Goal: Information Seeking & Learning: Learn about a topic

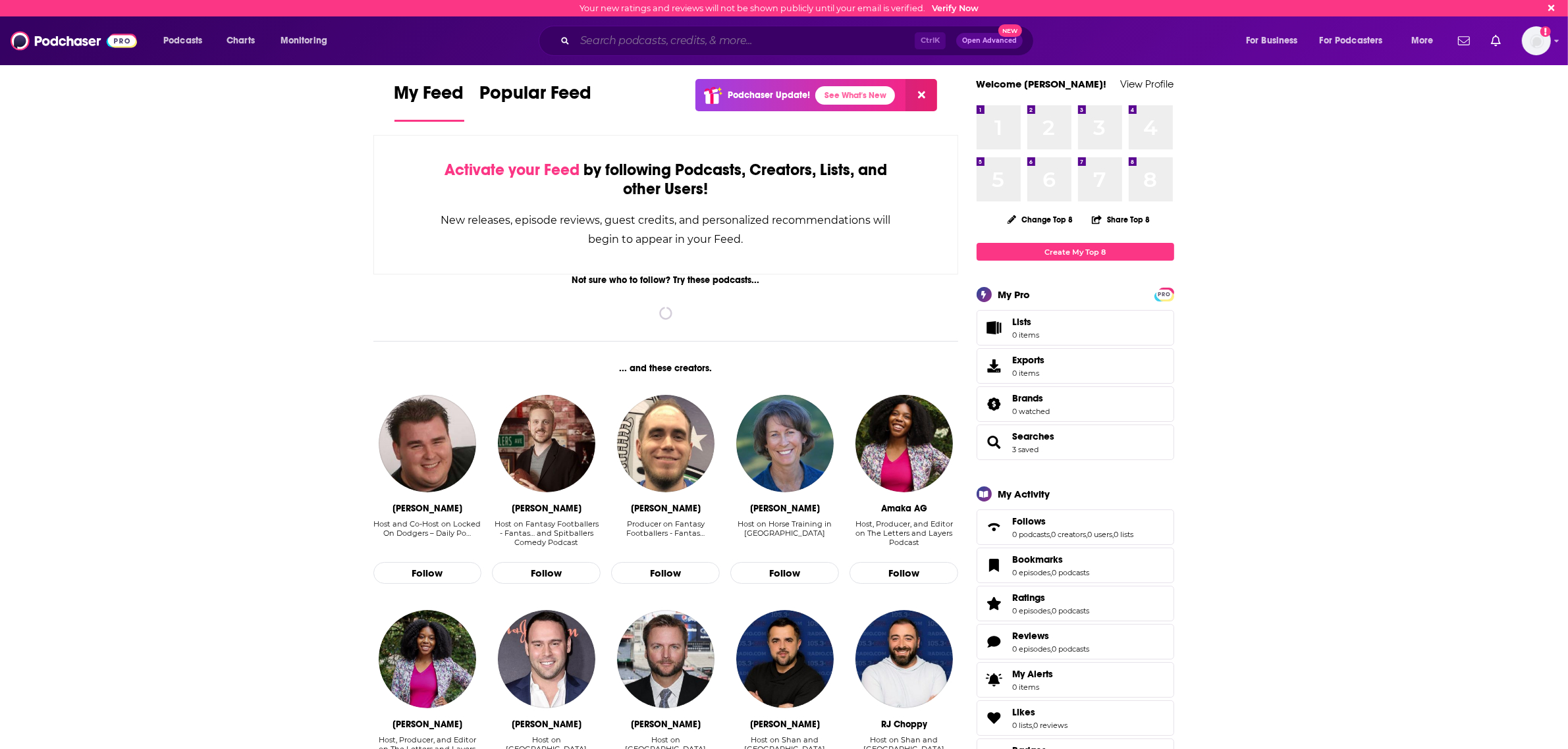
click at [647, 45] on input "Search podcasts, credits, & more..." at bounding box center [744, 41] width 339 height 21
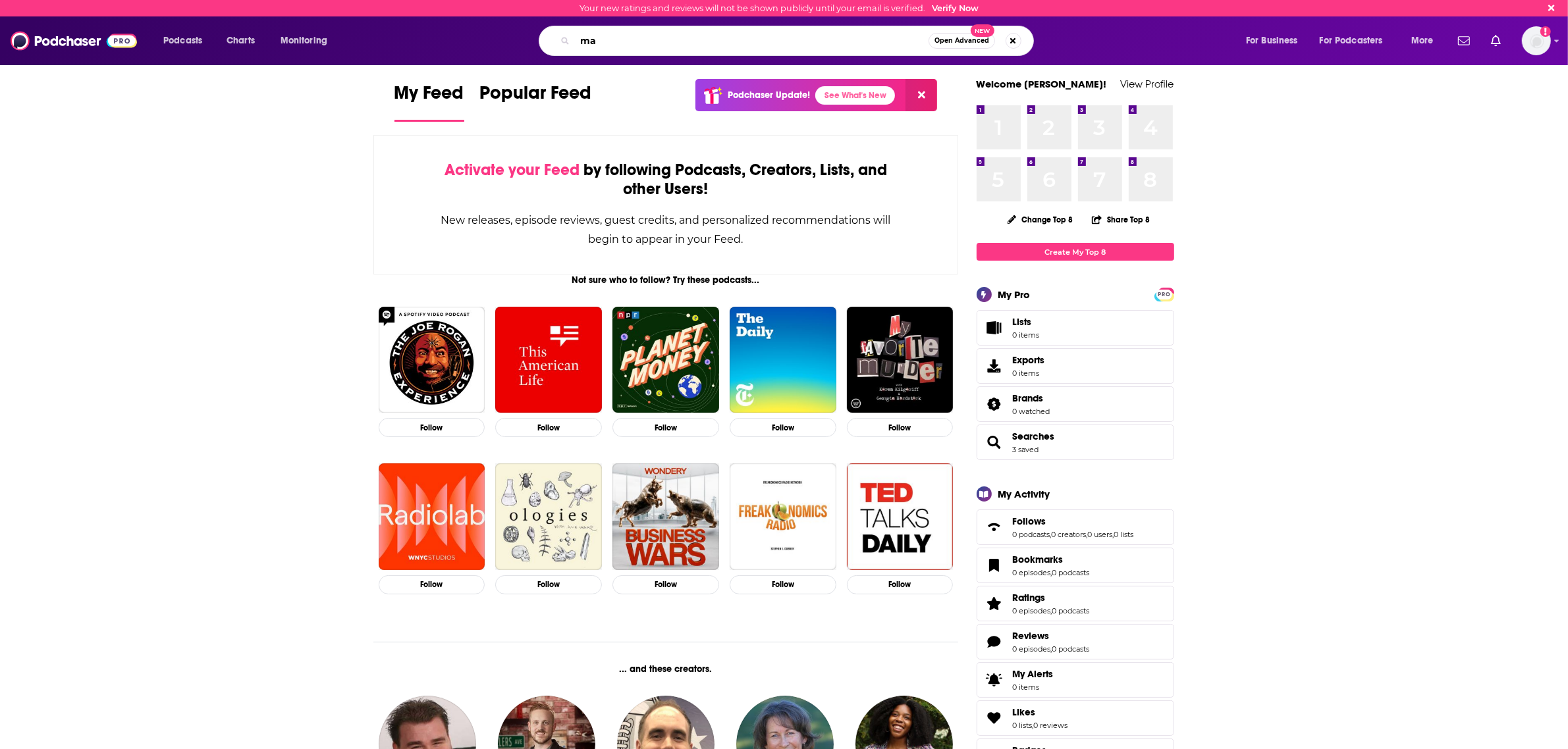
type input "m"
type input "risky business"
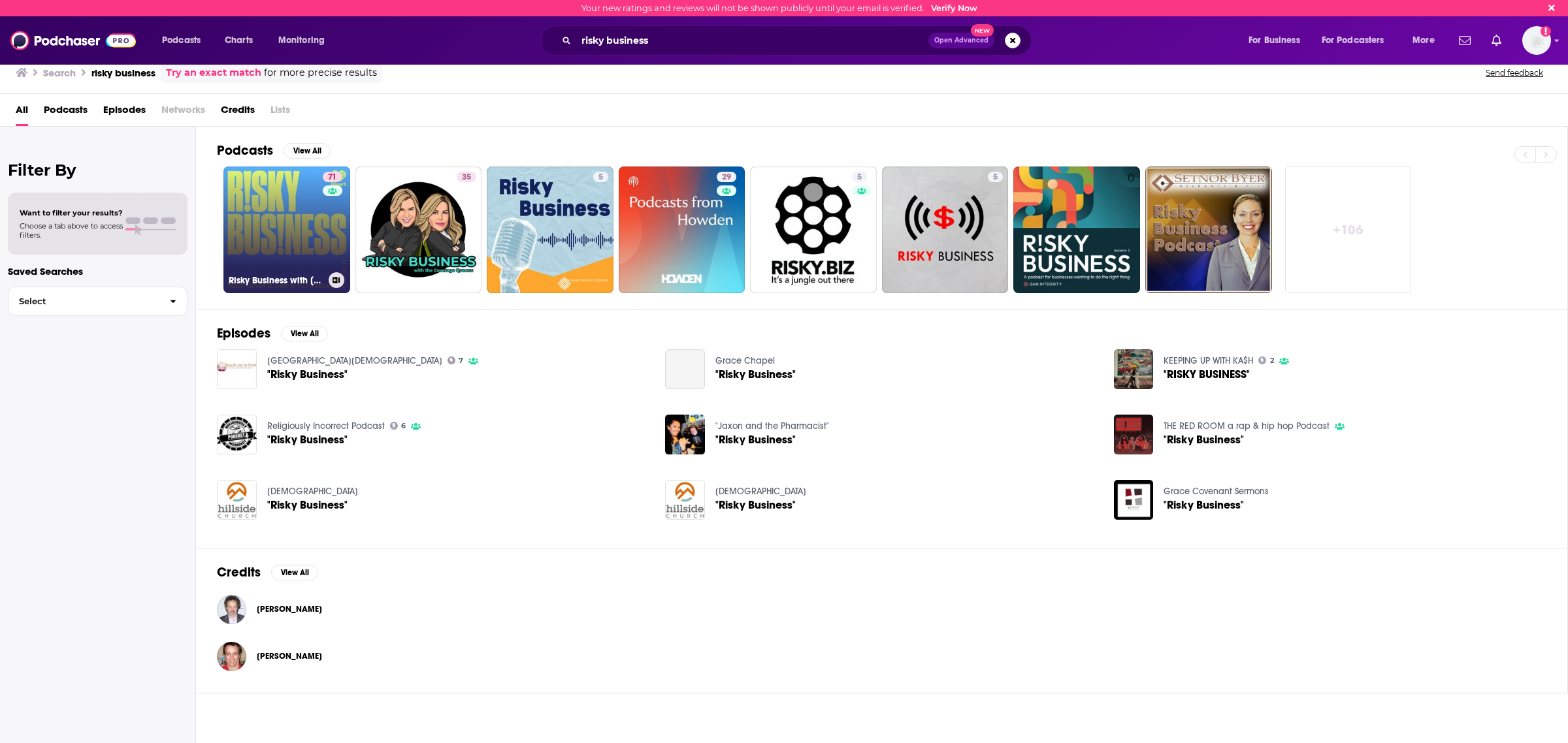
click at [290, 212] on link "71 Risky Business with [PERSON_NAME] and [PERSON_NAME]" at bounding box center [287, 230] width 127 height 127
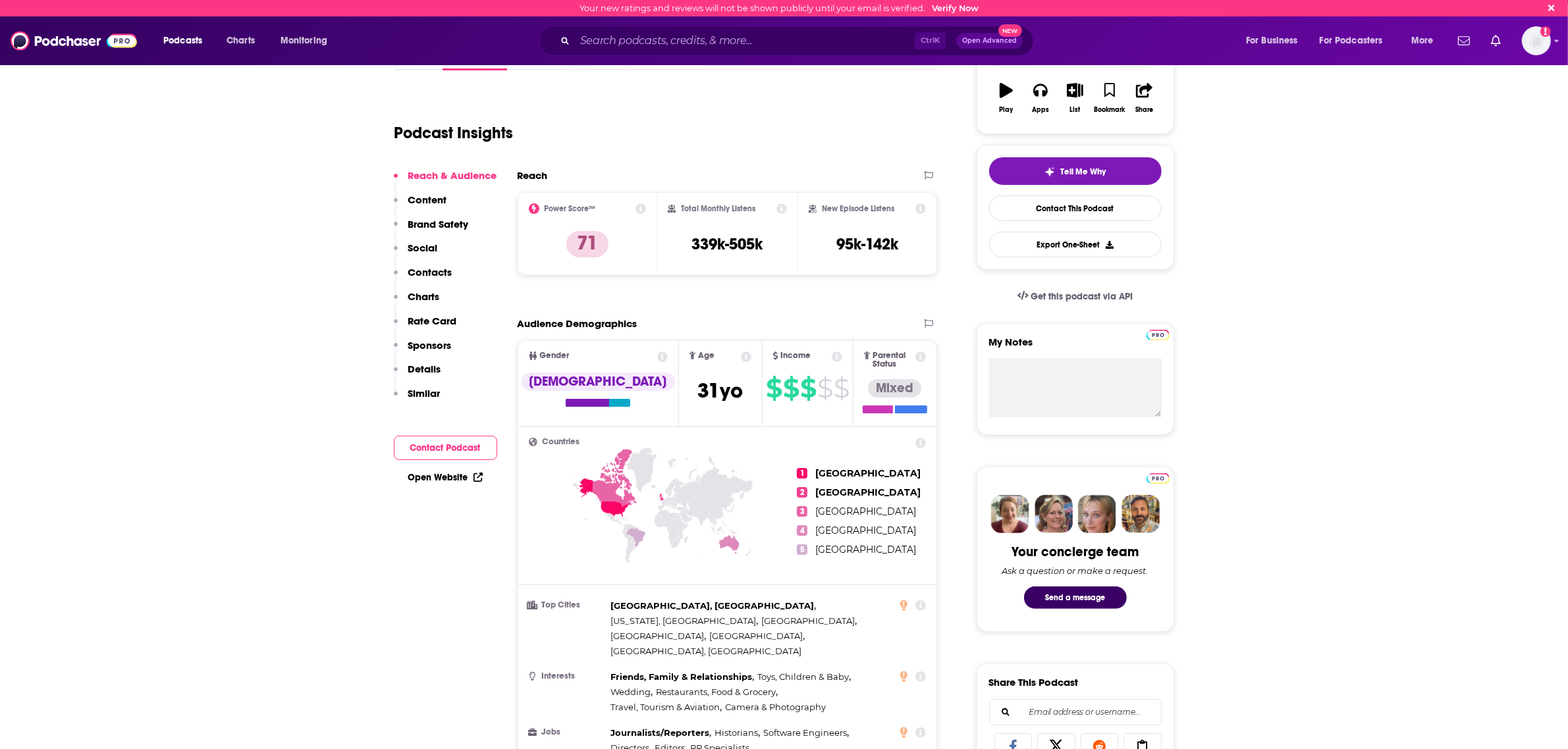
scroll to position [246, 0]
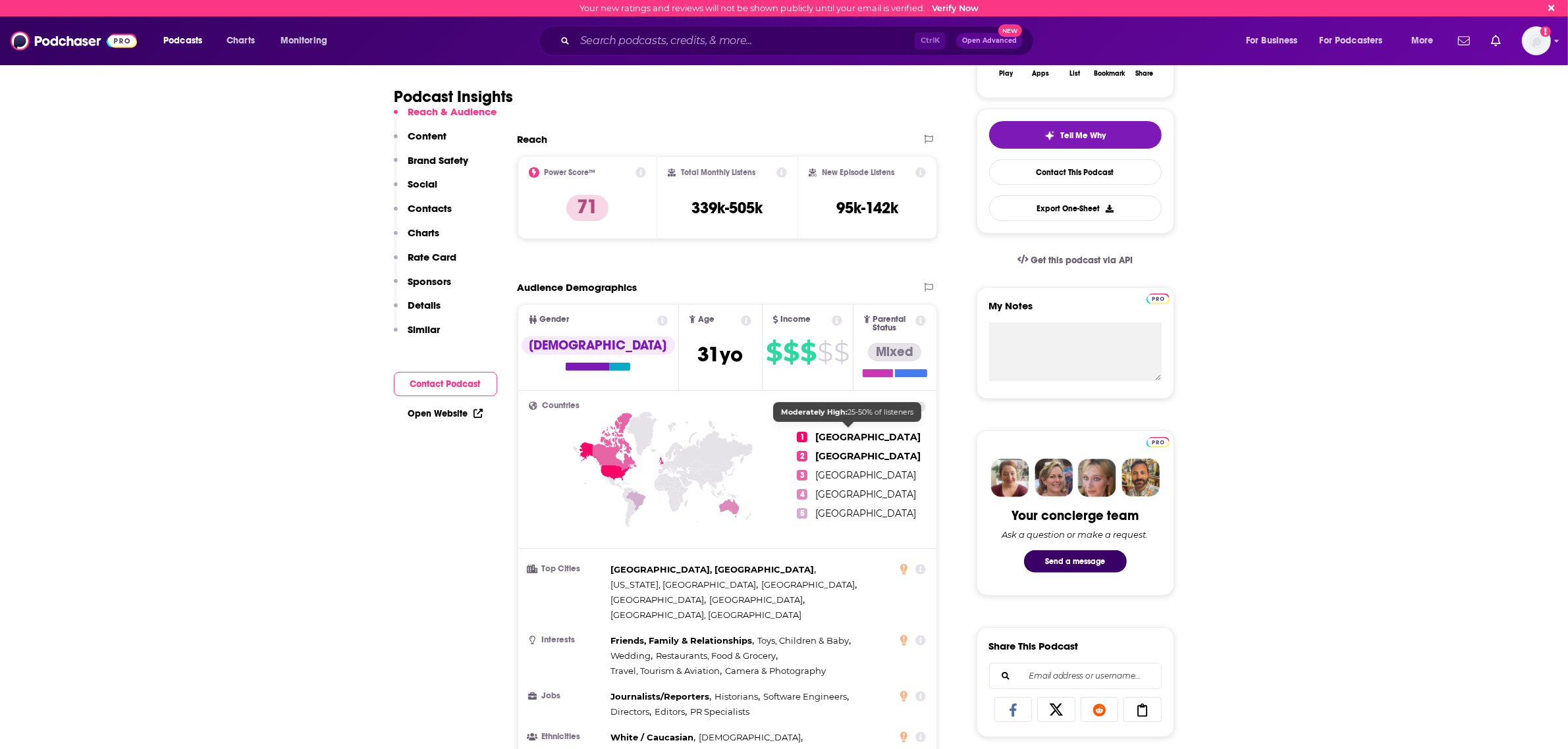
click at [847, 434] on span "[GEOGRAPHIC_DATA]" at bounding box center [868, 437] width 105 height 12
click at [827, 431] on span "[GEOGRAPHIC_DATA]" at bounding box center [868, 437] width 105 height 12
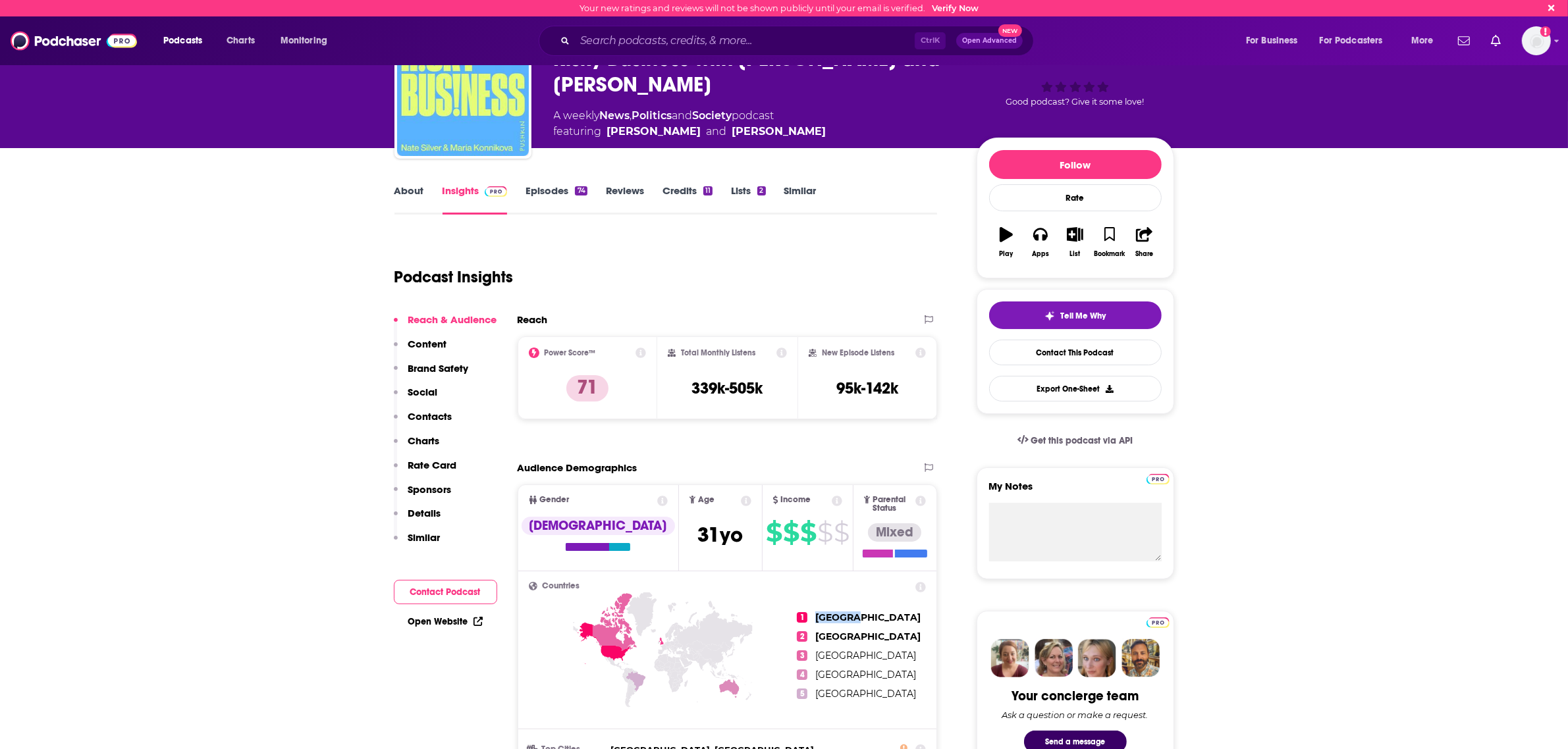
scroll to position [0, 0]
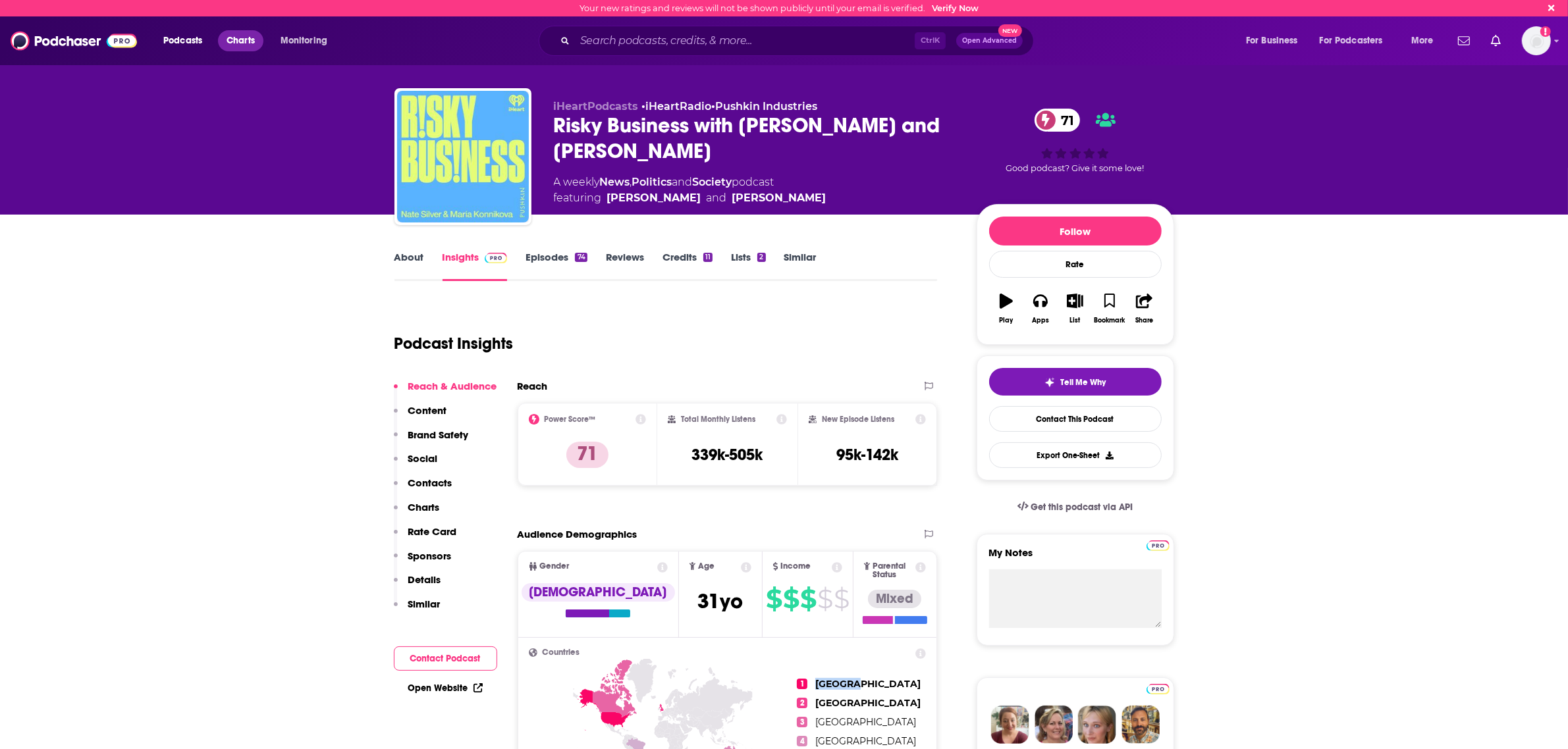
click at [232, 44] on span "Charts" at bounding box center [241, 41] width 28 height 19
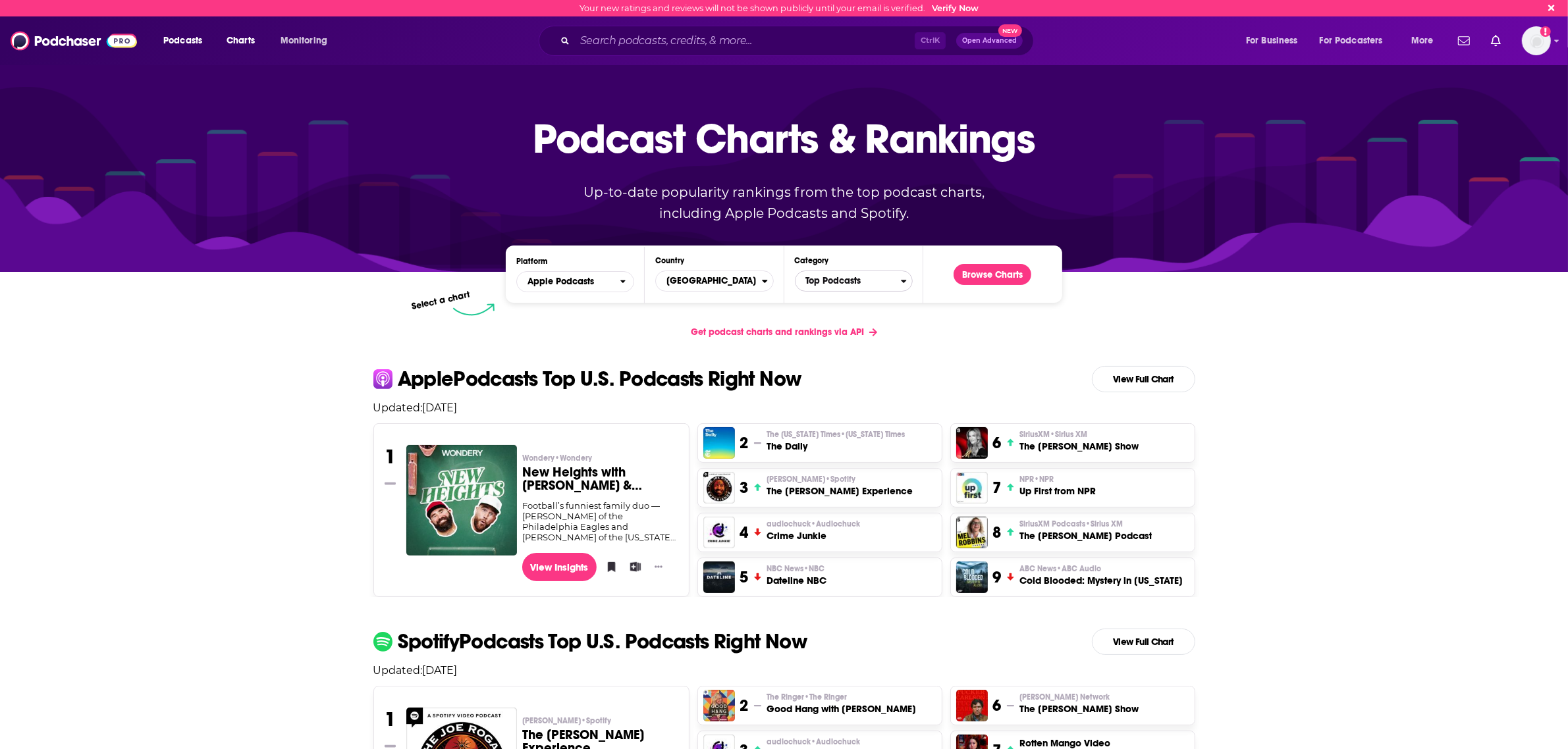
click at [857, 287] on span "Top Podcasts" at bounding box center [848, 281] width 105 height 22
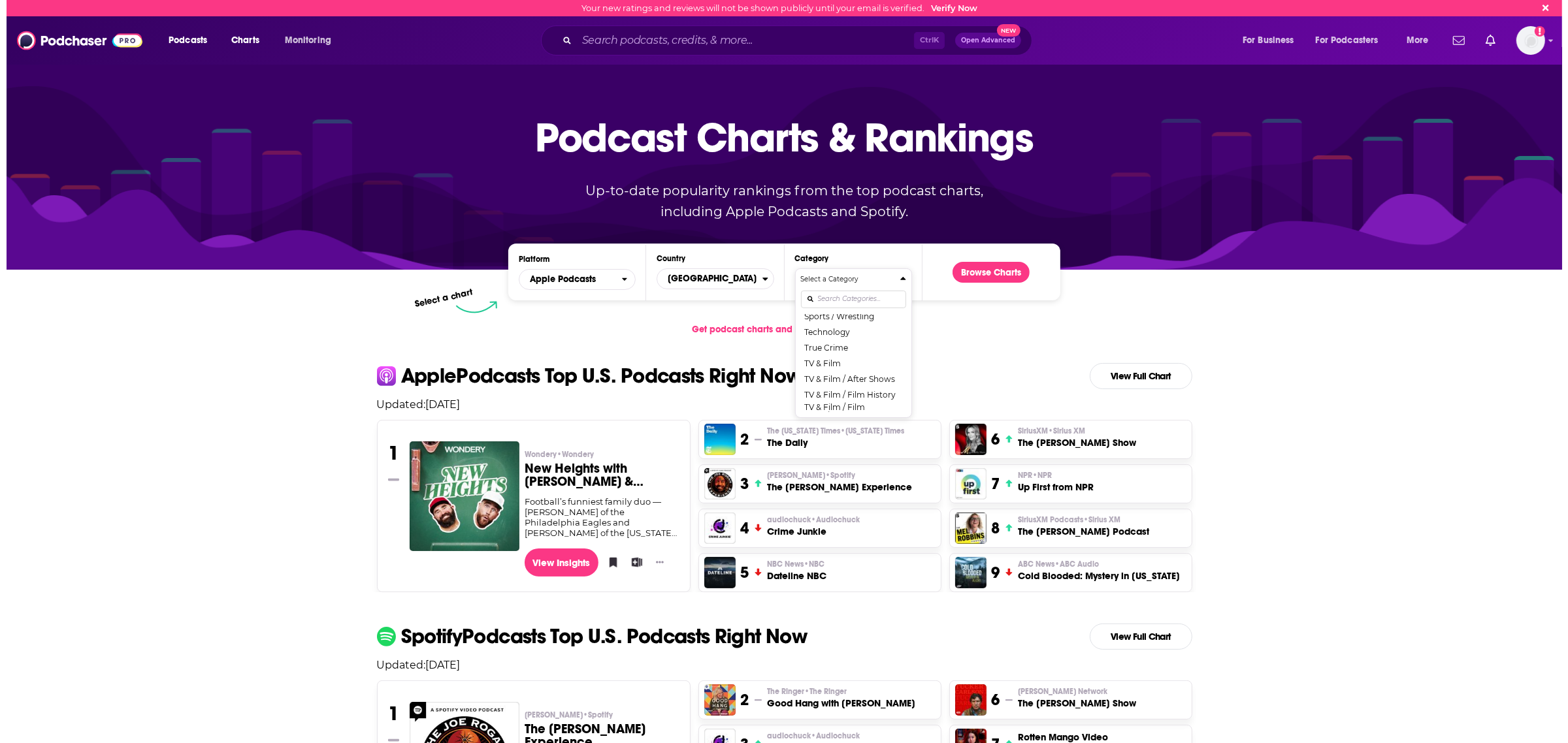
scroll to position [1663, 0]
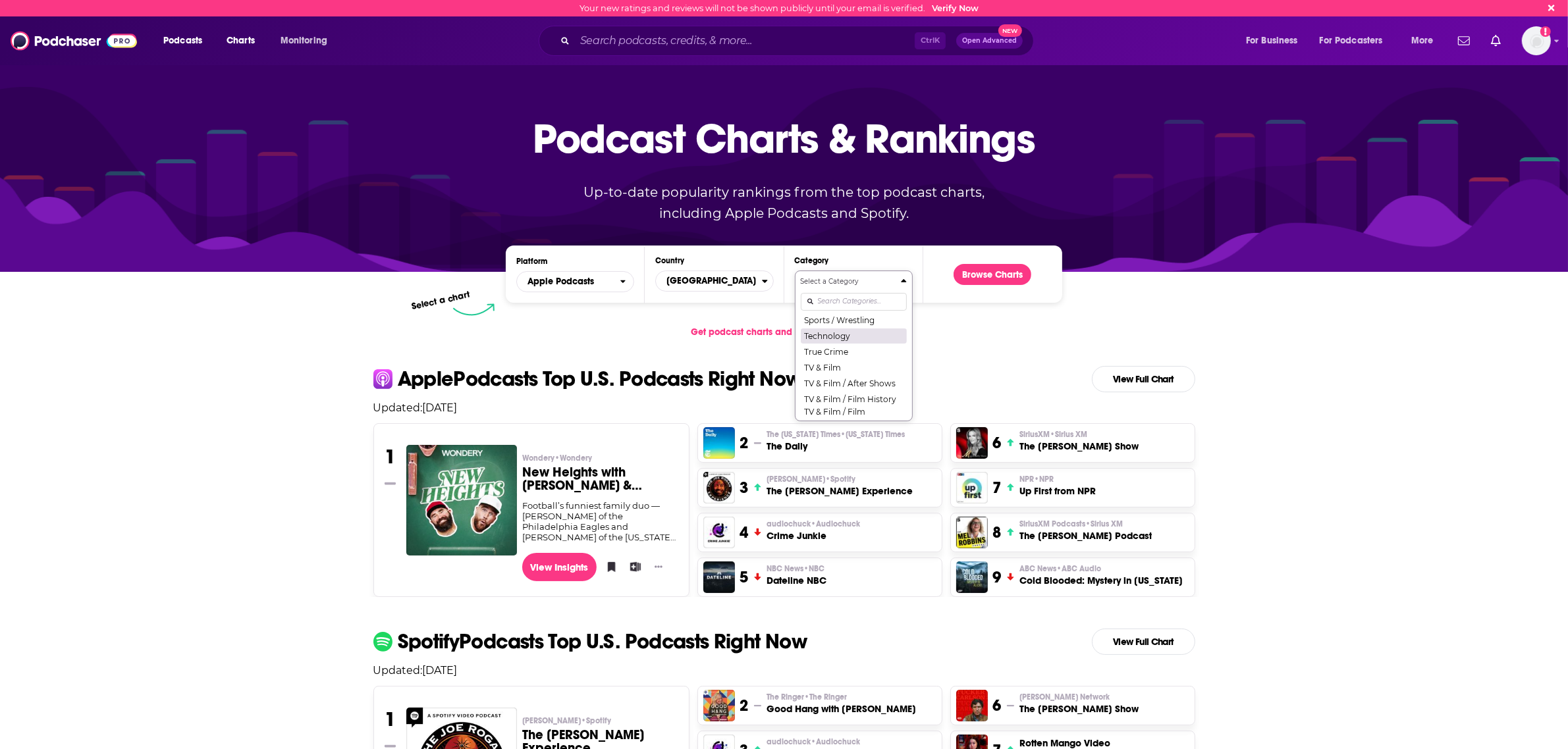
click at [851, 344] on button "Technology" at bounding box center [853, 335] width 106 height 16
click at [986, 274] on button "Browse Charts" at bounding box center [992, 274] width 78 height 21
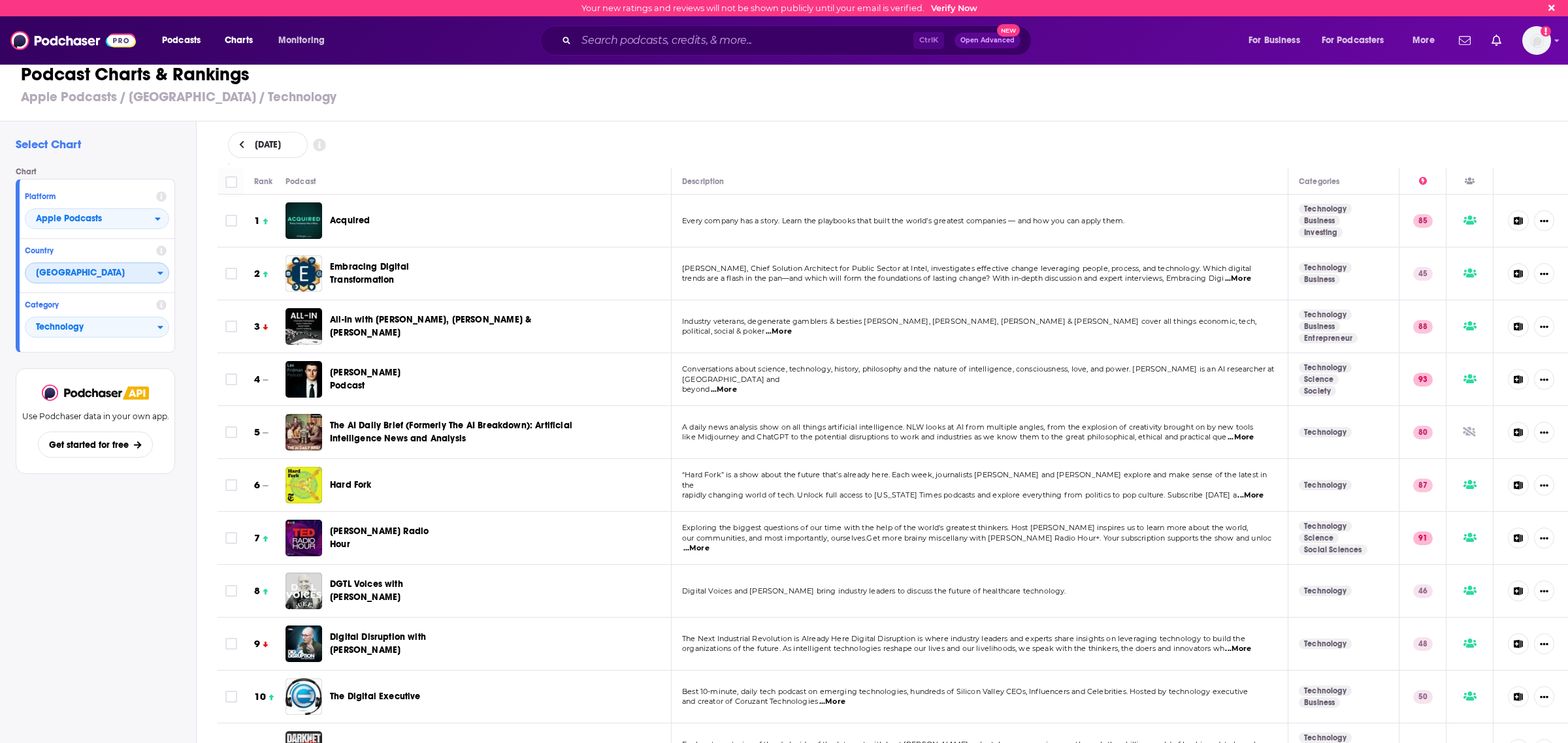
click at [150, 269] on span "[GEOGRAPHIC_DATA]" at bounding box center [91, 273] width 132 height 22
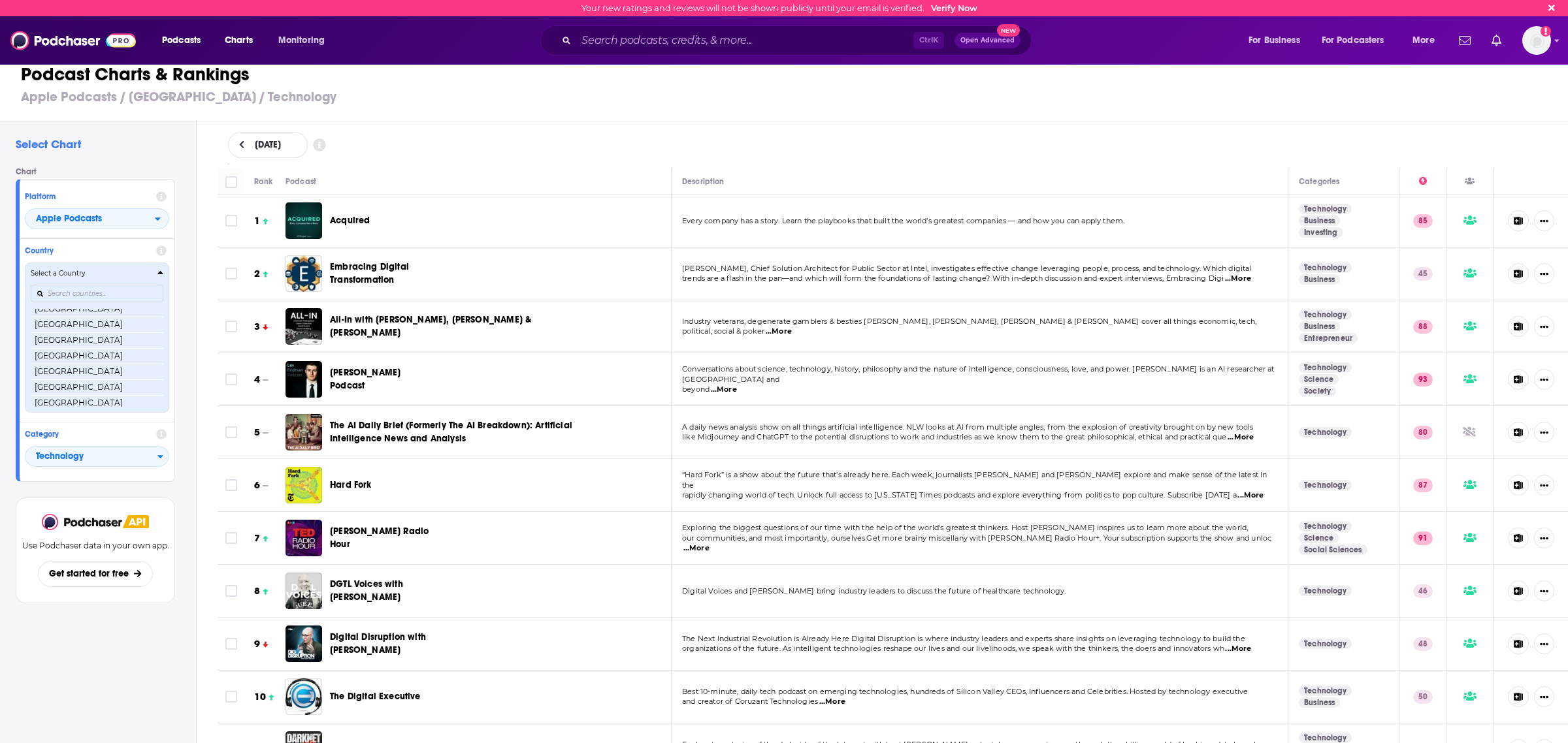
scroll to position [150, 0]
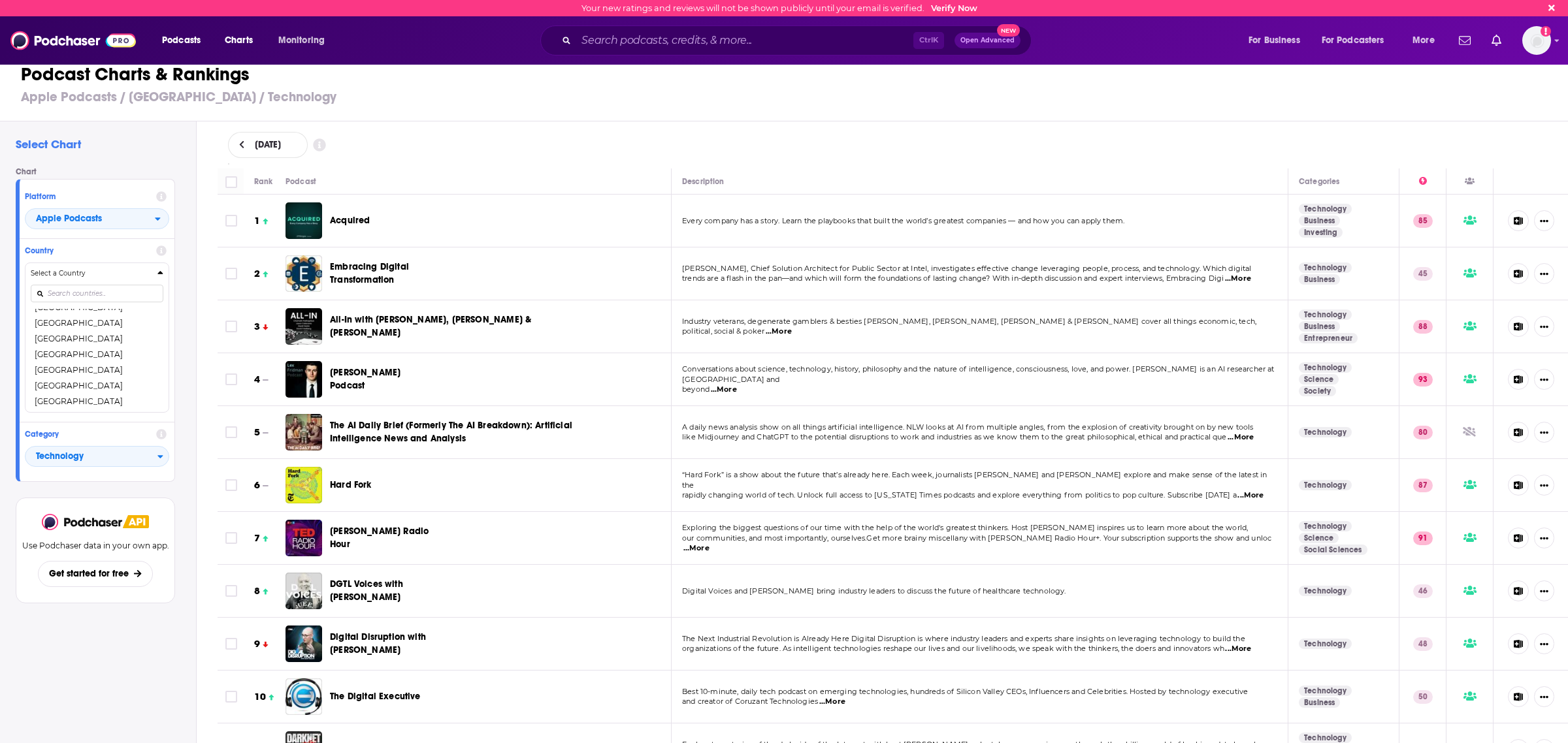
click at [158, 137] on h2 "Select Chart" at bounding box center [100, 144] width 169 height 15
click at [145, 216] on span "Apple Podcasts" at bounding box center [91, 219] width 130 height 22
click at [129, 258] on span "Spotify" at bounding box center [96, 258] width 127 height 8
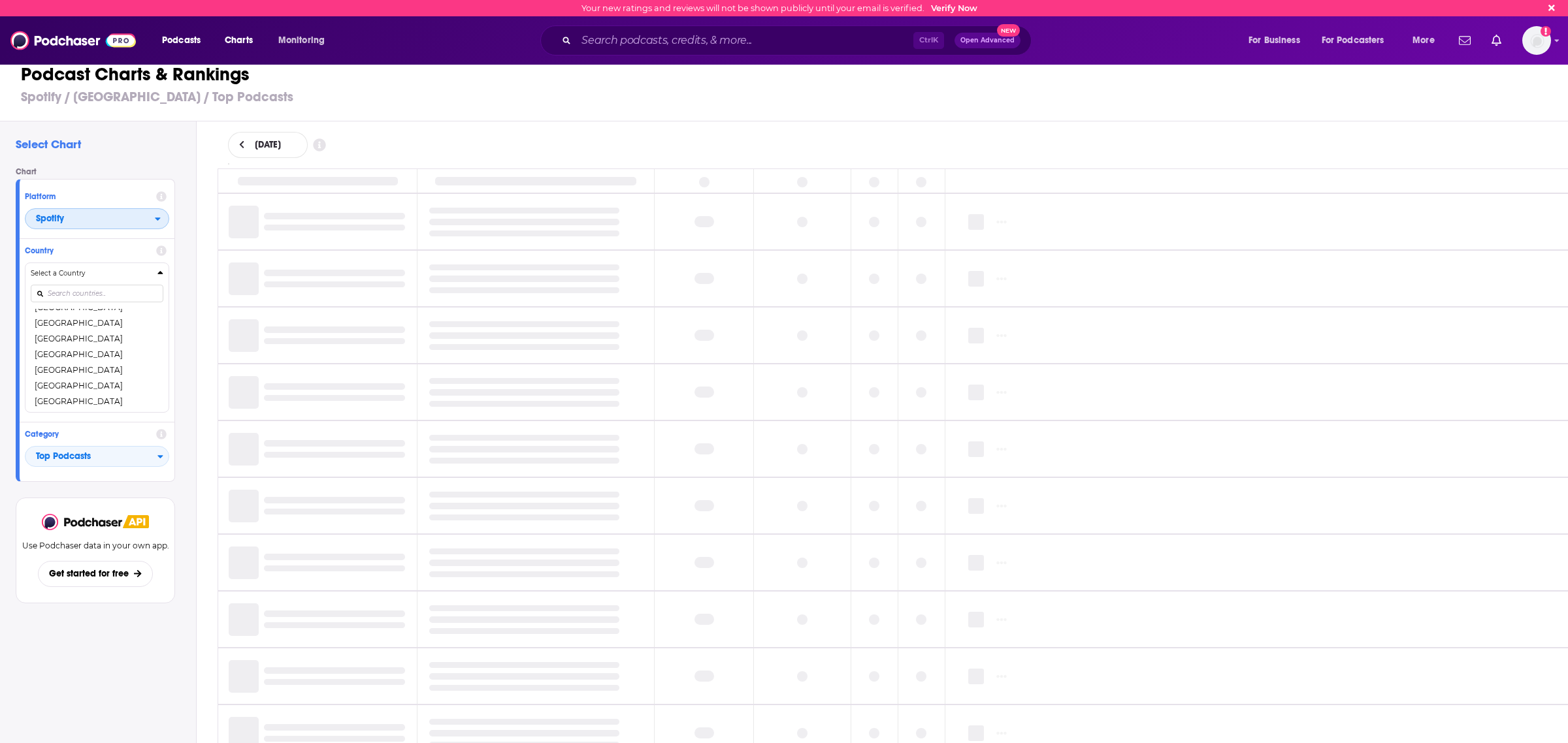
scroll to position [41, 0]
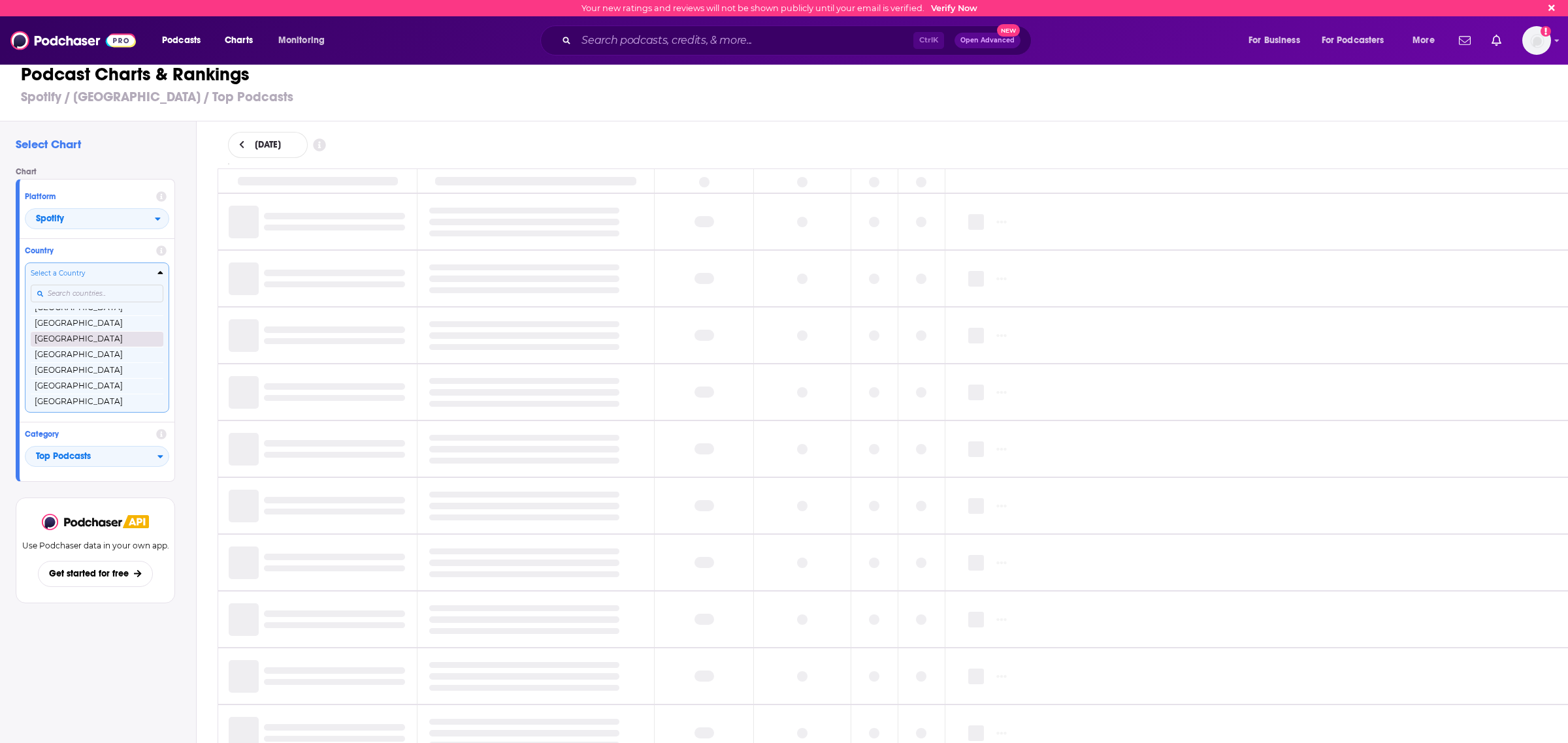
click at [89, 337] on button "[GEOGRAPHIC_DATA]" at bounding box center [97, 338] width 133 height 15
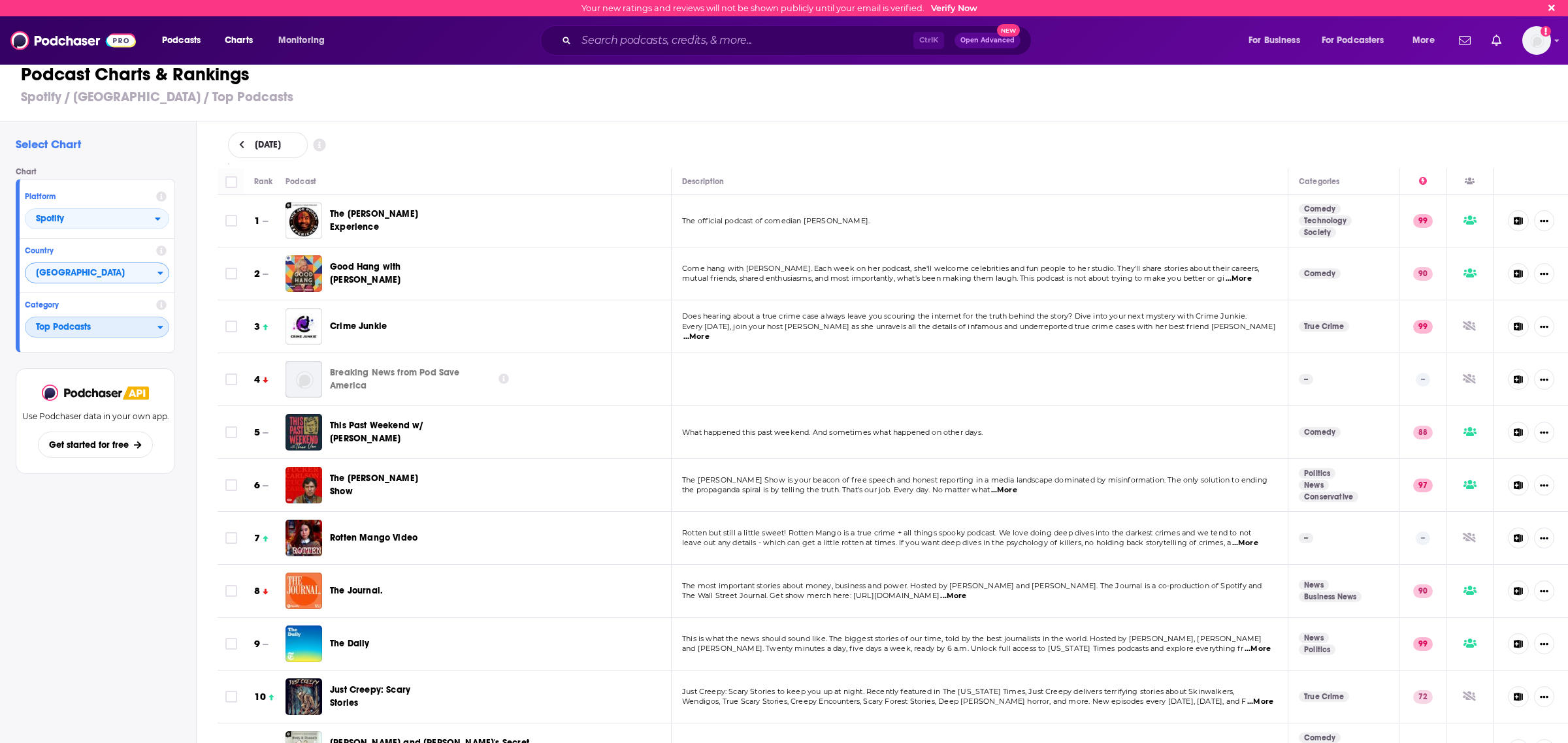
click at [132, 330] on span "Top Podcasts" at bounding box center [91, 328] width 132 height 22
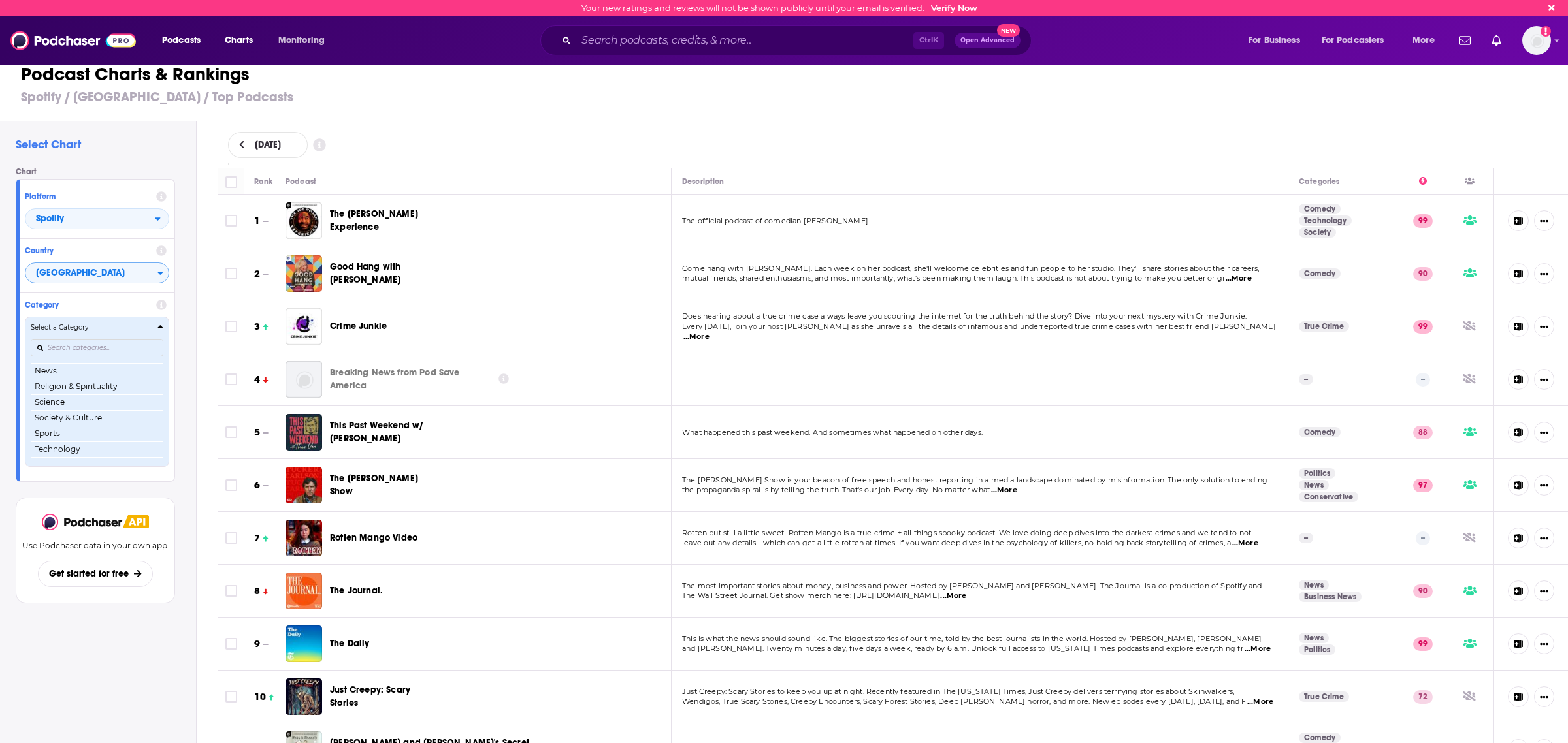
scroll to position [163, 0]
click at [77, 440] on button "Technology" at bounding box center [97, 442] width 133 height 15
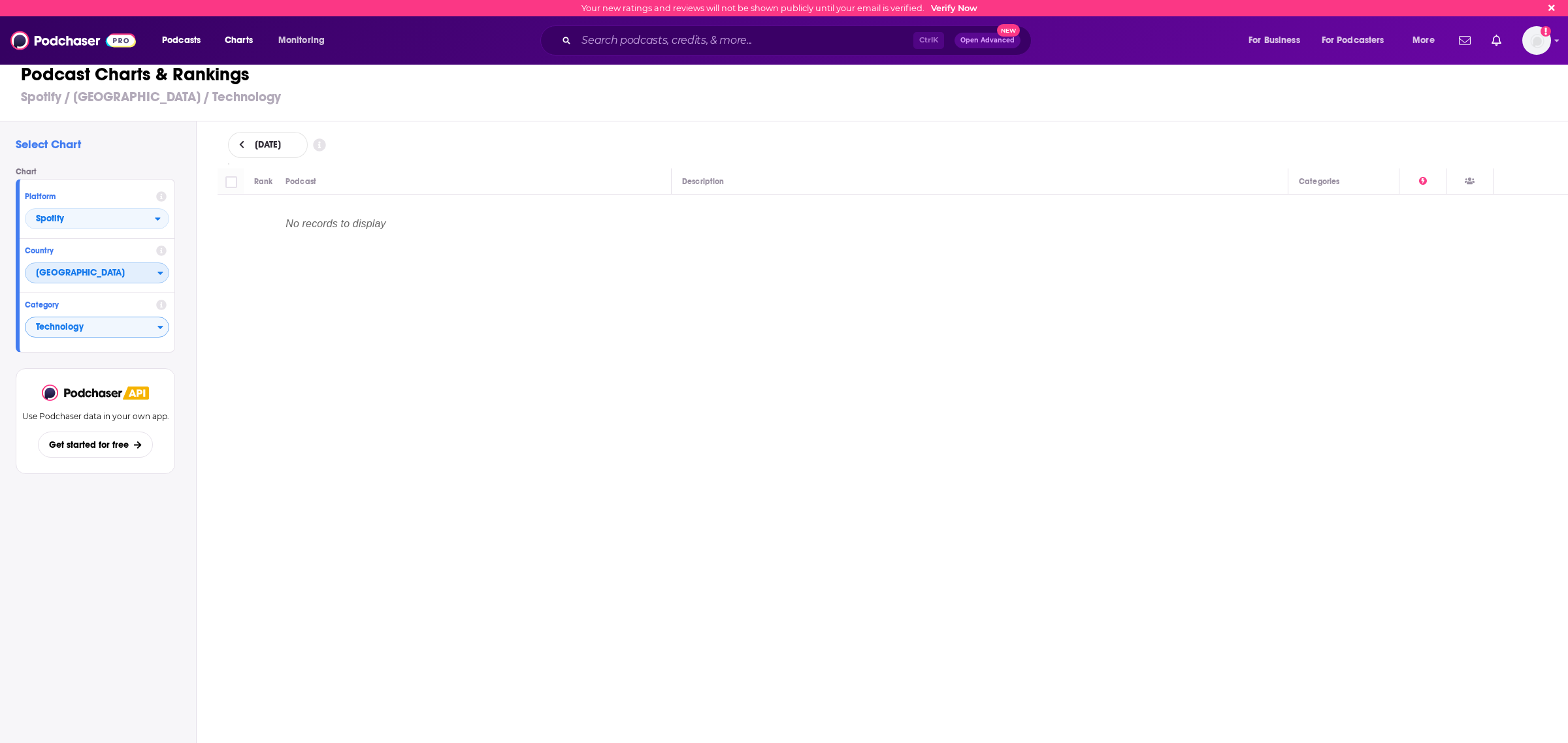
click at [149, 278] on span "[GEOGRAPHIC_DATA]" at bounding box center [91, 273] width 132 height 22
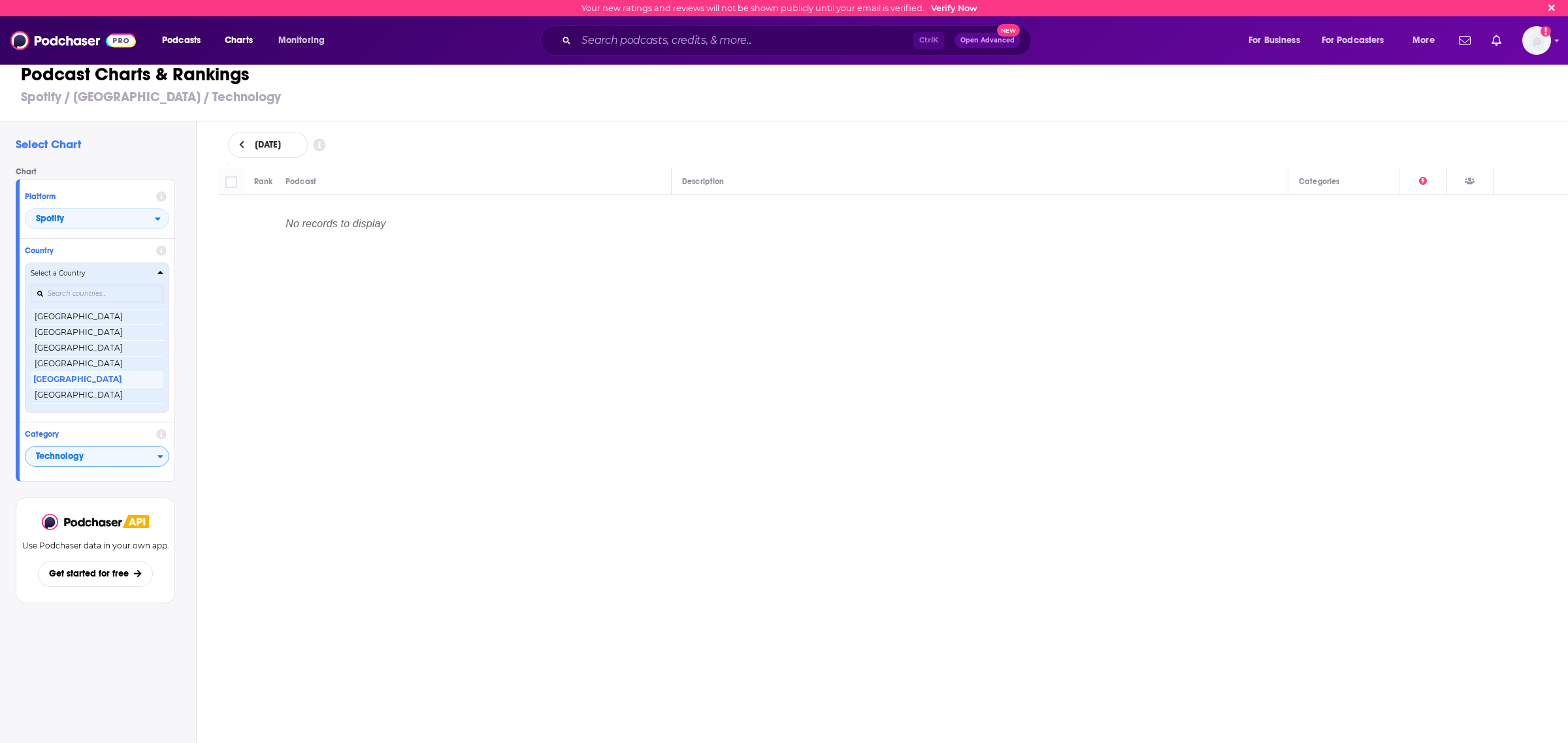
click at [149, 278] on div "Select a Country" at bounding box center [97, 272] width 133 height 10
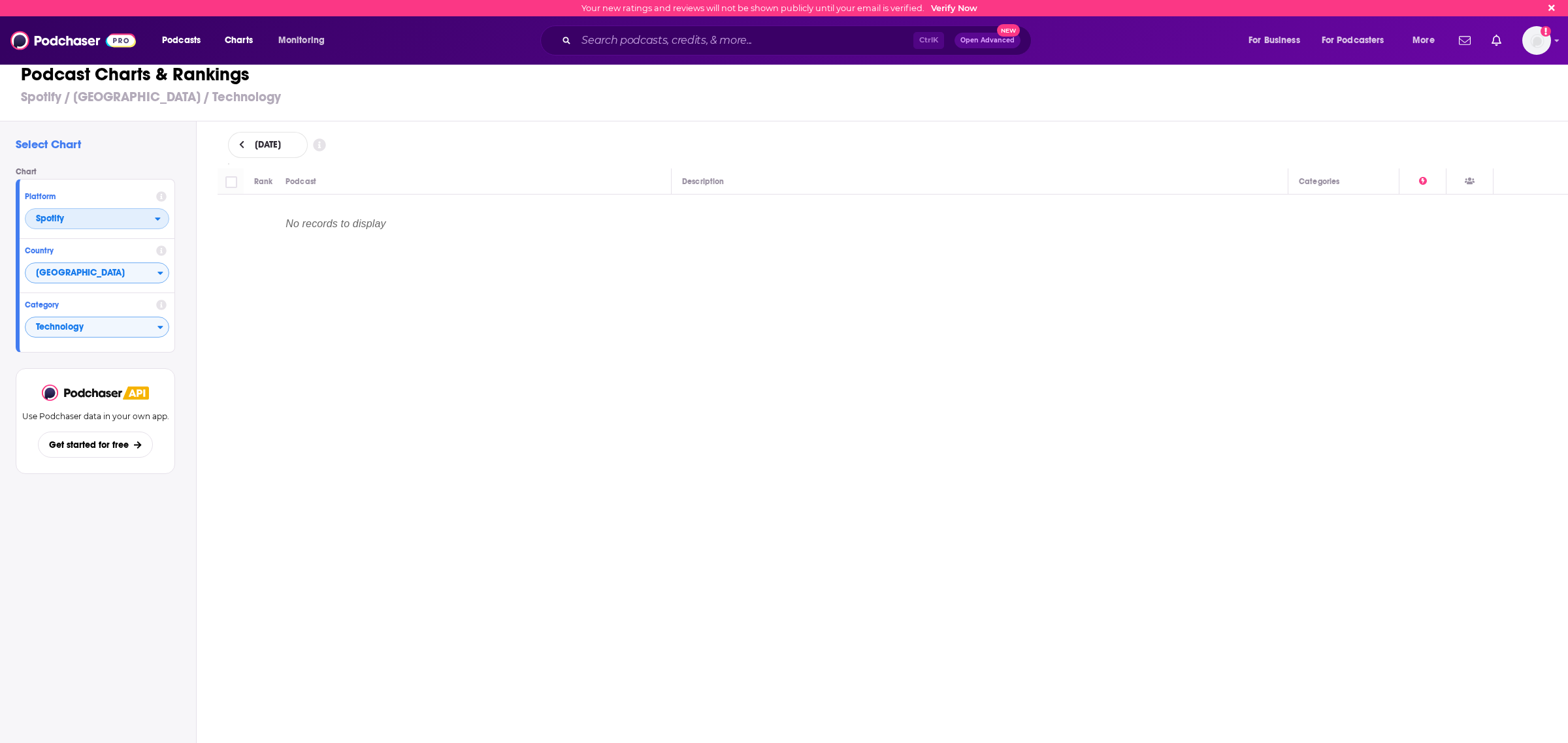
click at [147, 222] on span "Spotify" at bounding box center [91, 219] width 130 height 22
click at [136, 242] on span "Apple Podcasts" at bounding box center [96, 242] width 127 height 8
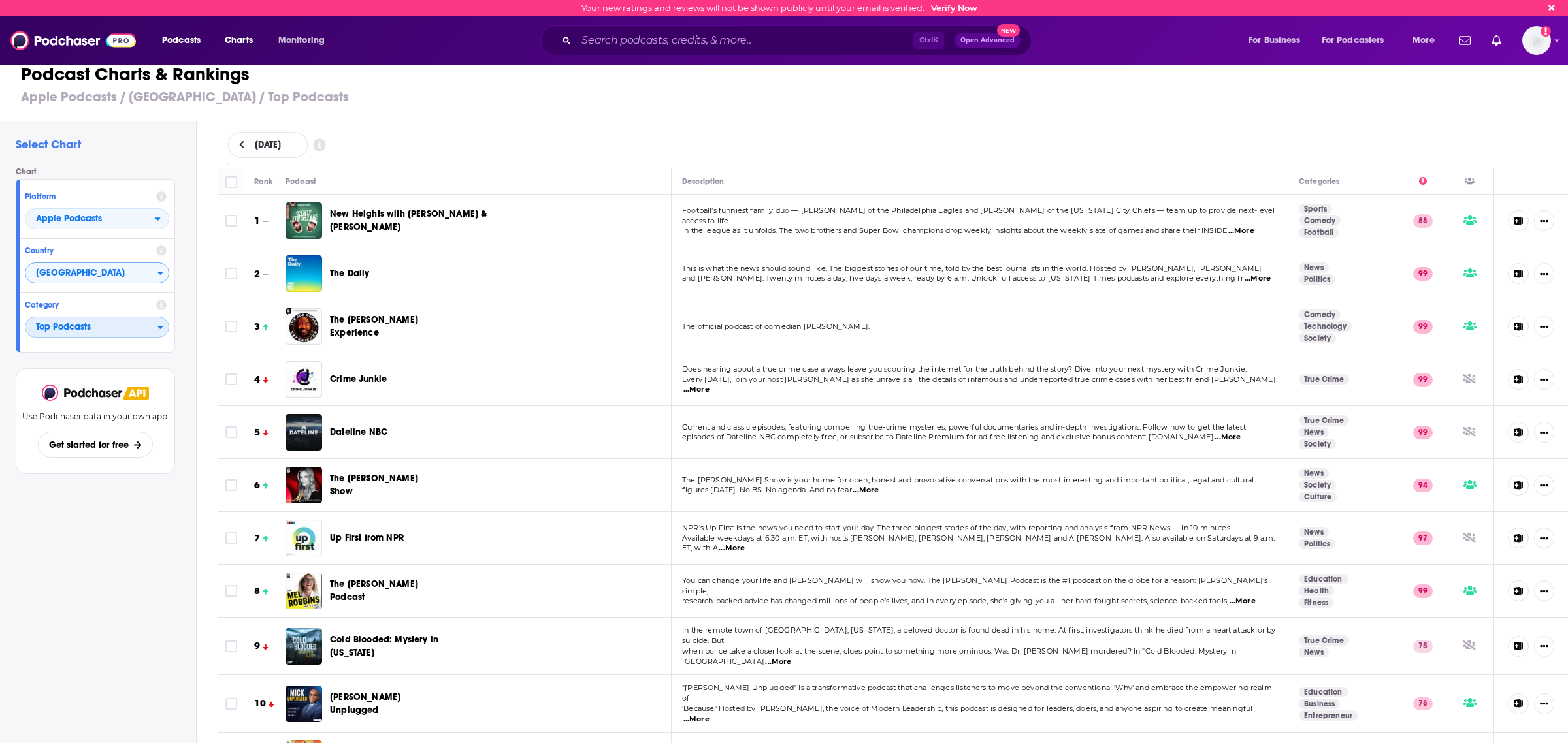
click at [91, 325] on span "Top Podcasts" at bounding box center [91, 328] width 132 height 22
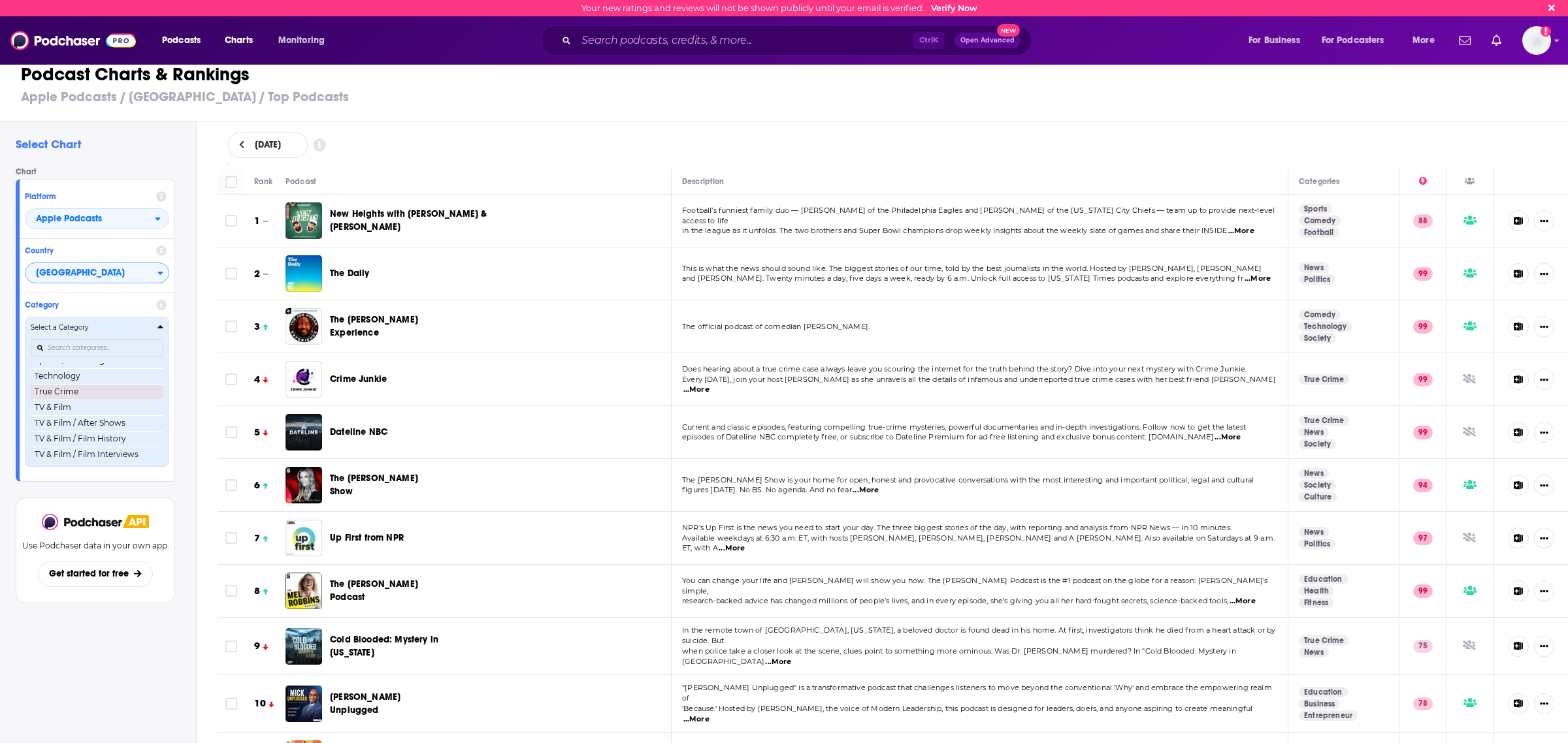
scroll to position [1683, 0]
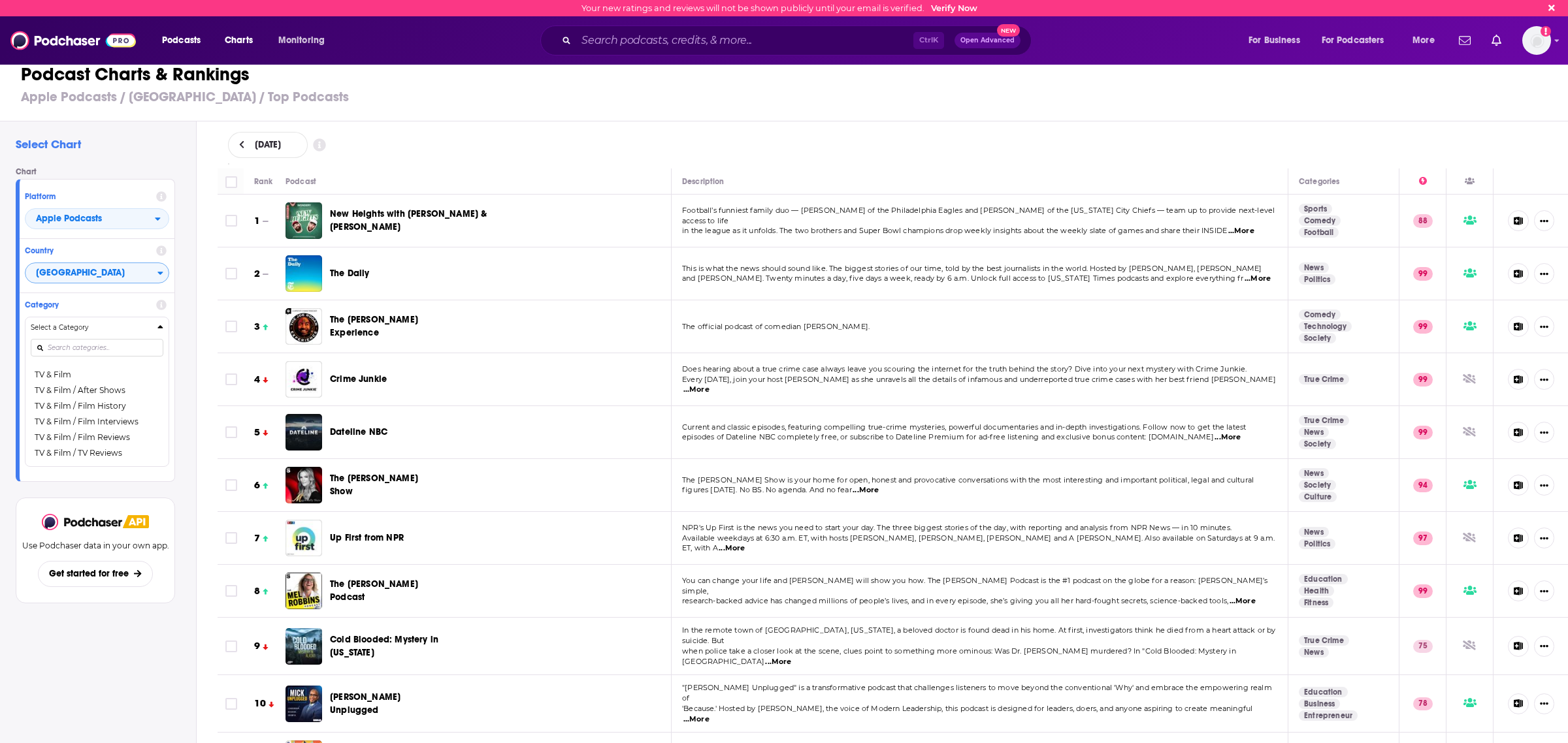
click at [641, 119] on div "Podcast Charts & Rankings Apple Podcasts / [GEOGRAPHIC_DATA] / Top Podcasts" at bounding box center [789, 84] width 1579 height 74
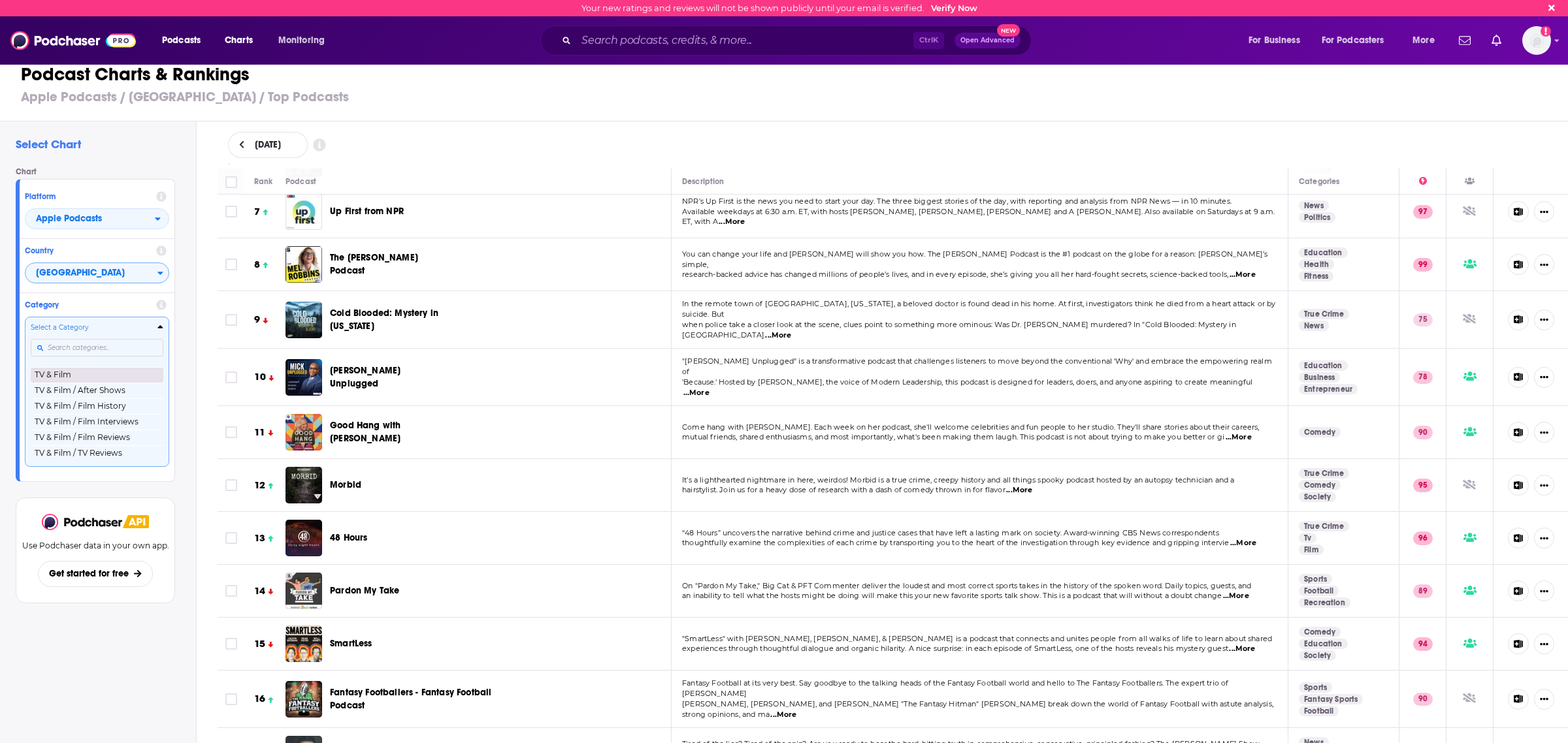
scroll to position [1601, 0]
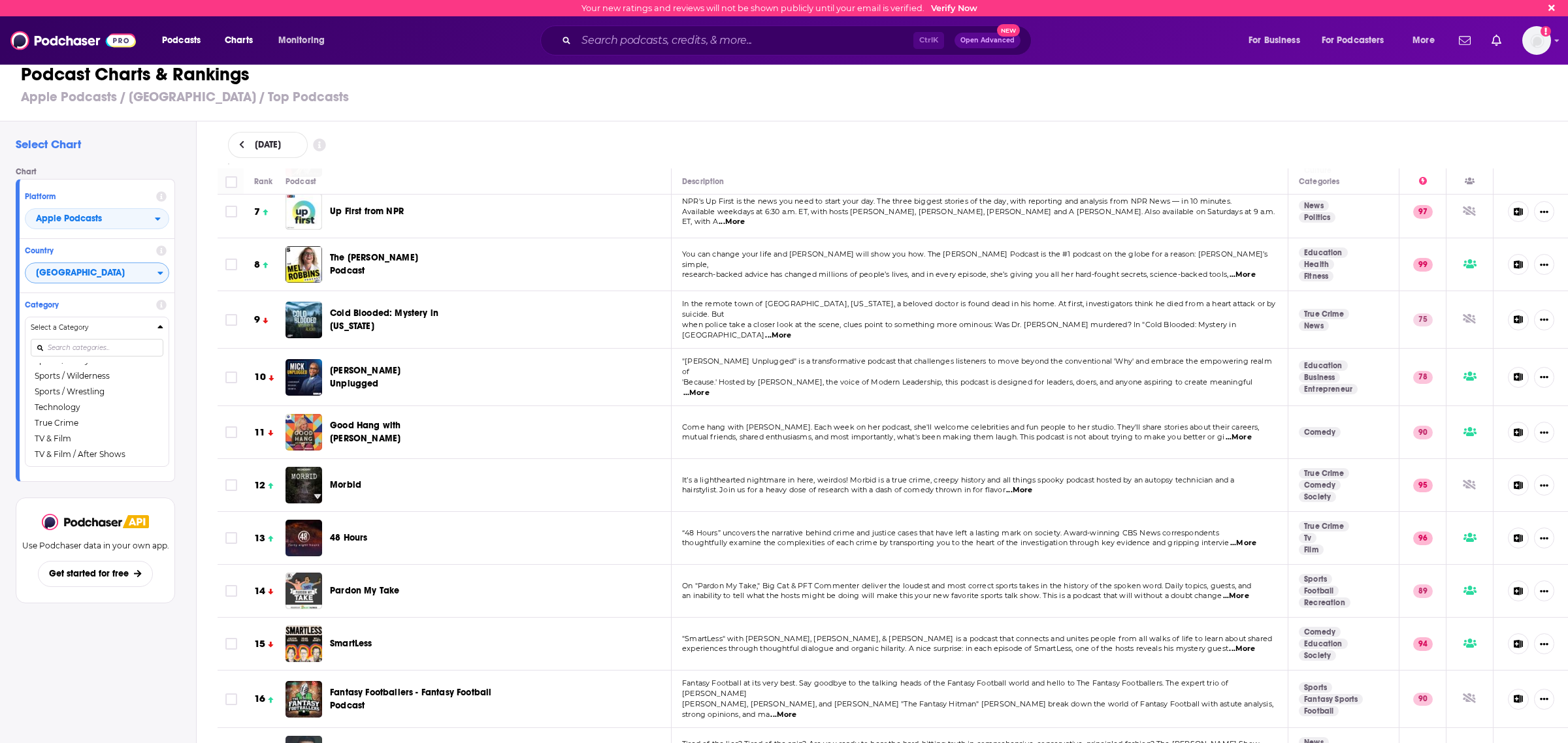
drag, startPoint x: 71, startPoint y: 428, endPoint x: 1117, endPoint y: 7, distance: 1127.5
click at [71, 415] on button "Technology" at bounding box center [97, 407] width 133 height 15
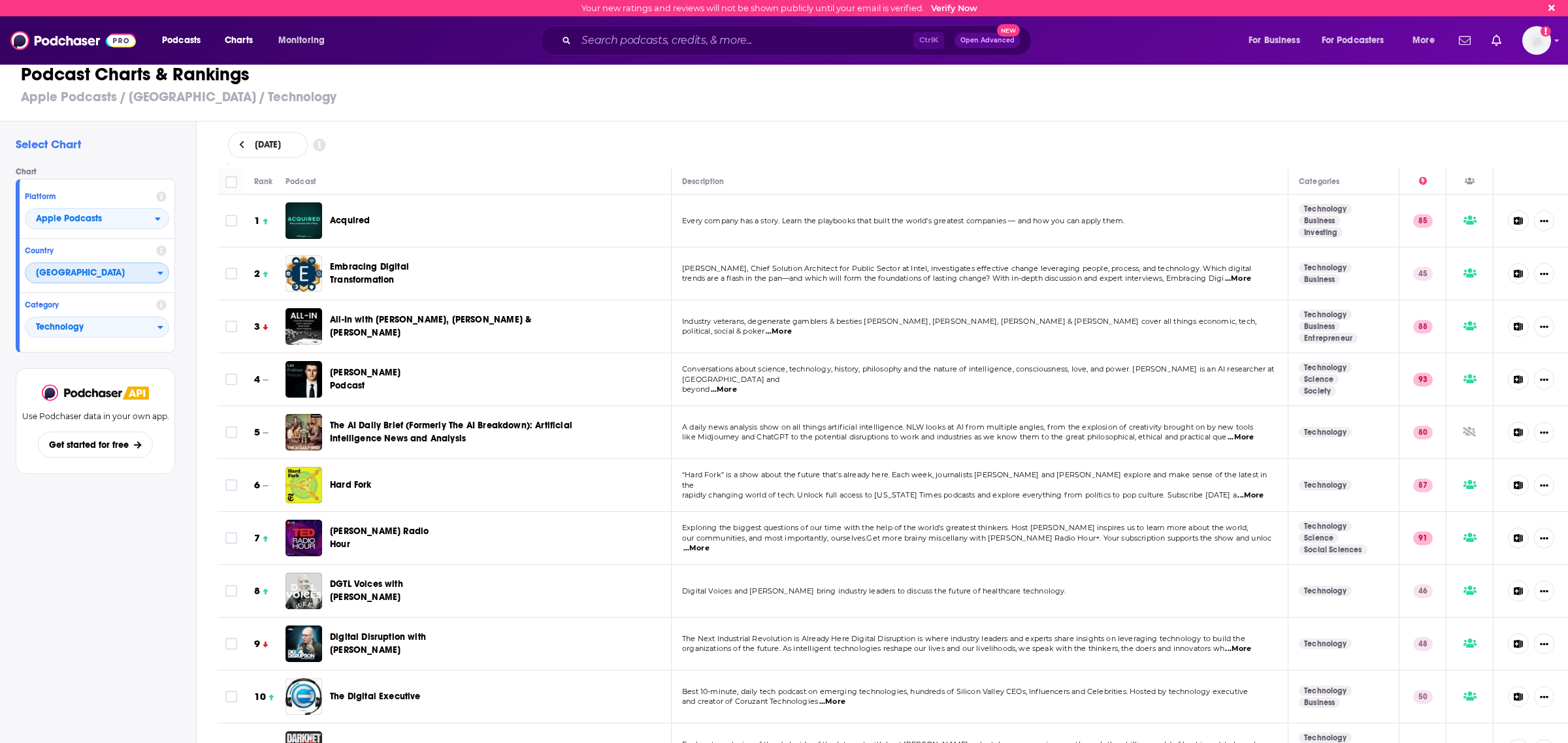
click at [125, 270] on span "[GEOGRAPHIC_DATA]" at bounding box center [91, 273] width 132 height 22
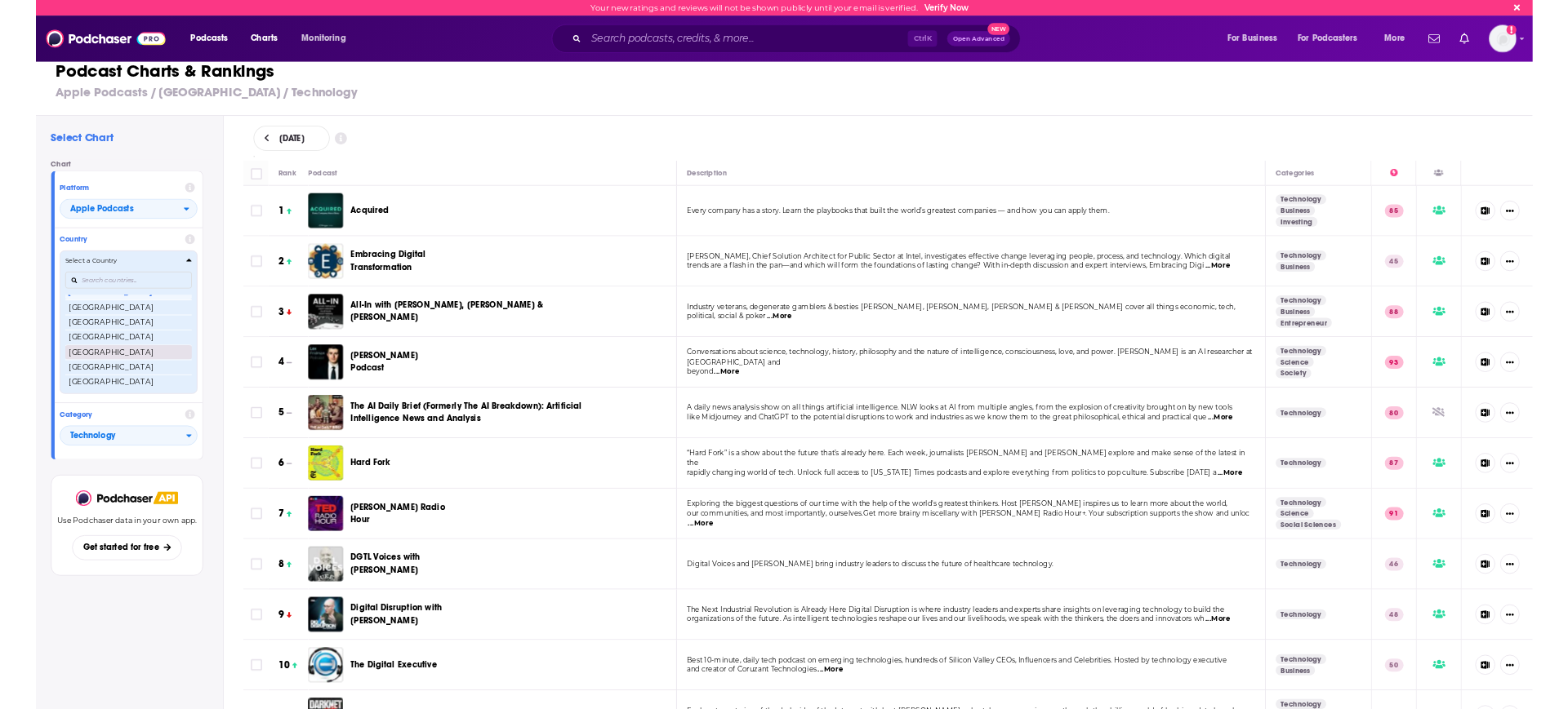
scroll to position [3303, 0]
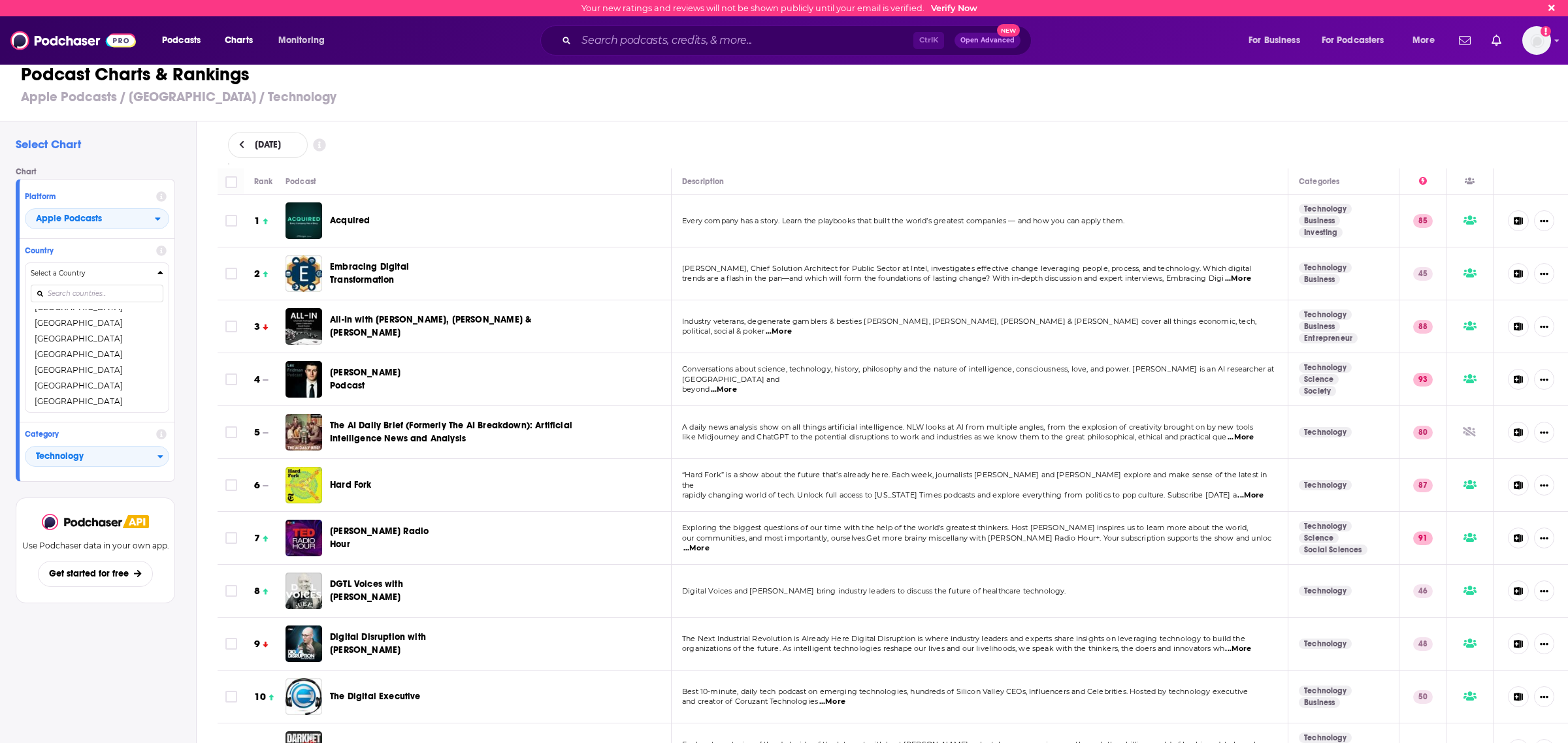
click at [56, 693] on div "Select Chart Chart Platform Apple Podcasts Country Select a Country [GEOGRAPHIC…" at bounding box center [98, 470] width 196 height 697
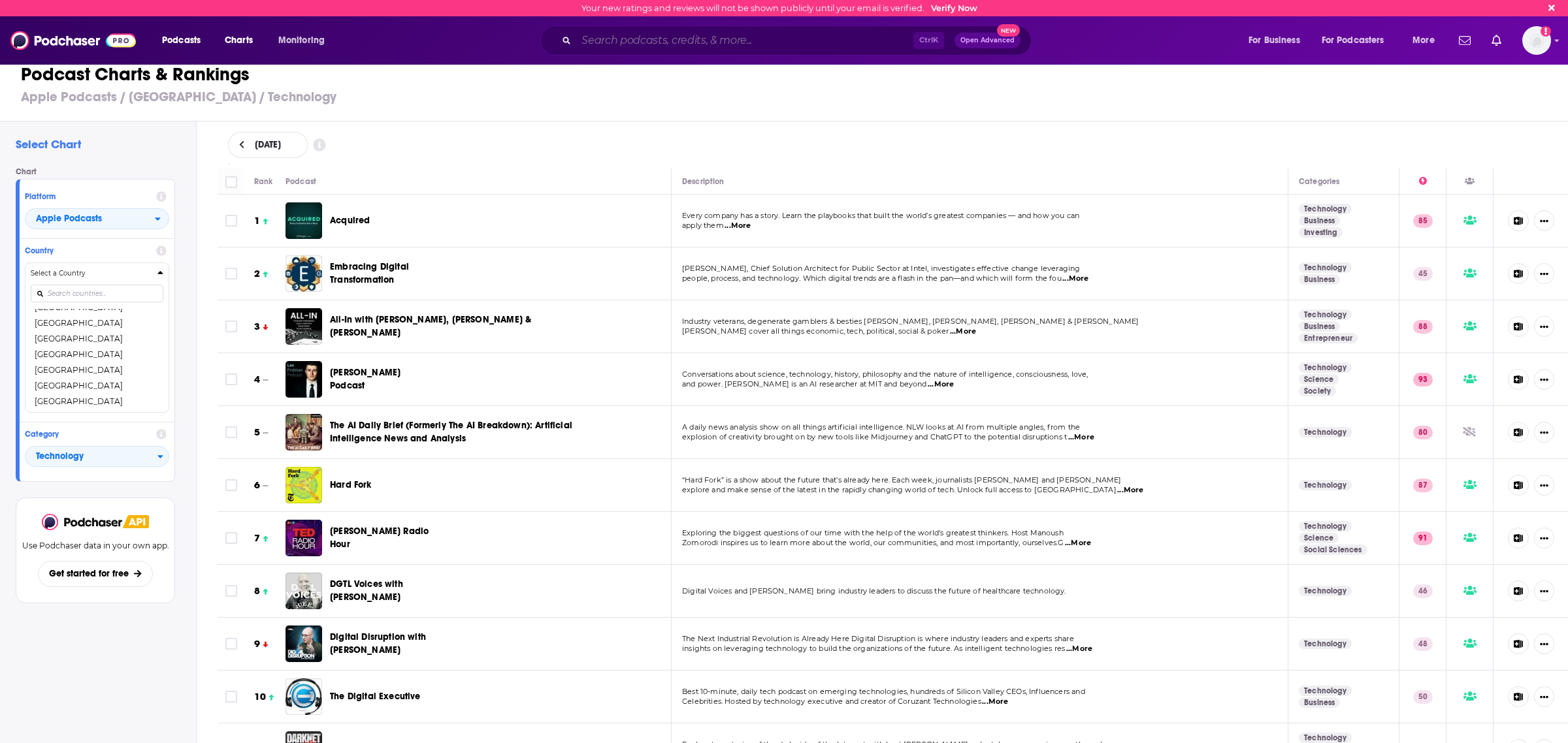
click at [576, 45] on input "Search podcasts, credits, & more..." at bounding box center [744, 41] width 337 height 21
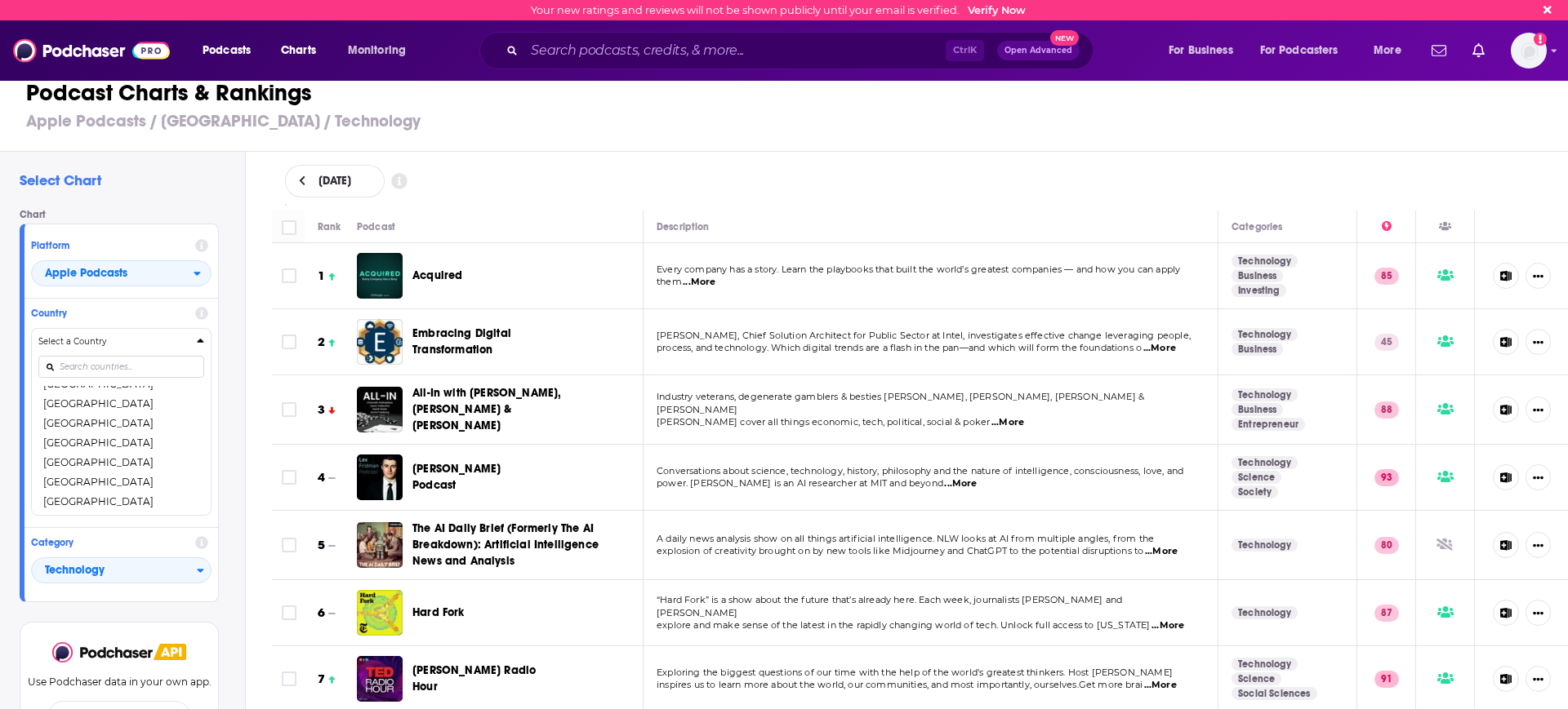
click at [1204, 138] on div "Podcast Charts & Rankings Apple Podcasts / [GEOGRAPHIC_DATA] / Technology" at bounding box center [790, 105] width 1582 height 93
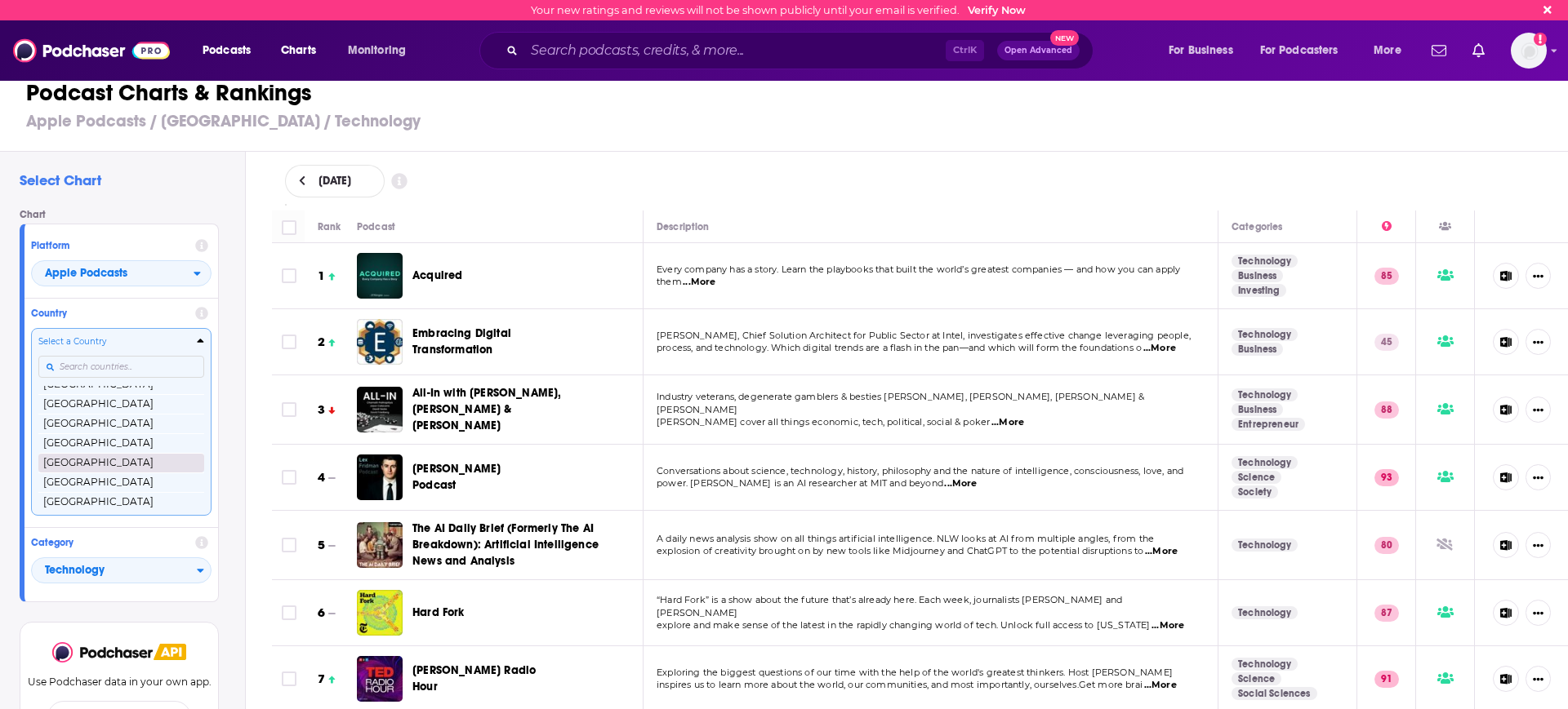
scroll to position [3201, 0]
click at [86, 446] on button "[GEOGRAPHIC_DATA]" at bounding box center [122, 447] width 166 height 19
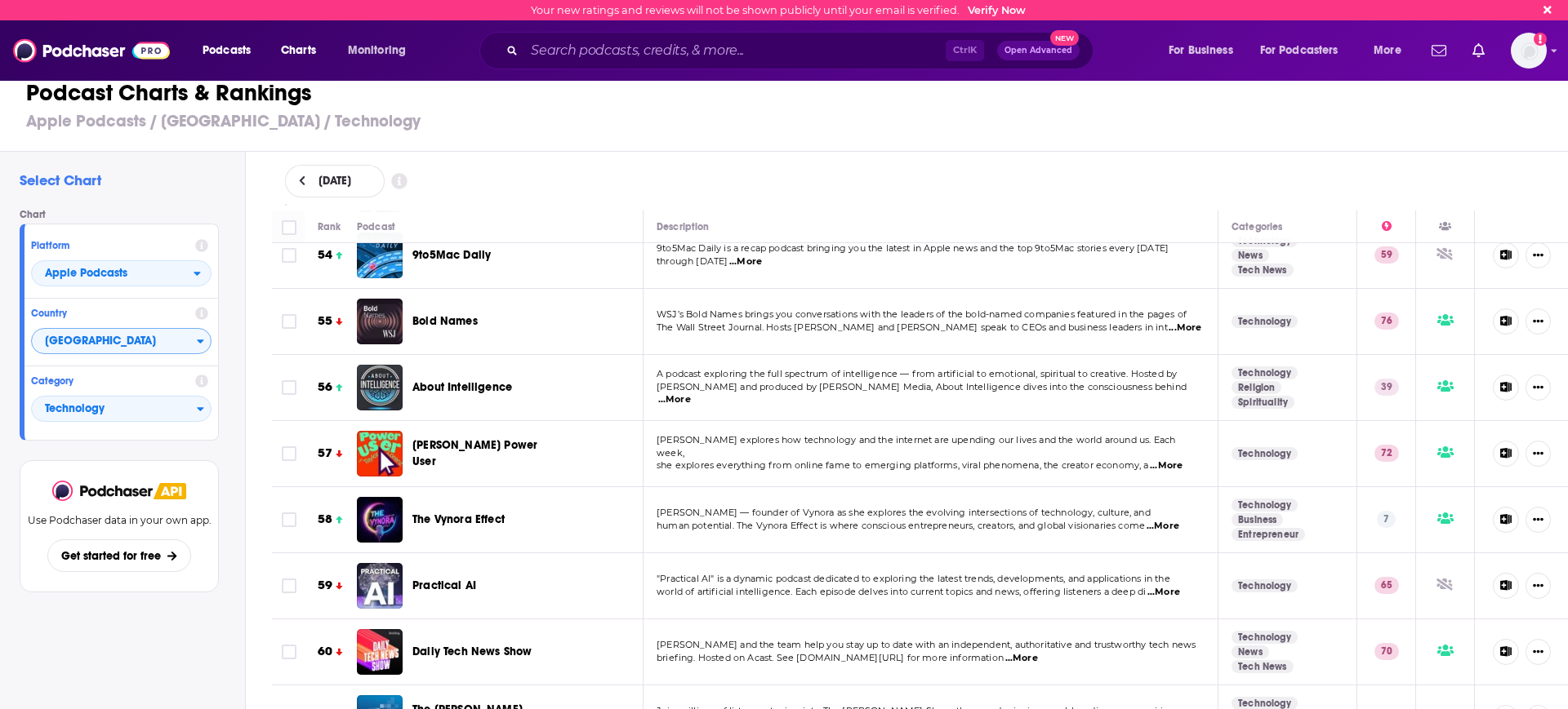
scroll to position [3572, 0]
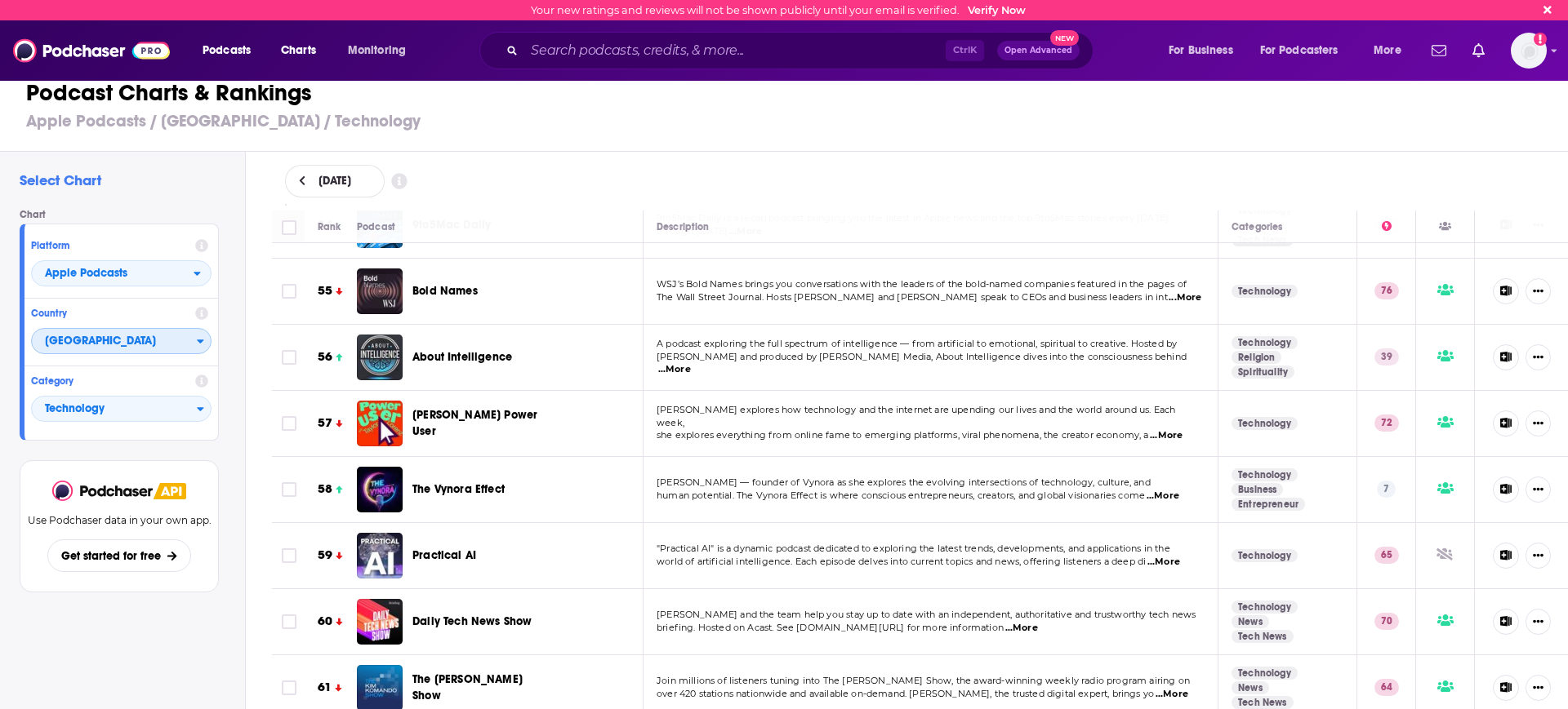
click at [190, 340] on span "[GEOGRAPHIC_DATA]" at bounding box center [114, 342] width 165 height 28
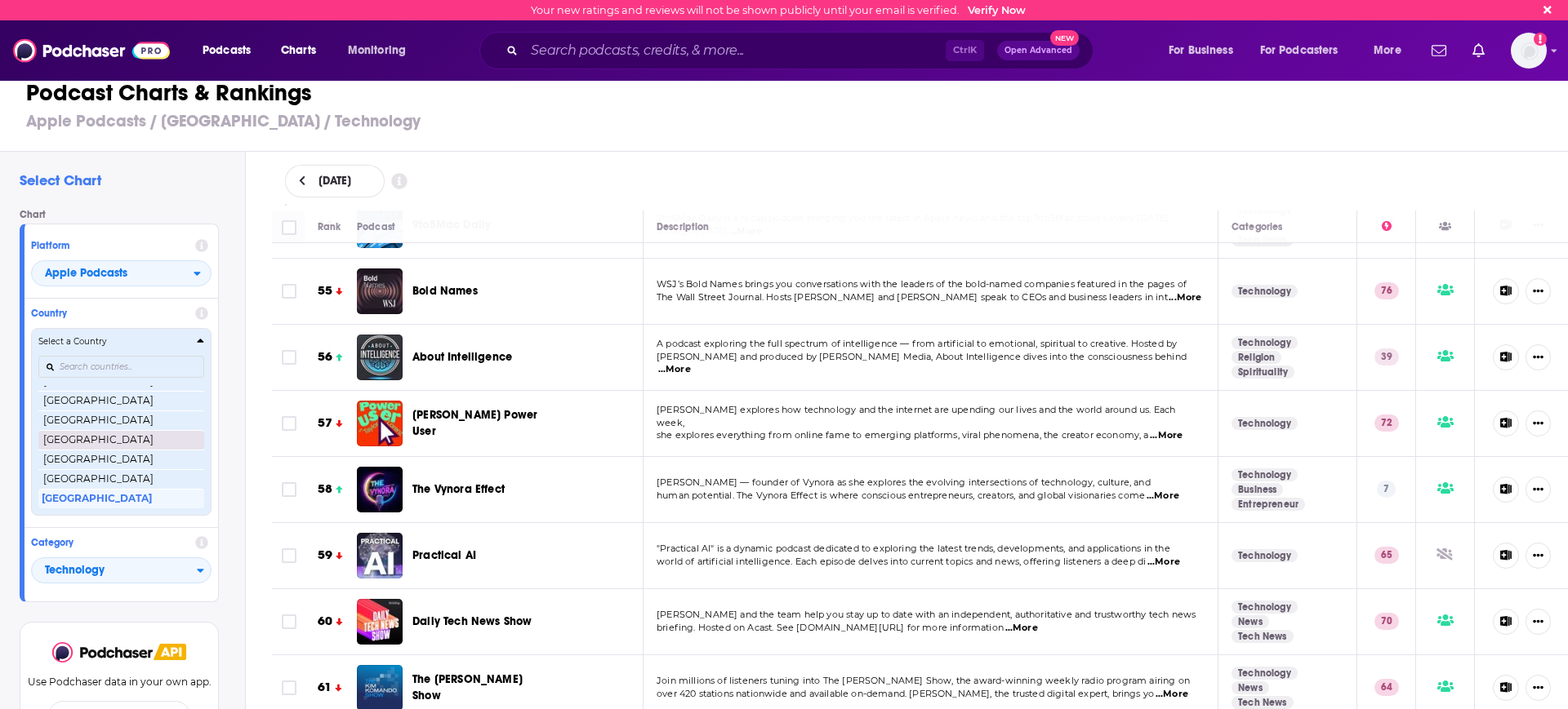
scroll to position [16, 0]
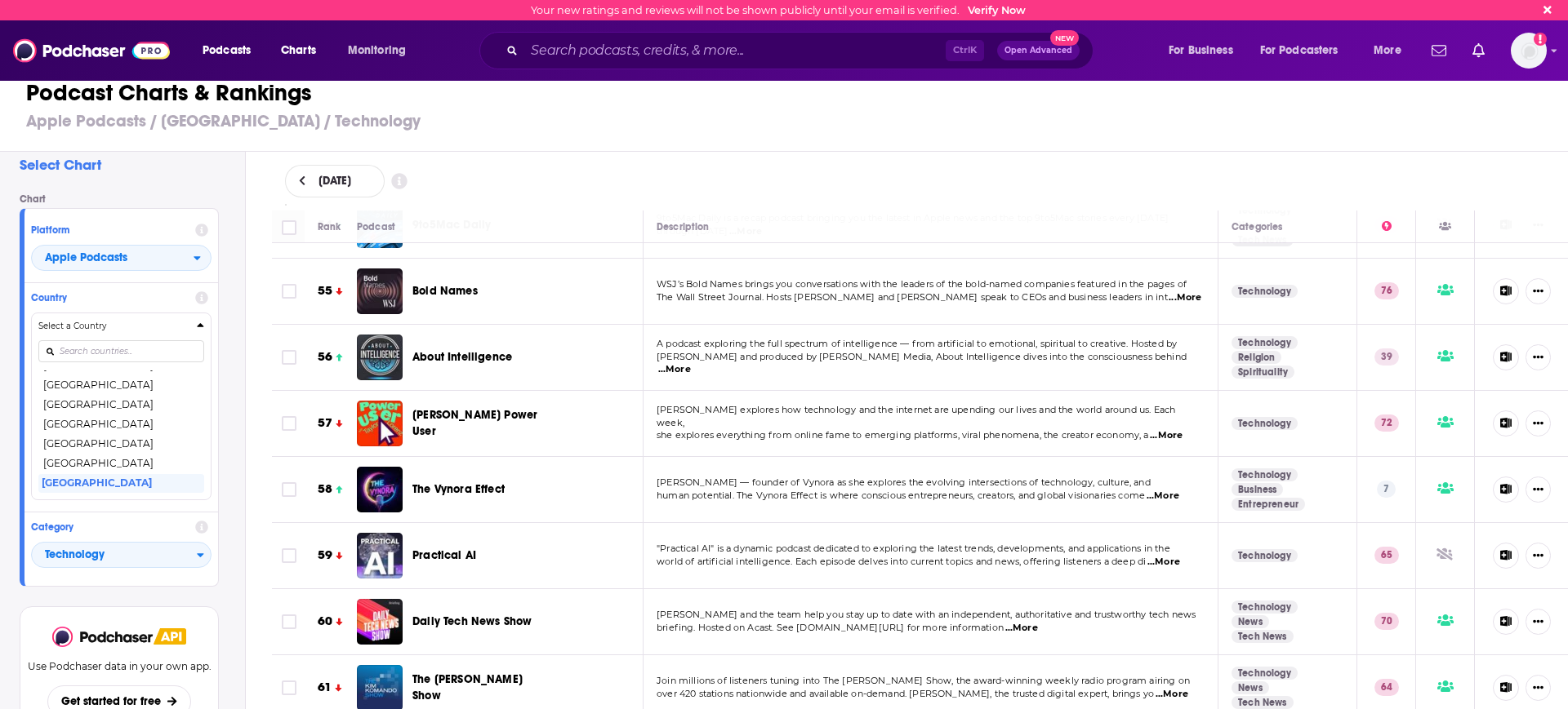
drag, startPoint x: 123, startPoint y: 457, endPoint x: 198, endPoint y: 249, distance: 221.1
click at [122, 457] on button "[GEOGRAPHIC_DATA]" at bounding box center [122, 463] width 166 height 19
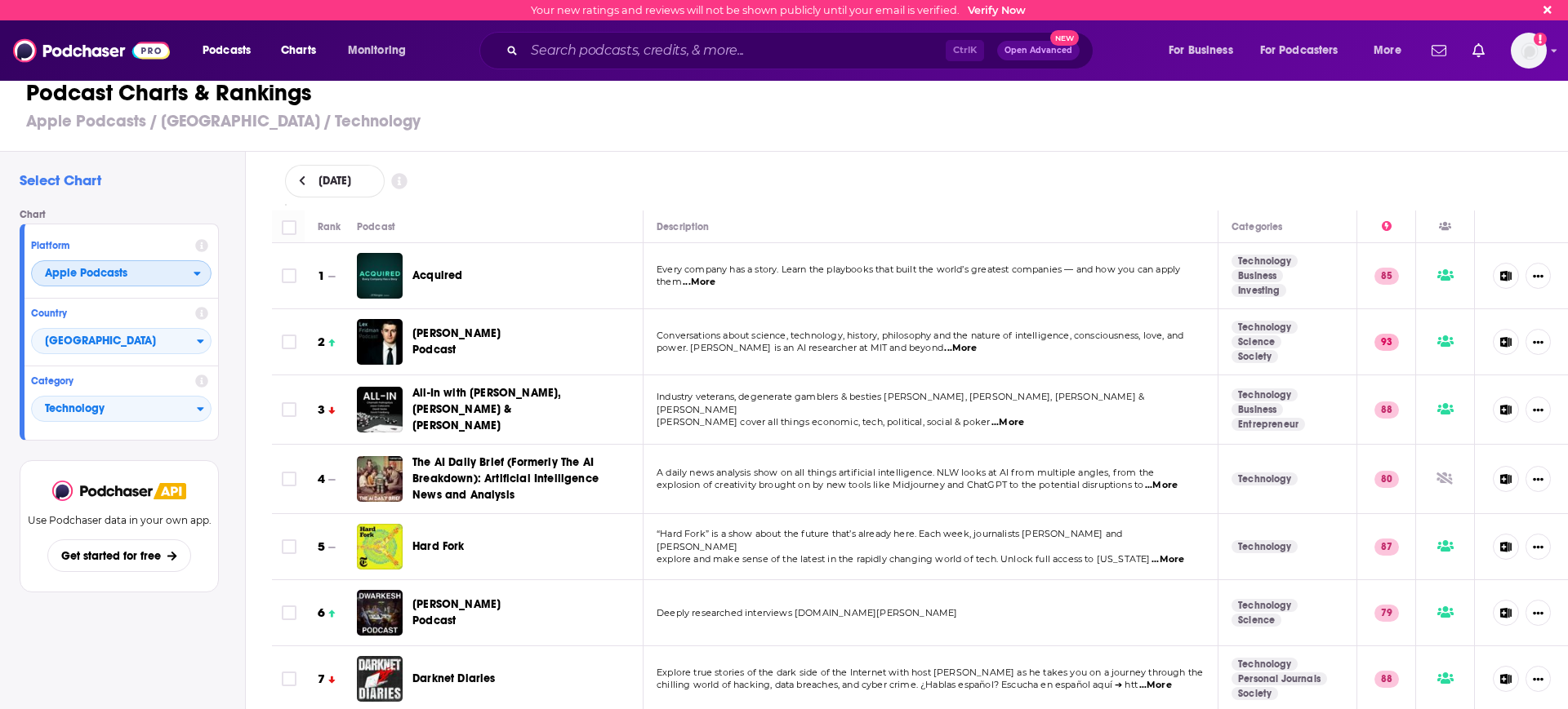
click at [201, 270] on div "open menu" at bounding box center [202, 273] width 18 height 11
click at [165, 319] on span "Spotify" at bounding box center [120, 323] width 159 height 10
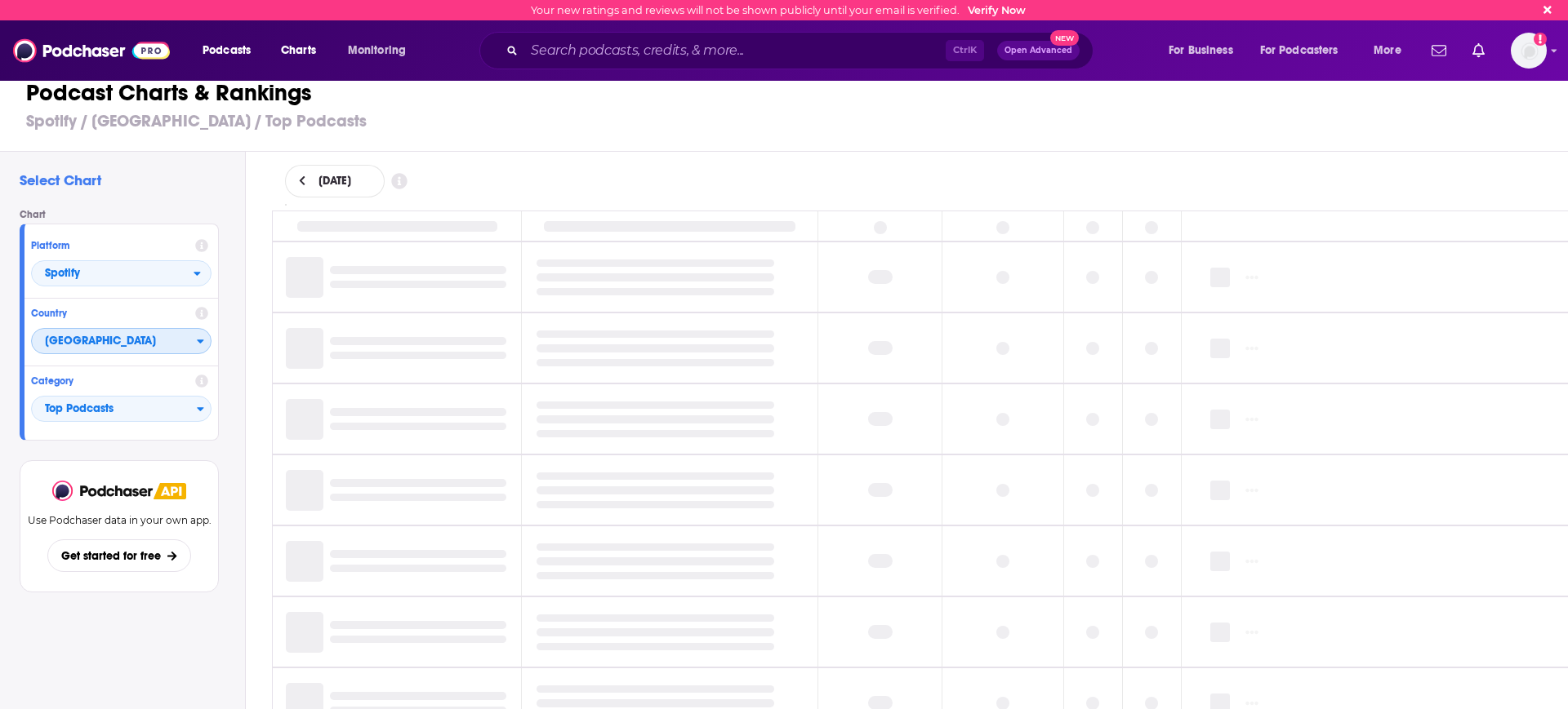
click at [181, 334] on span "[GEOGRAPHIC_DATA]" at bounding box center [114, 342] width 165 height 28
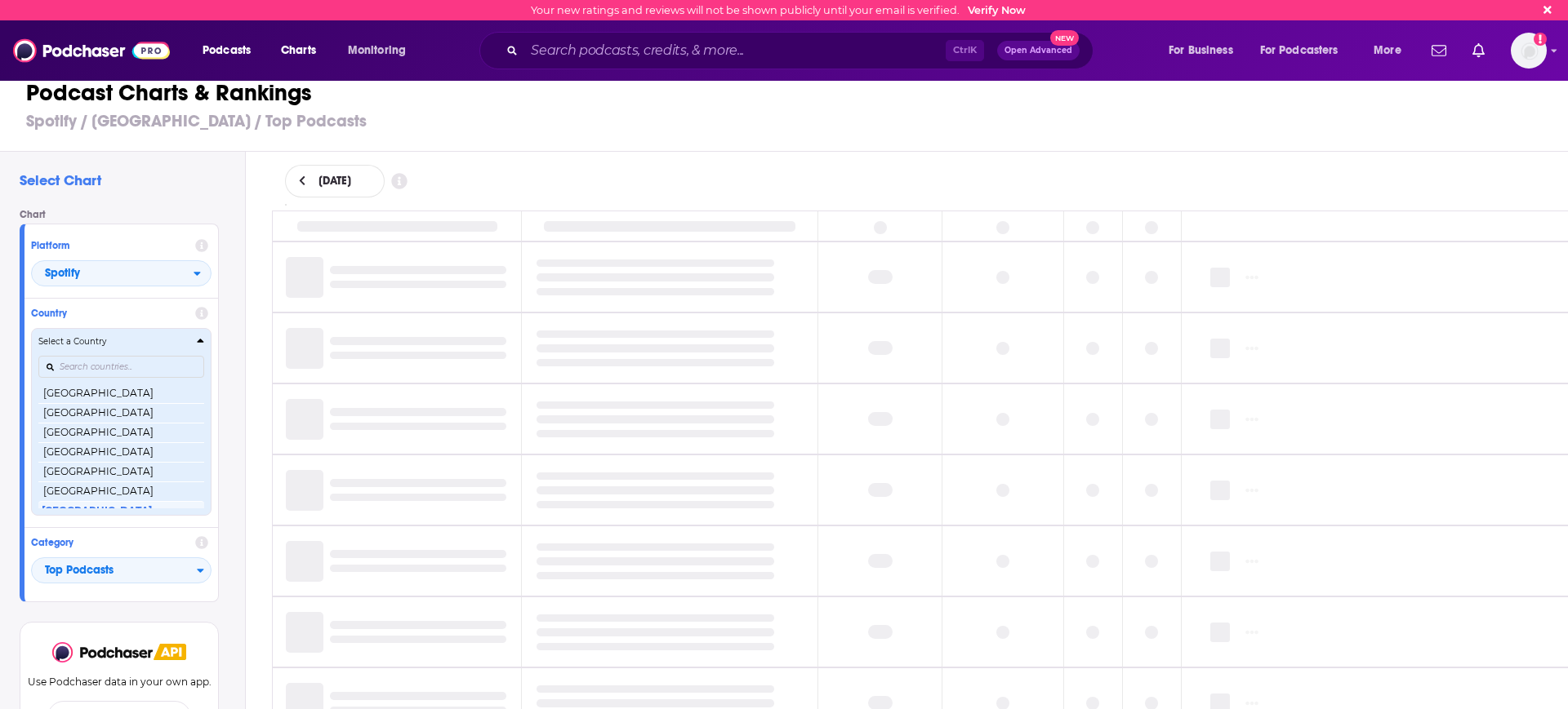
scroll to position [387, 0]
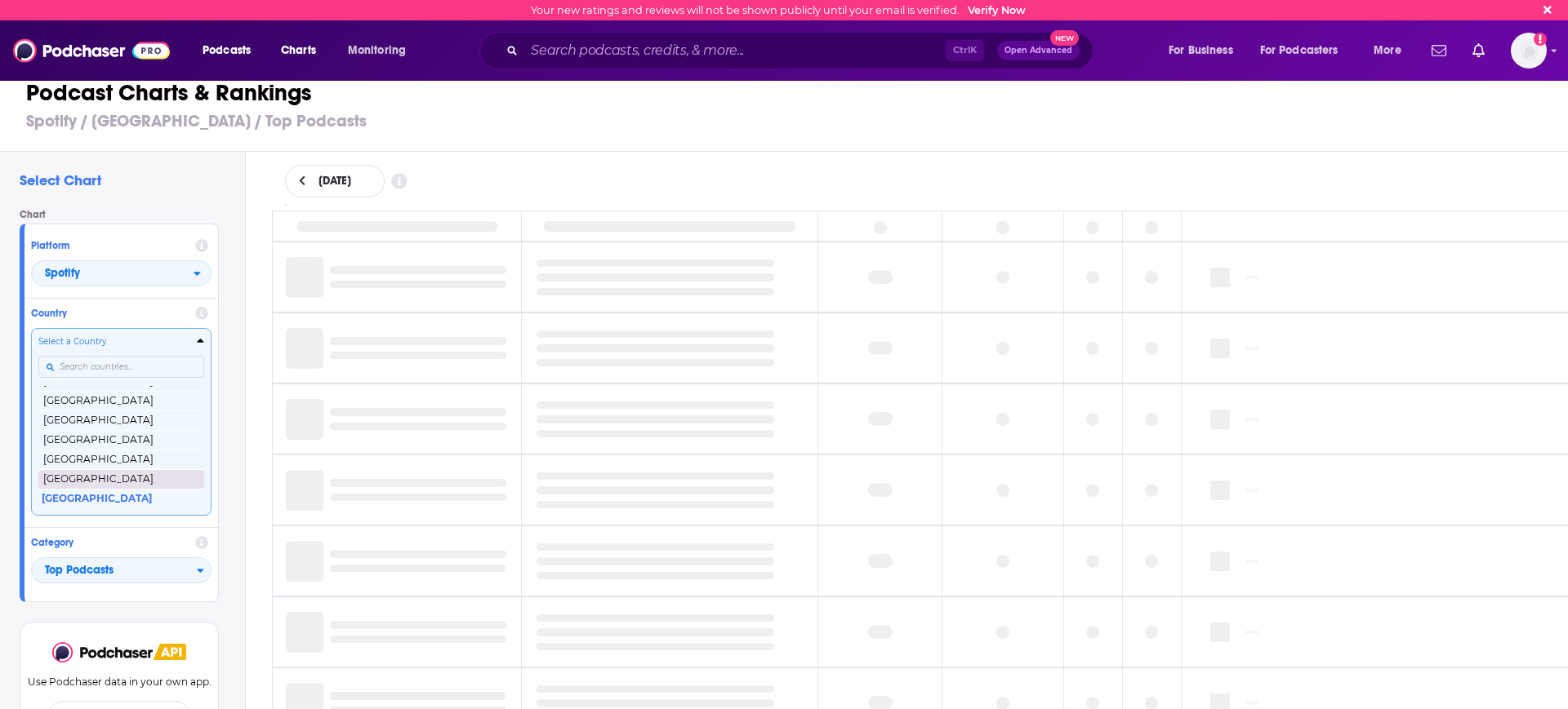
click at [121, 471] on button "[GEOGRAPHIC_DATA]" at bounding box center [122, 479] width 166 height 19
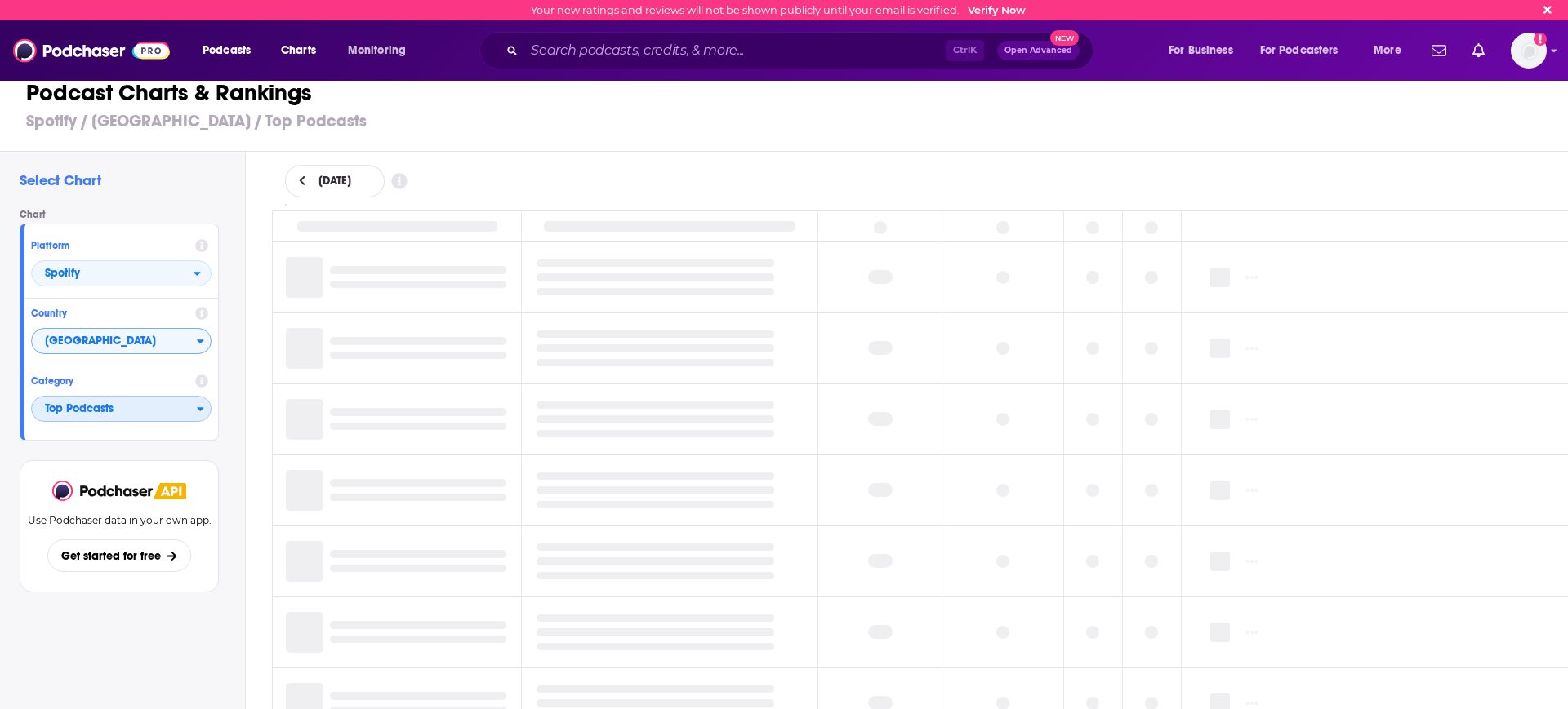
click at [146, 405] on span "Top Podcasts" at bounding box center [114, 410] width 165 height 28
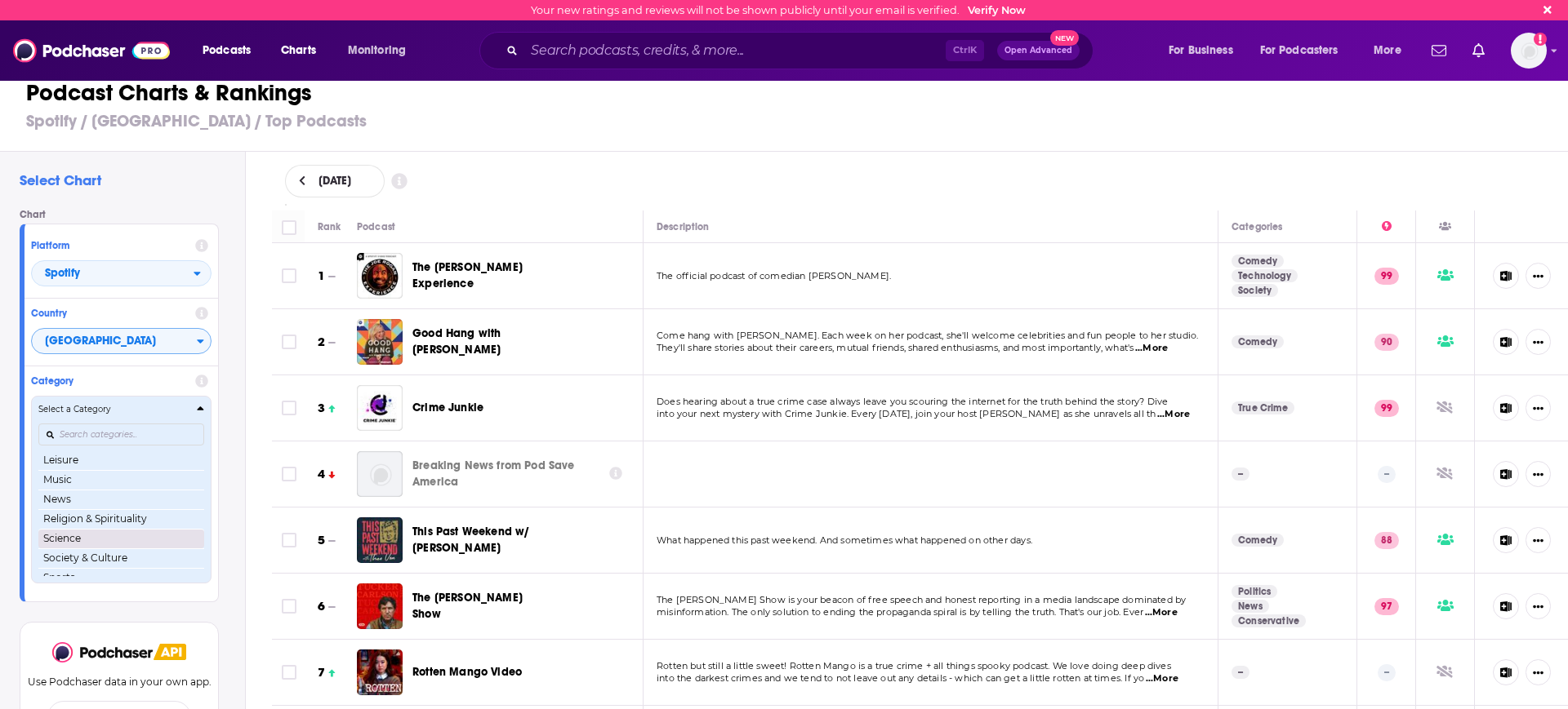
scroll to position [230, 0]
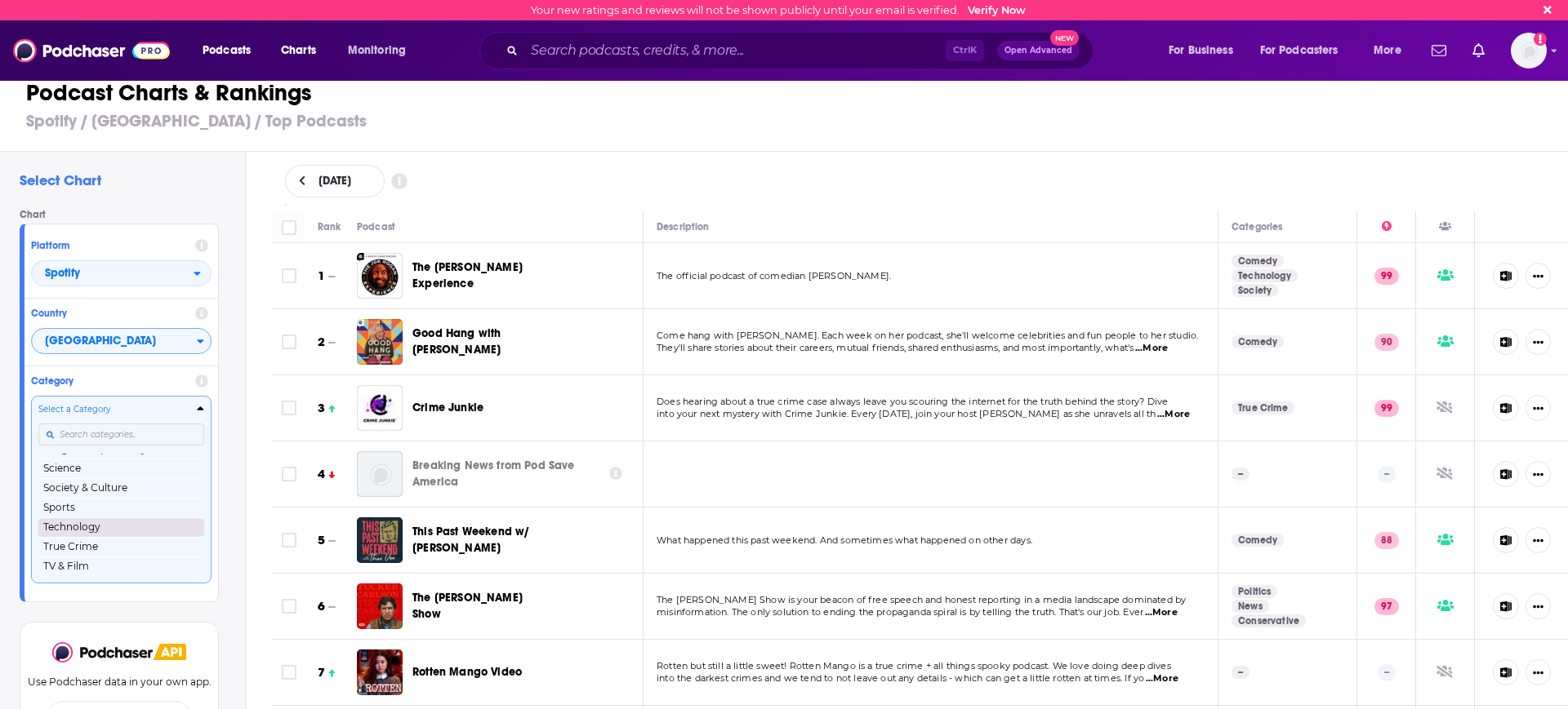
click at [96, 528] on button "Technology" at bounding box center [122, 527] width 166 height 19
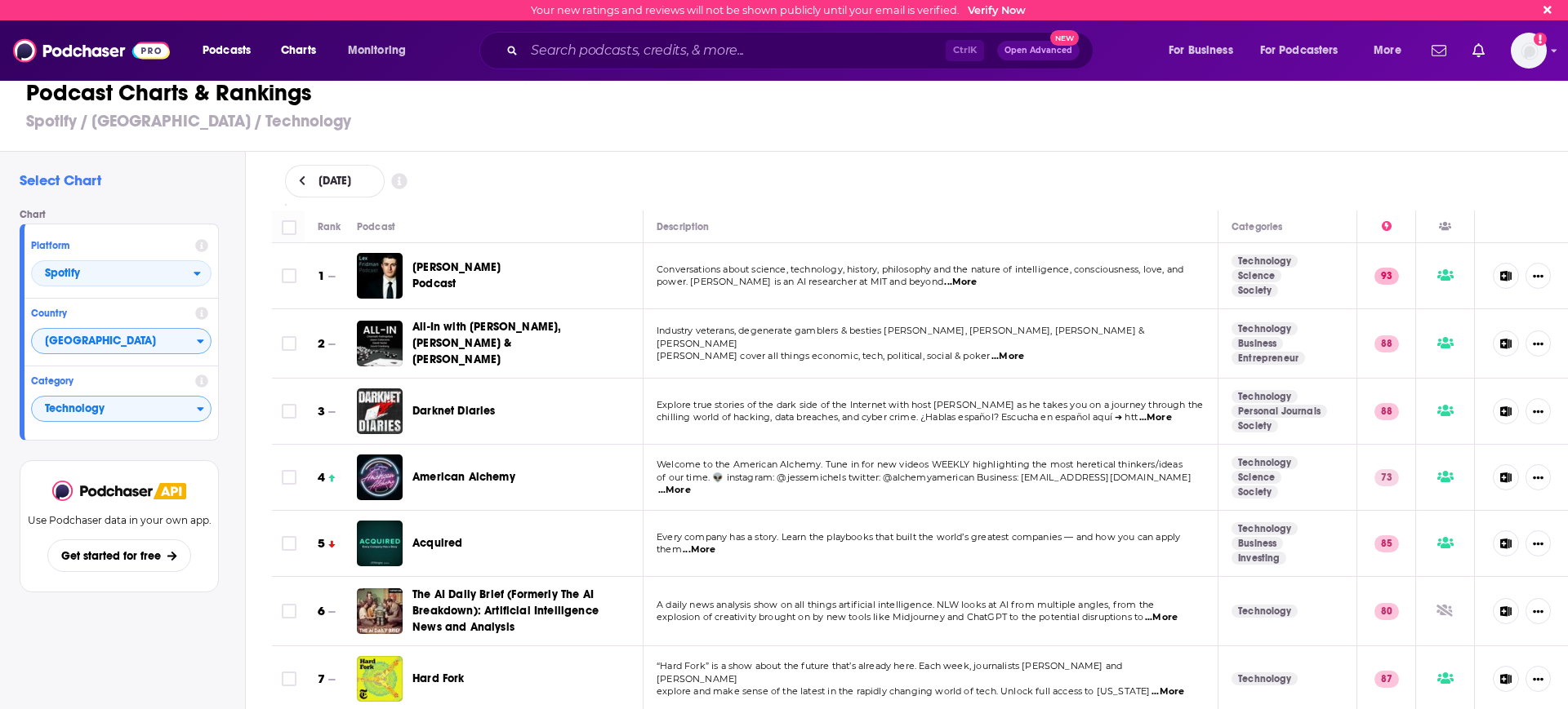
click at [561, 178] on div "[DATE]" at bounding box center [919, 180] width 1270 height 32
click at [907, 150] on div "Podcast Charts & Rankings Spotify / [GEOGRAPHIC_DATA] / Technology" at bounding box center [790, 105] width 1582 height 93
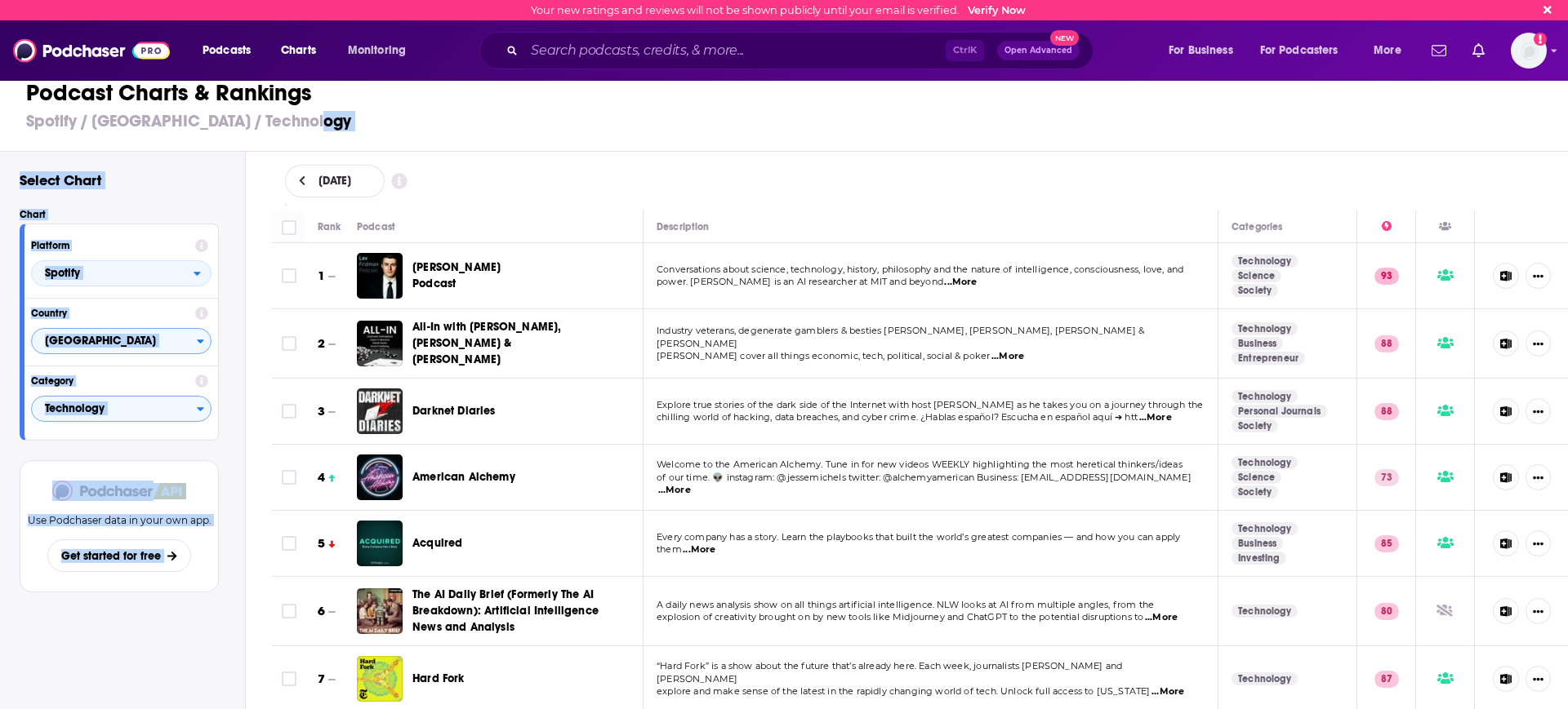
drag, startPoint x: 899, startPoint y: 150, endPoint x: 890, endPoint y: 151, distance: 9.1
click at [890, 151] on div "Podcast Charts & Rankings Spotify / [GEOGRAPHIC_DATA] / Technology Select Chart…" at bounding box center [790, 384] width 1582 height 651
click at [900, 156] on div "[DATE]" at bounding box center [920, 181] width 1323 height 59
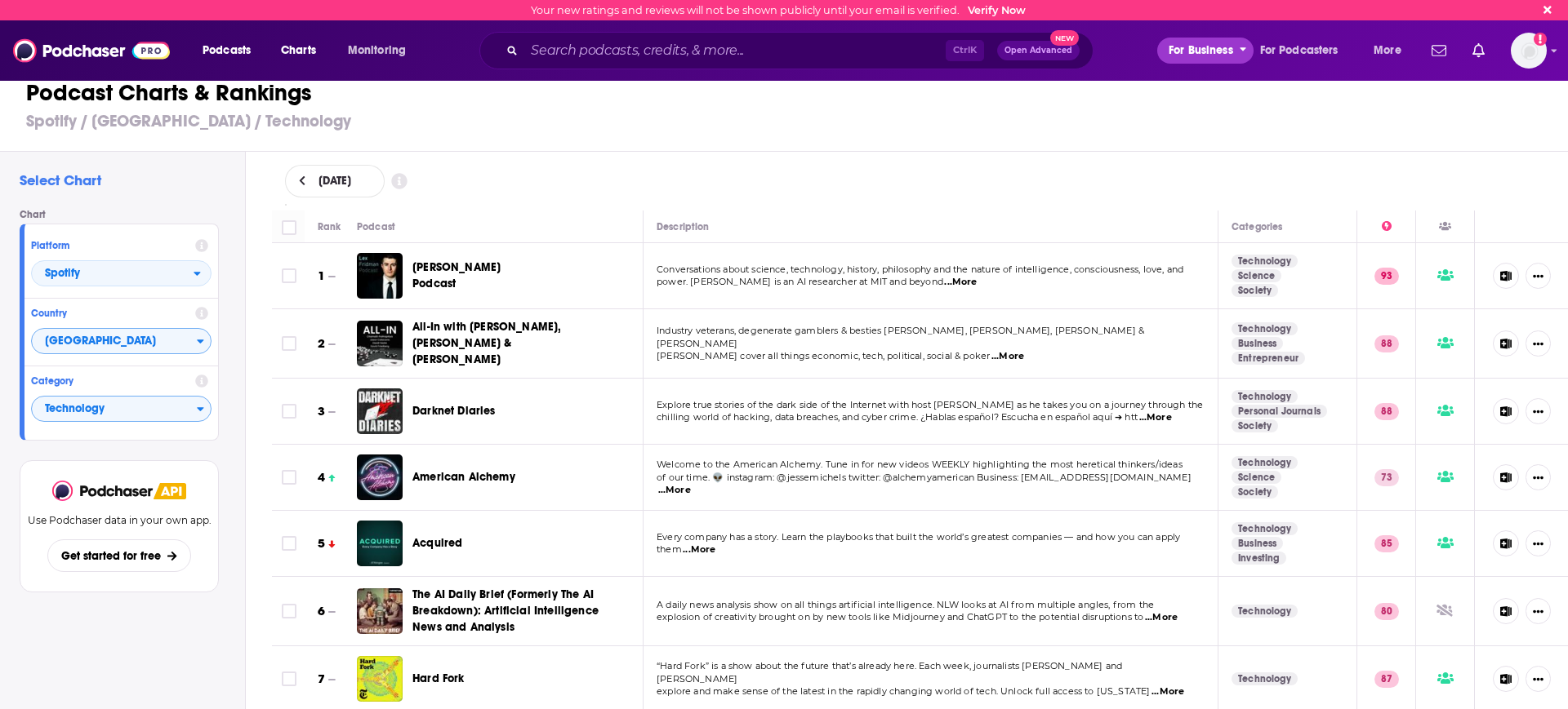
click at [1200, 53] on span "For Business" at bounding box center [1201, 51] width 64 height 23
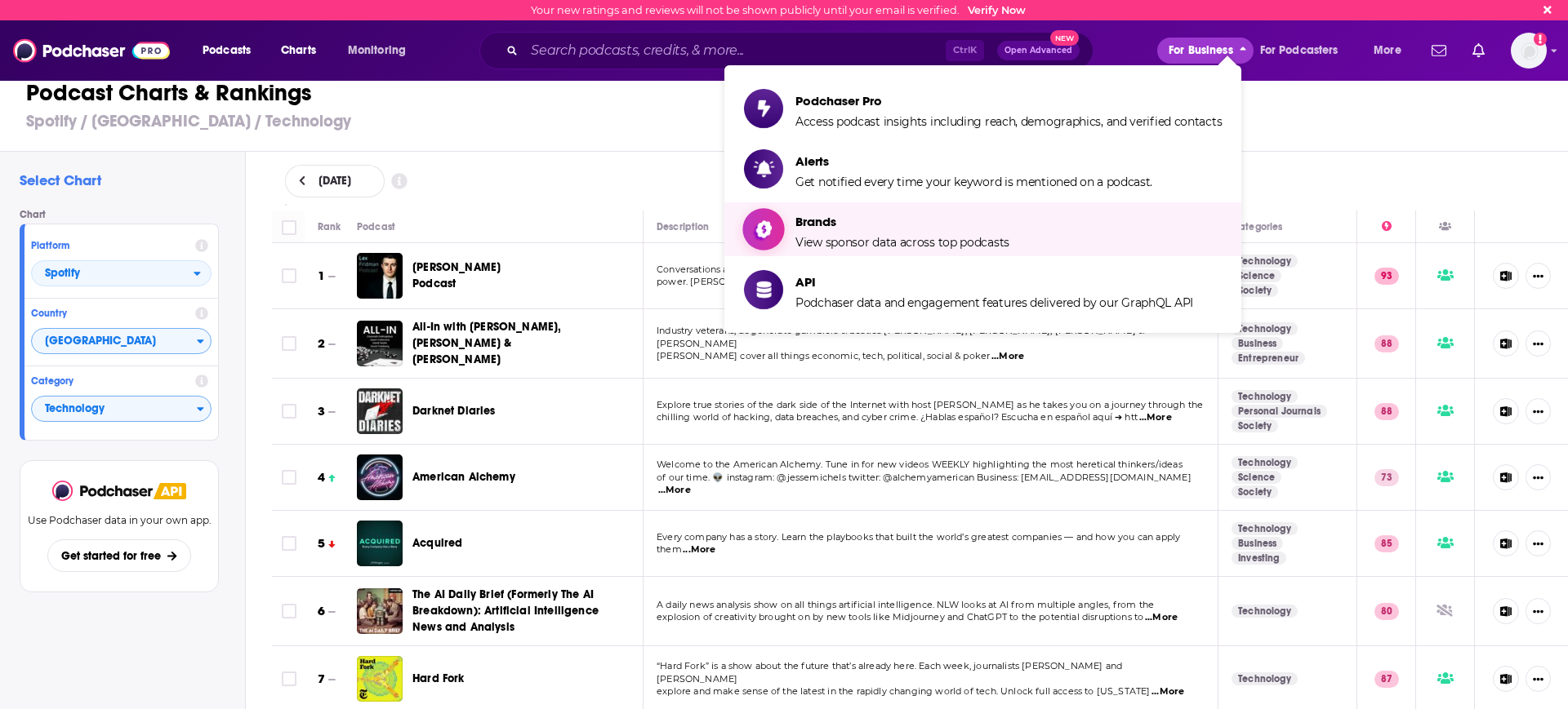
click at [745, 234] on span "Show item sub-menu" at bounding box center [764, 229] width 126 height 126
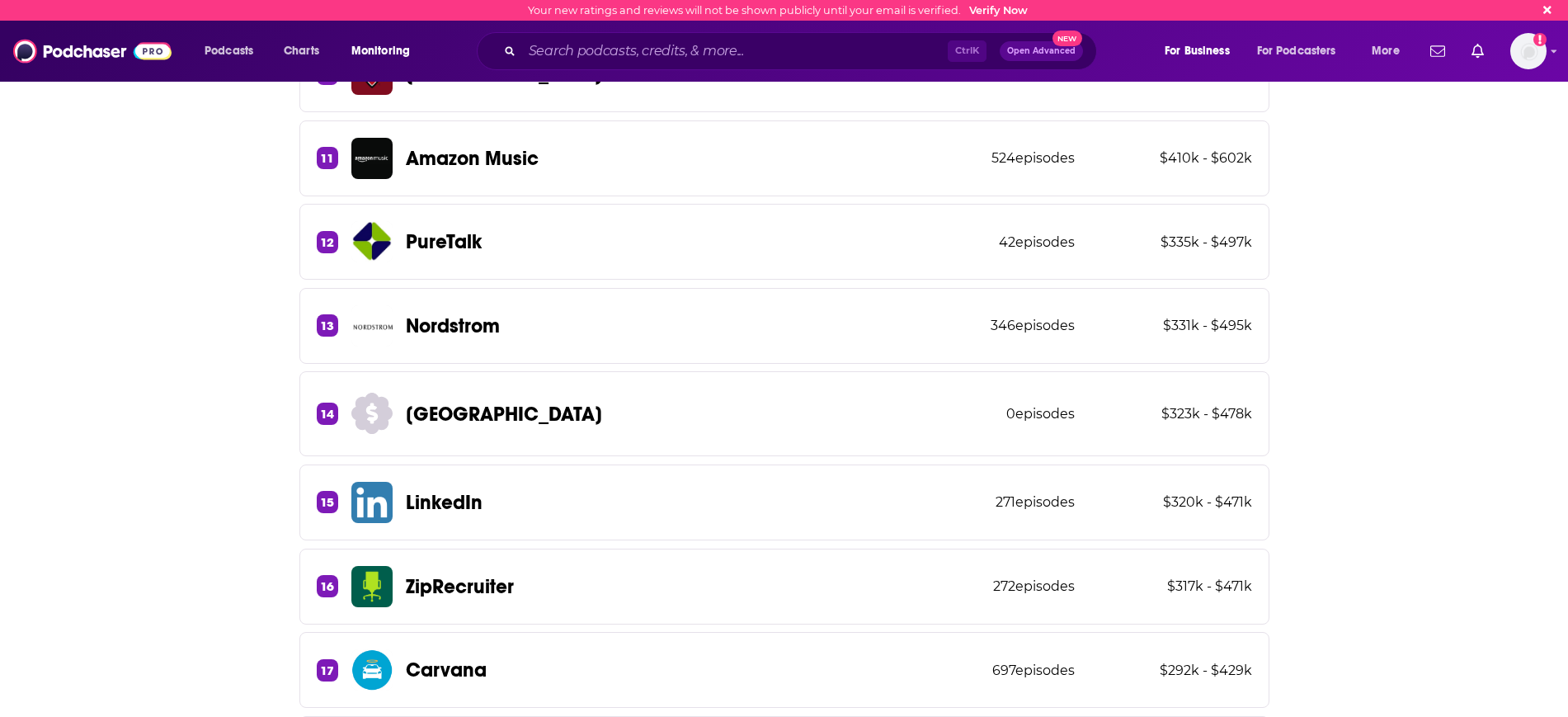
scroll to position [1444, 0]
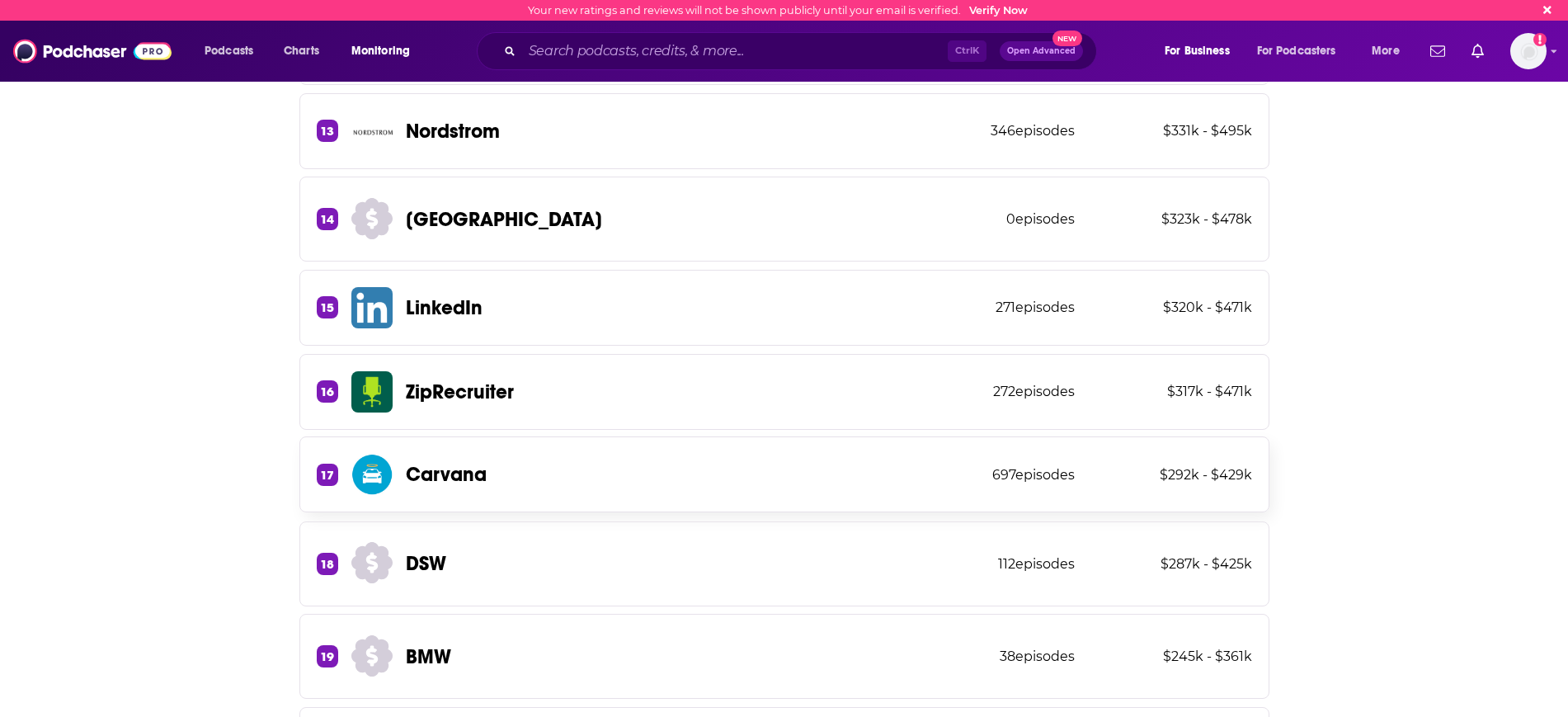
click at [585, 477] on div "17 Carvana 697 episodes $292k - $429k" at bounding box center [784, 475] width 971 height 76
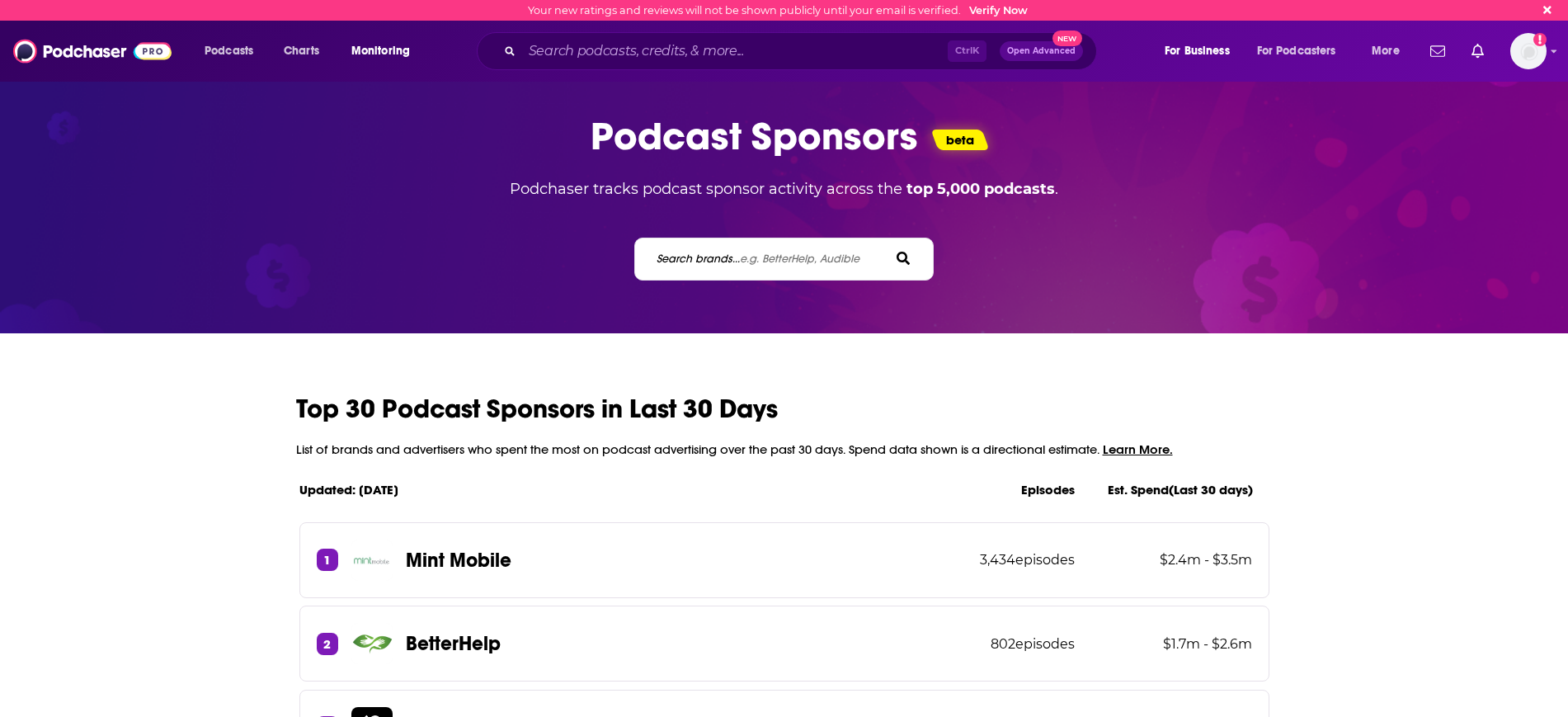
click at [706, 272] on div "Search brands... e.g. BetterHelp, Audible" at bounding box center [784, 259] width 300 height 43
click at [700, 259] on label "Search brands... e.g. BetterHelp, Audible" at bounding box center [758, 258] width 203 height 14
click at [700, 259] on input "Search brands... e.g. BetterHelp, Audible" at bounding box center [730, 259] width 149 height 18
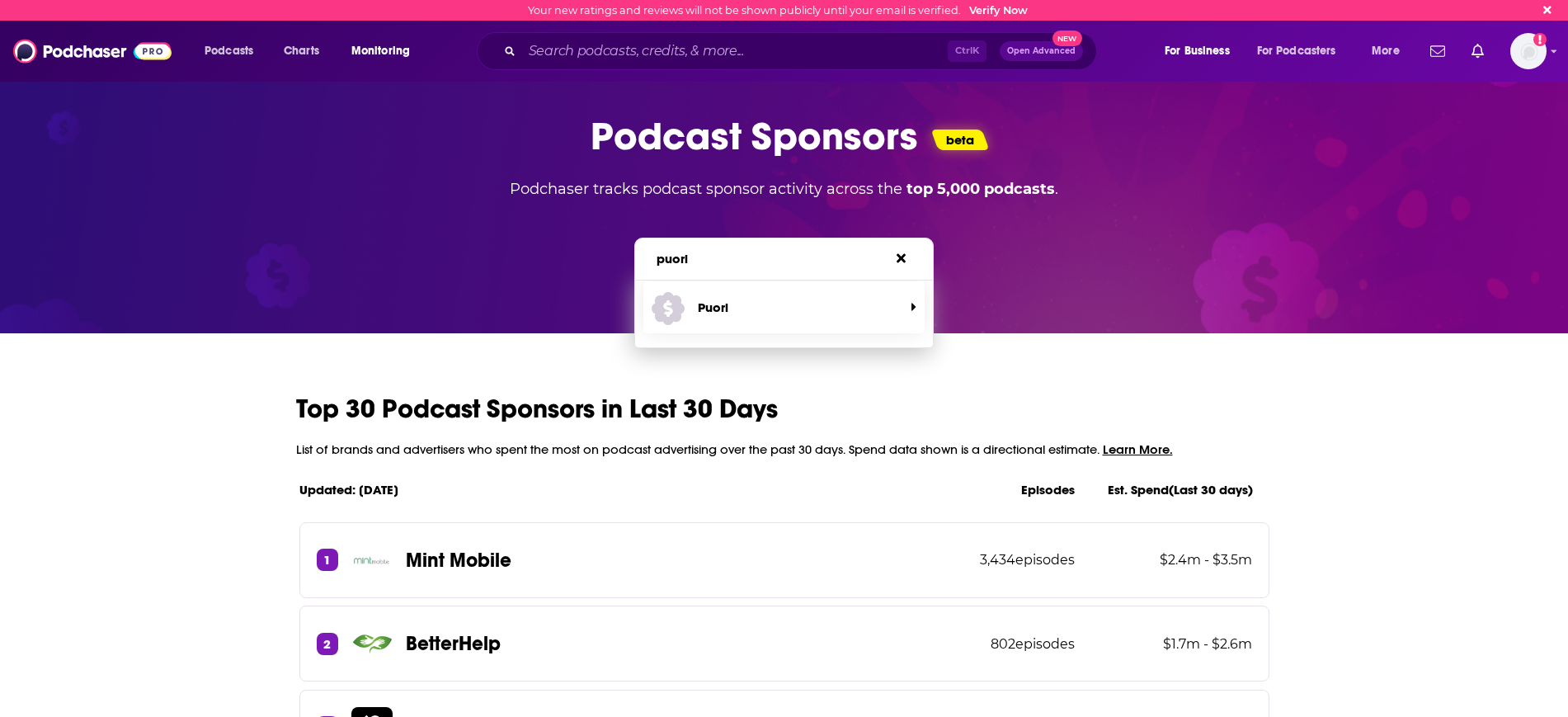
type input "puori"
click at [712, 318] on span "Puori" at bounding box center [777, 307] width 251 height 44
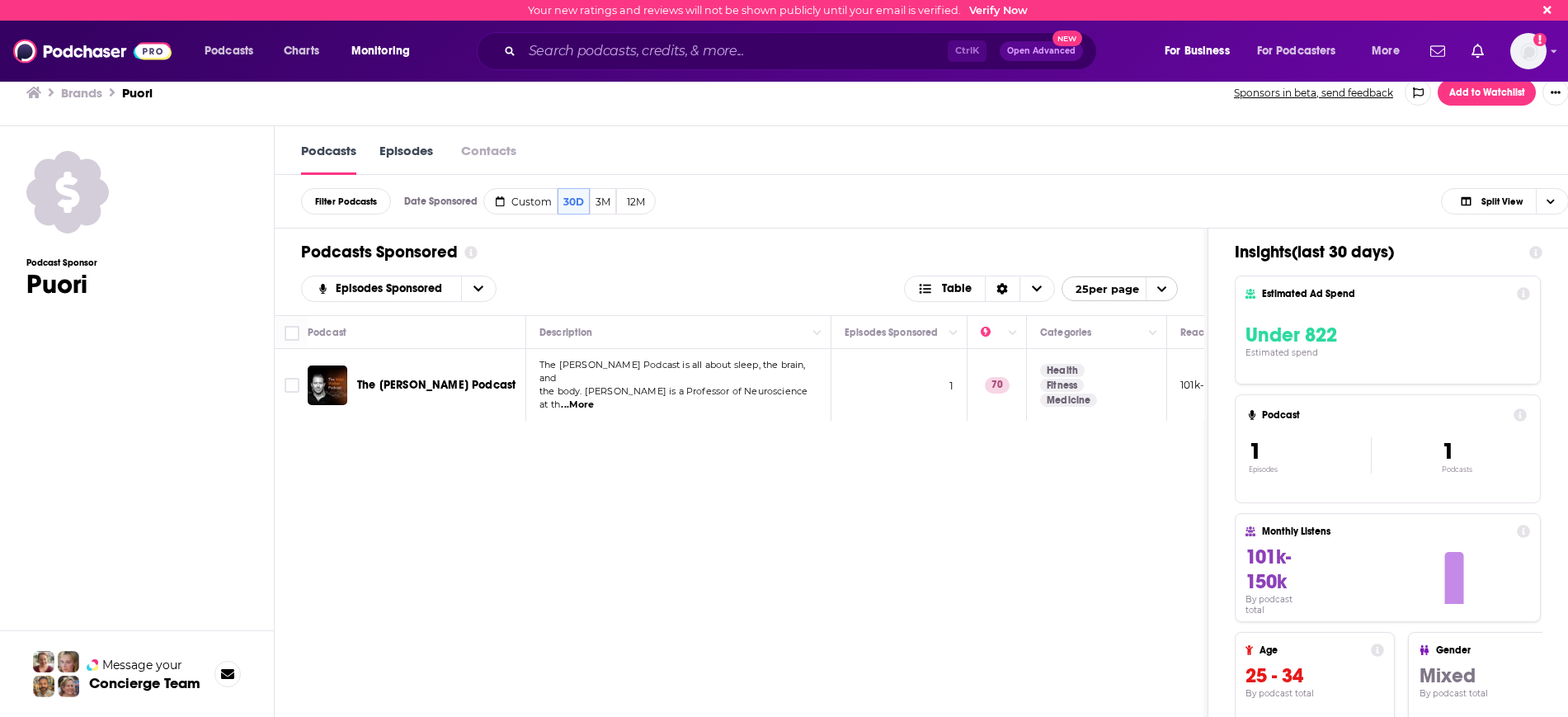
click at [594, 399] on span "...More" at bounding box center [577, 405] width 33 height 13
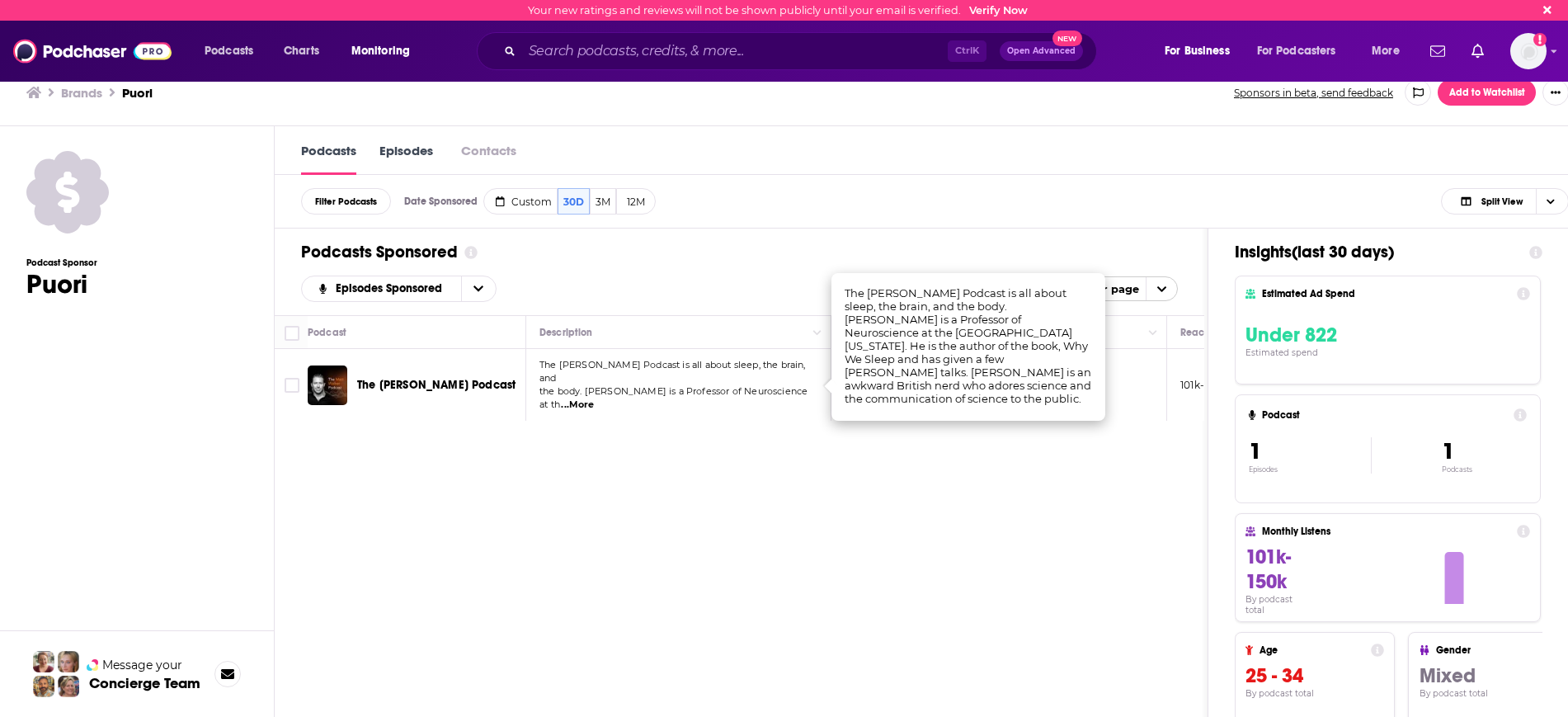
click at [767, 467] on div "Podcast Description Episodes Sponsored Categories Reach (Monthly) Reach (Episod…" at bounding box center [739, 566] width 930 height 502
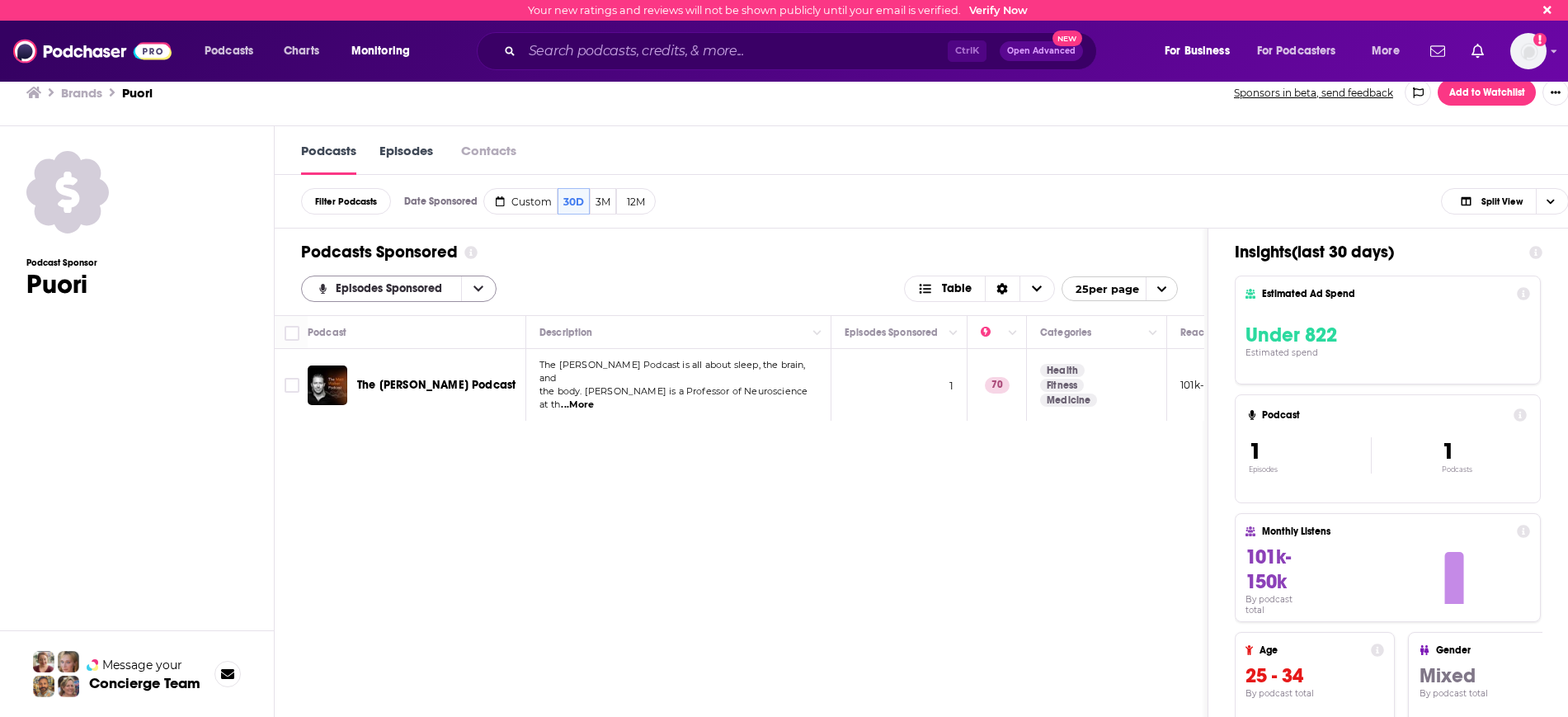
click at [484, 286] on button "open menu" at bounding box center [478, 289] width 34 height 25
click at [601, 280] on div "Episodes Sponsored Episodes Sponsored By Rating New Power Score Table 25 per pa…" at bounding box center [740, 289] width 877 height 26
click at [628, 203] on button "12M" at bounding box center [636, 201] width 40 height 26
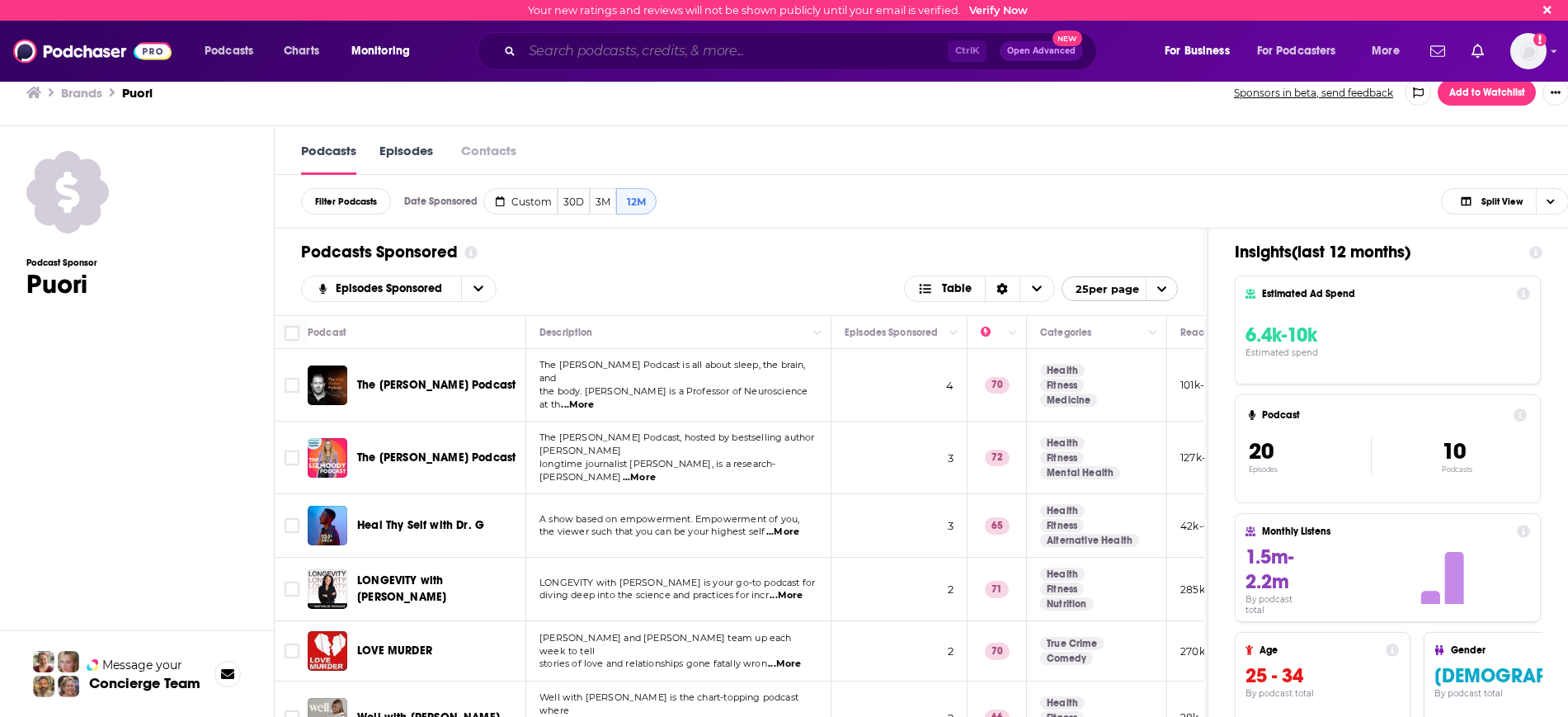
click at [584, 47] on input "Search podcasts, credits, & more..." at bounding box center [734, 51] width 425 height 26
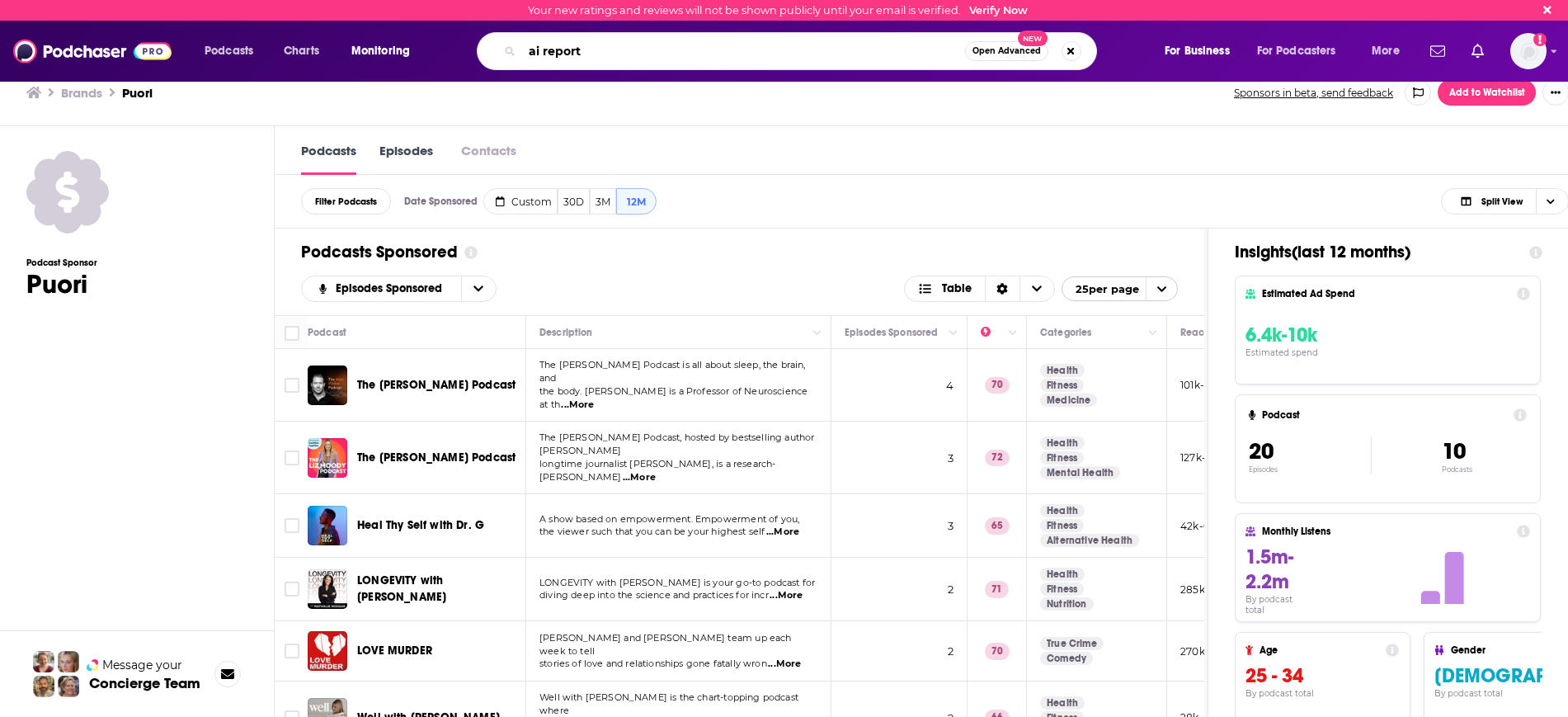
type input "ai report"
click at [1012, 47] on span "Open Advanced" at bounding box center [1007, 51] width 69 height 8
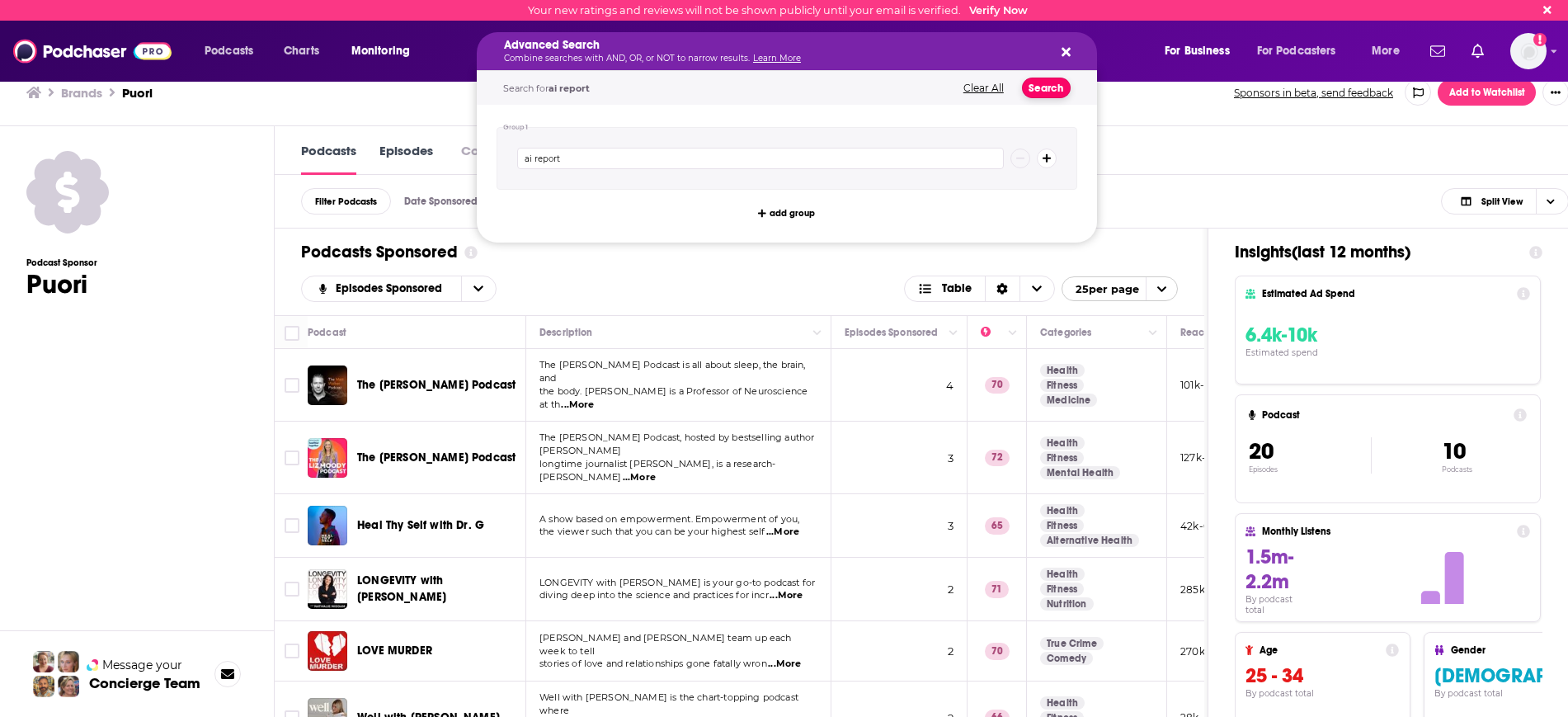
click at [1051, 87] on button "Search" at bounding box center [1046, 88] width 48 height 20
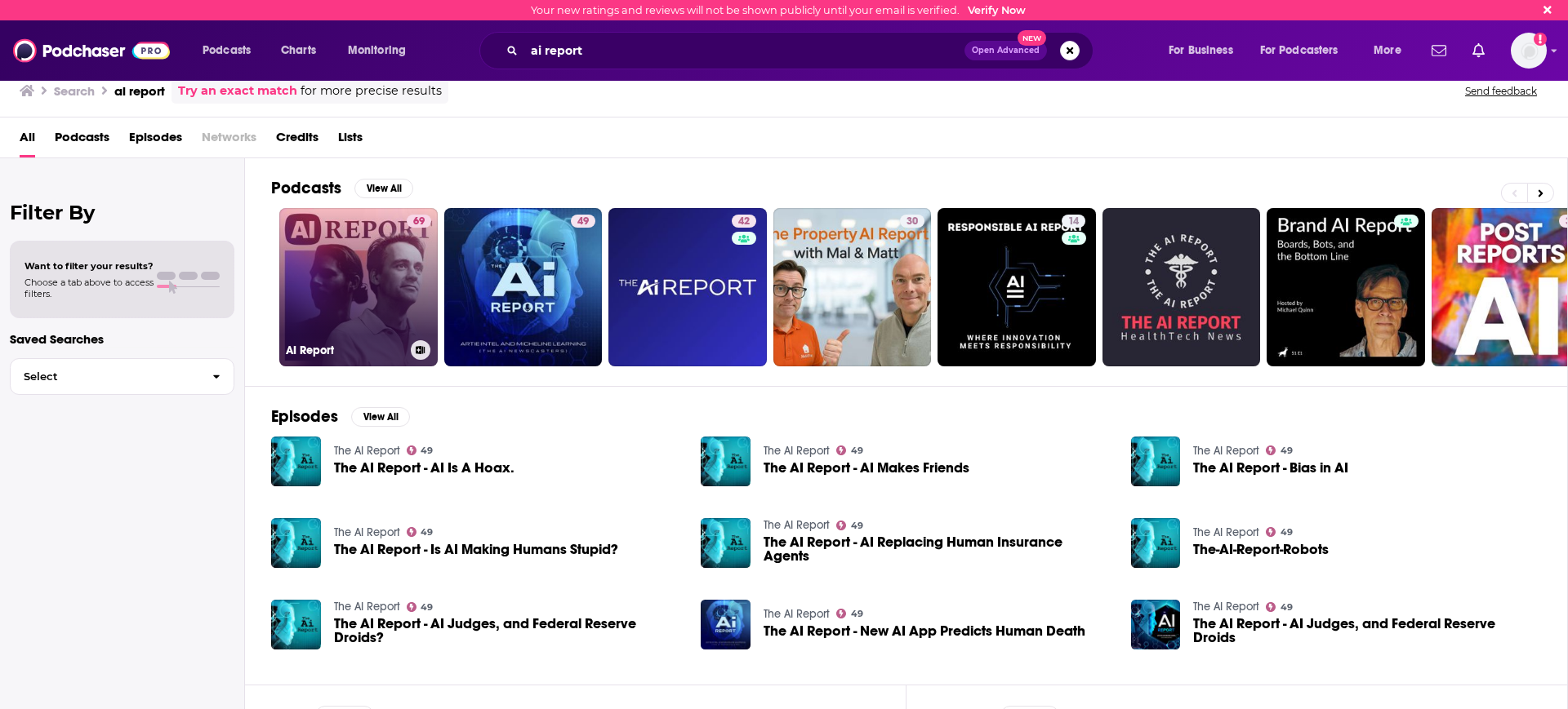
click at [357, 277] on link "69 AI Report" at bounding box center [358, 287] width 158 height 158
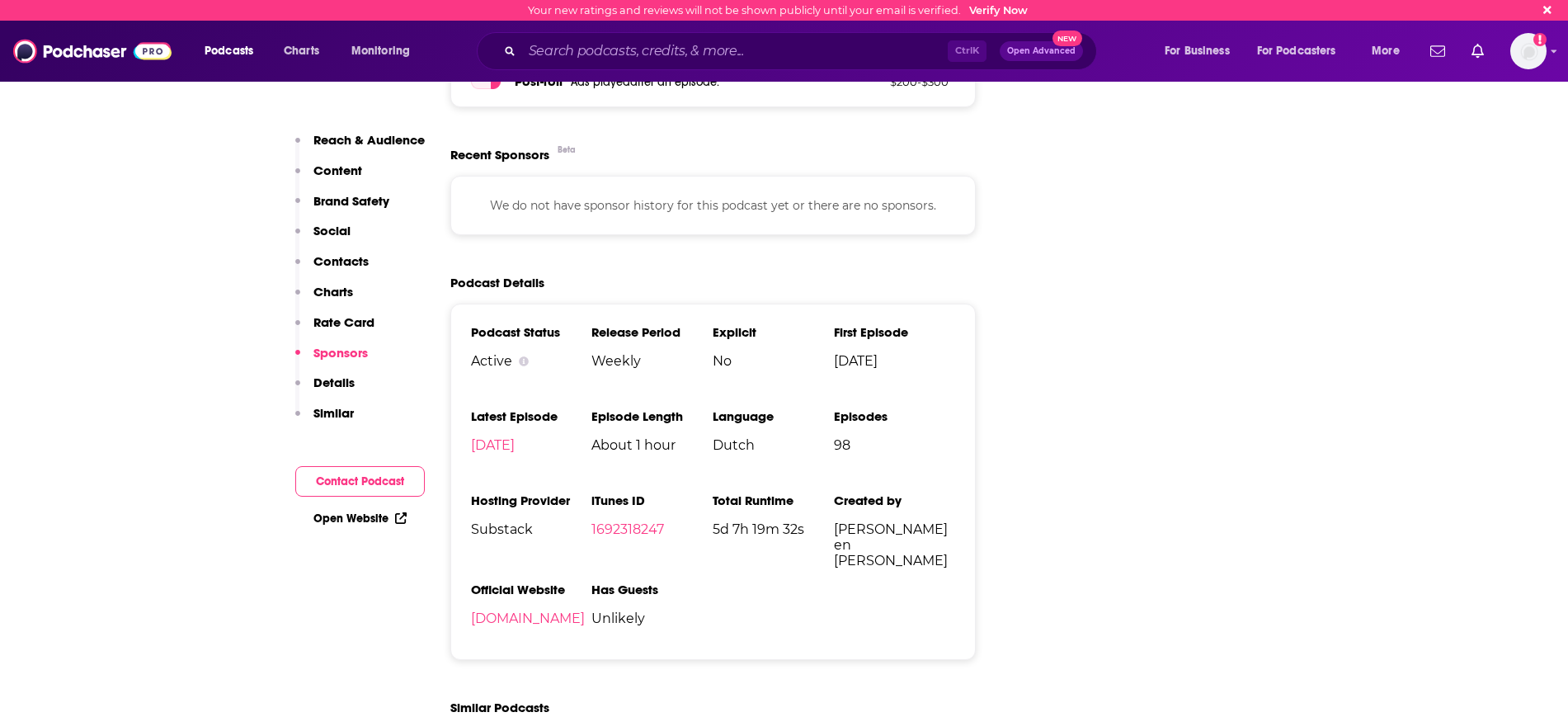
scroll to position [1960, 0]
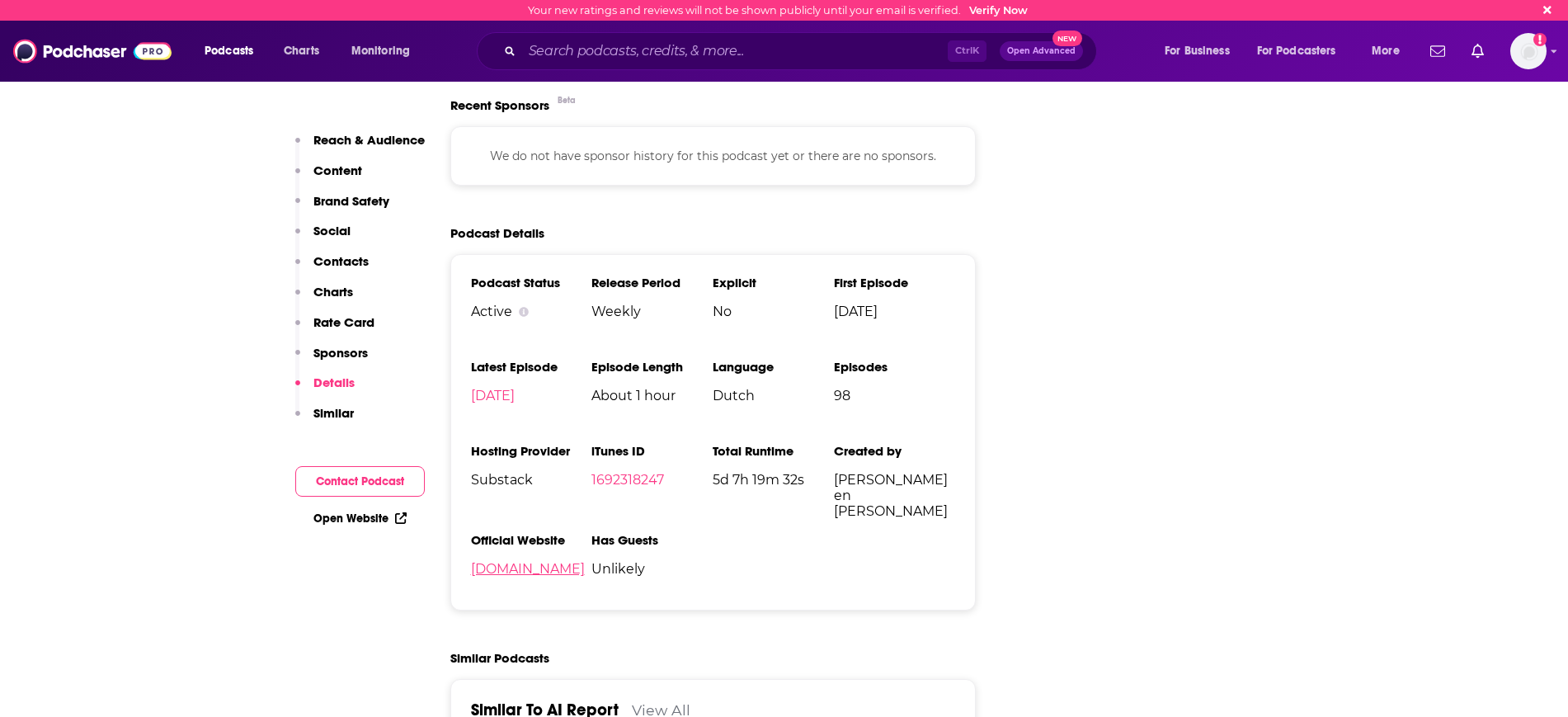
click at [522, 571] on link "[DOMAIN_NAME]" at bounding box center [528, 569] width 114 height 16
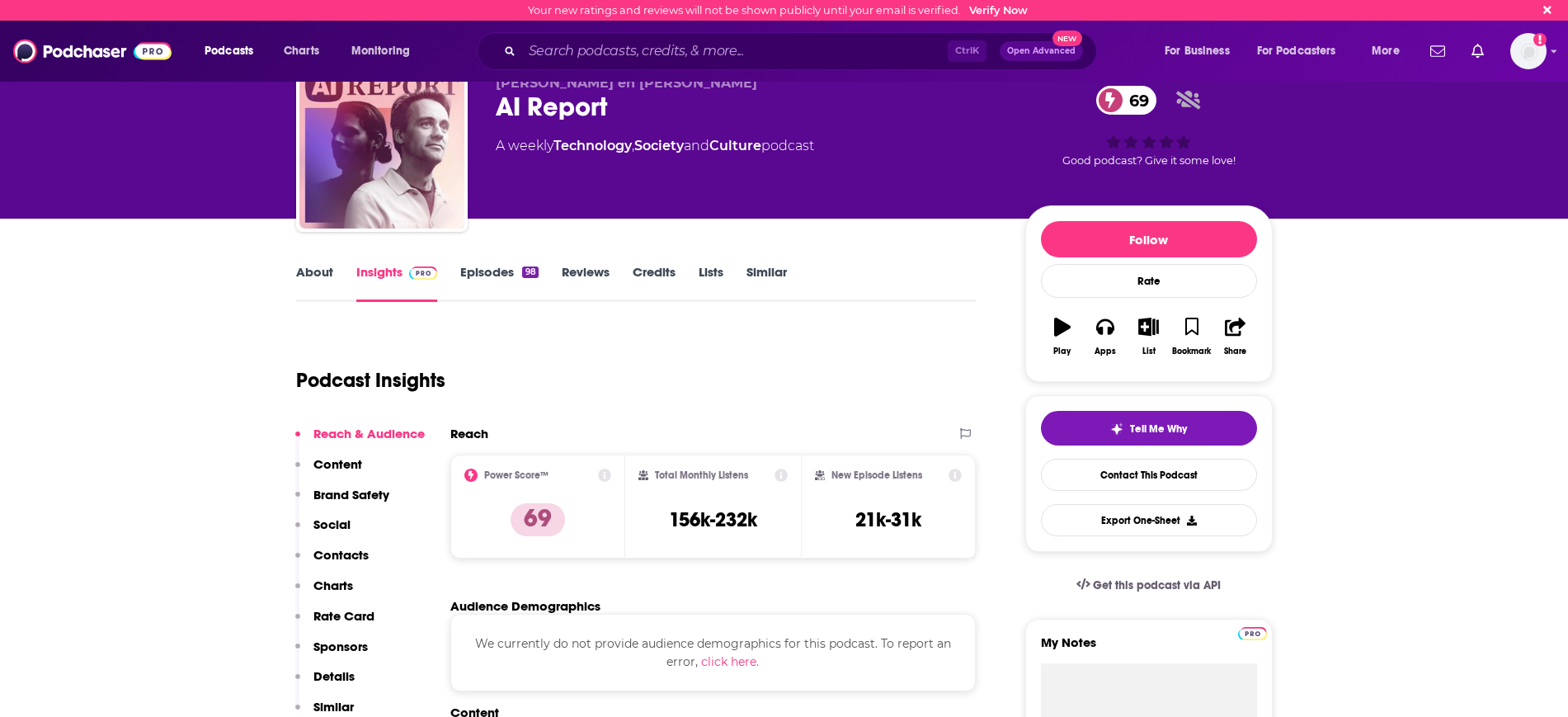
scroll to position [0, 0]
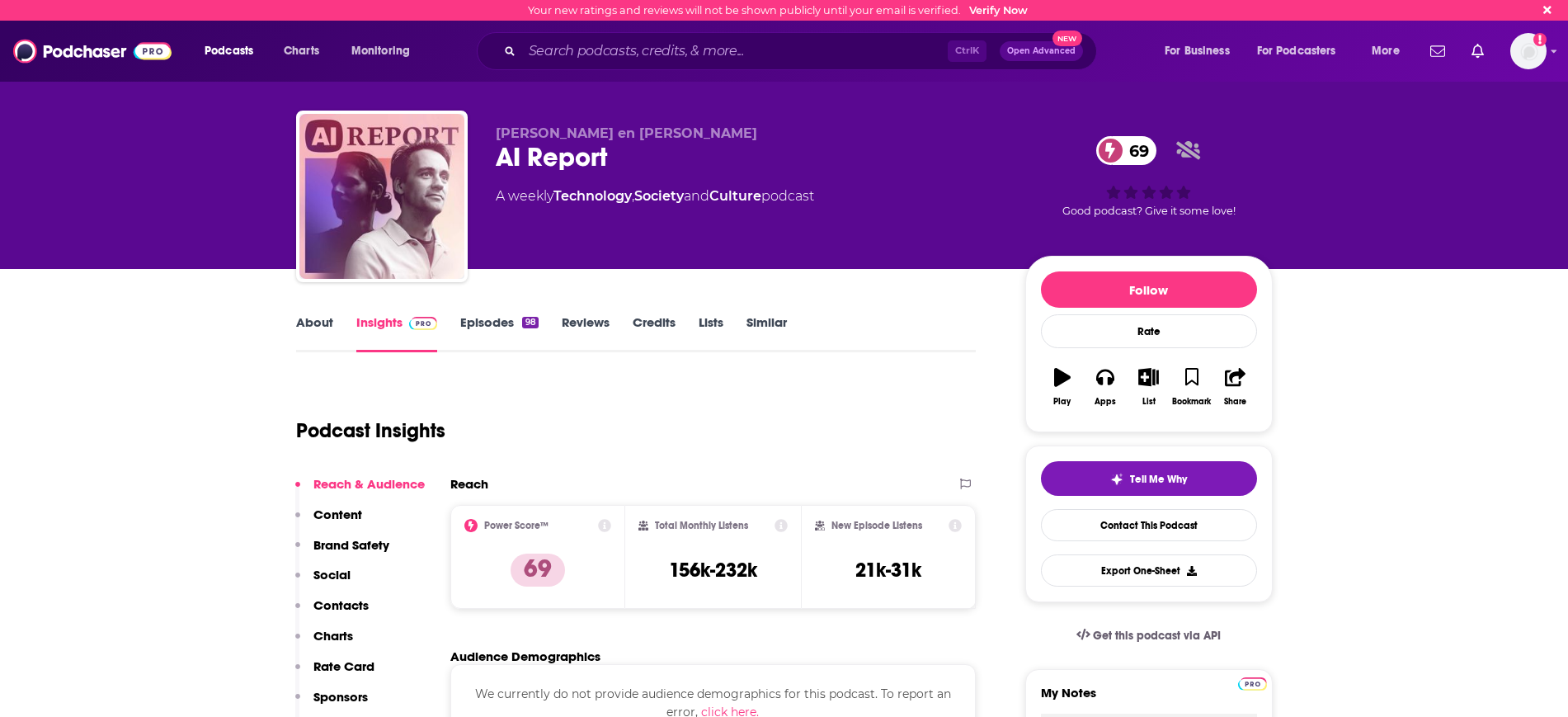
click at [316, 326] on link "About" at bounding box center [315, 333] width 37 height 38
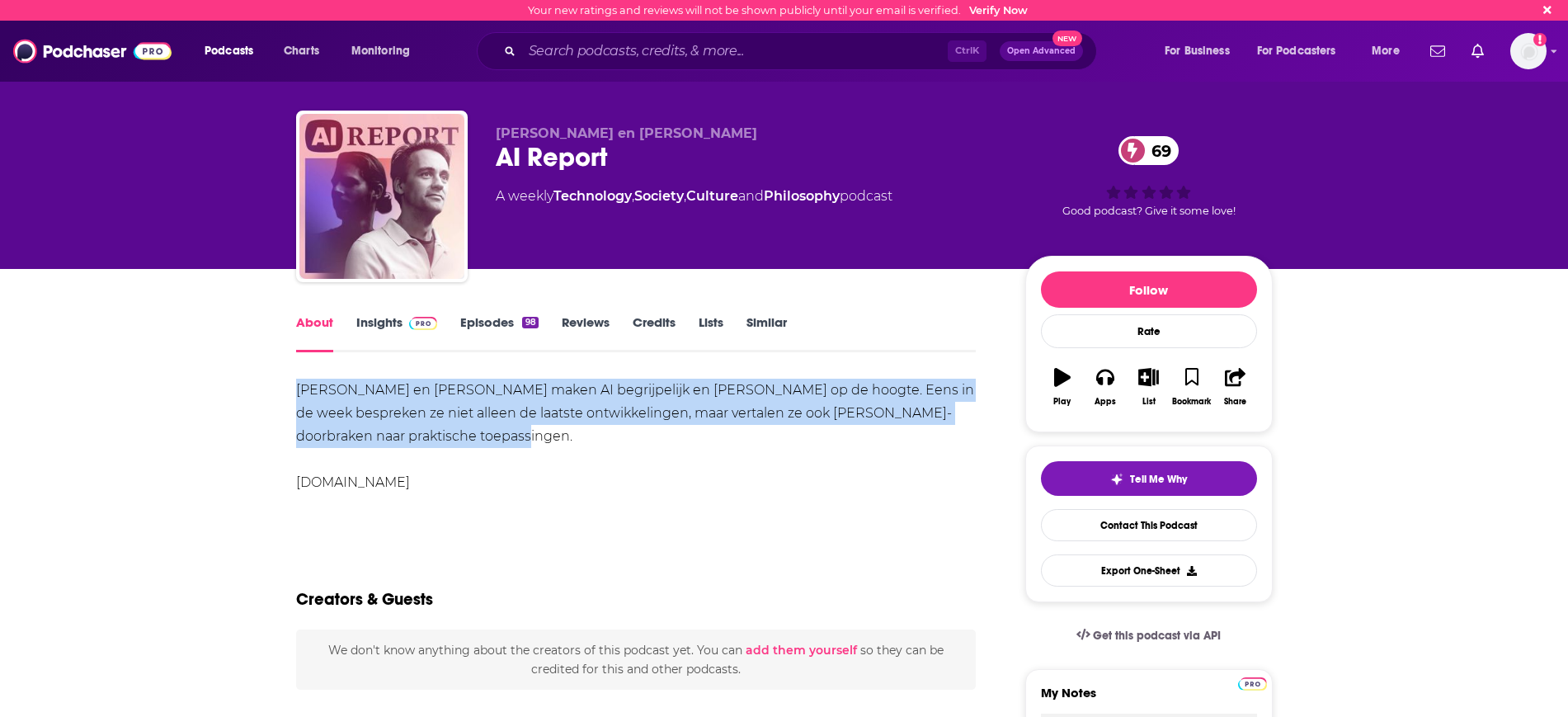
drag, startPoint x: 292, startPoint y: 380, endPoint x: 508, endPoint y: 447, distance: 226.2
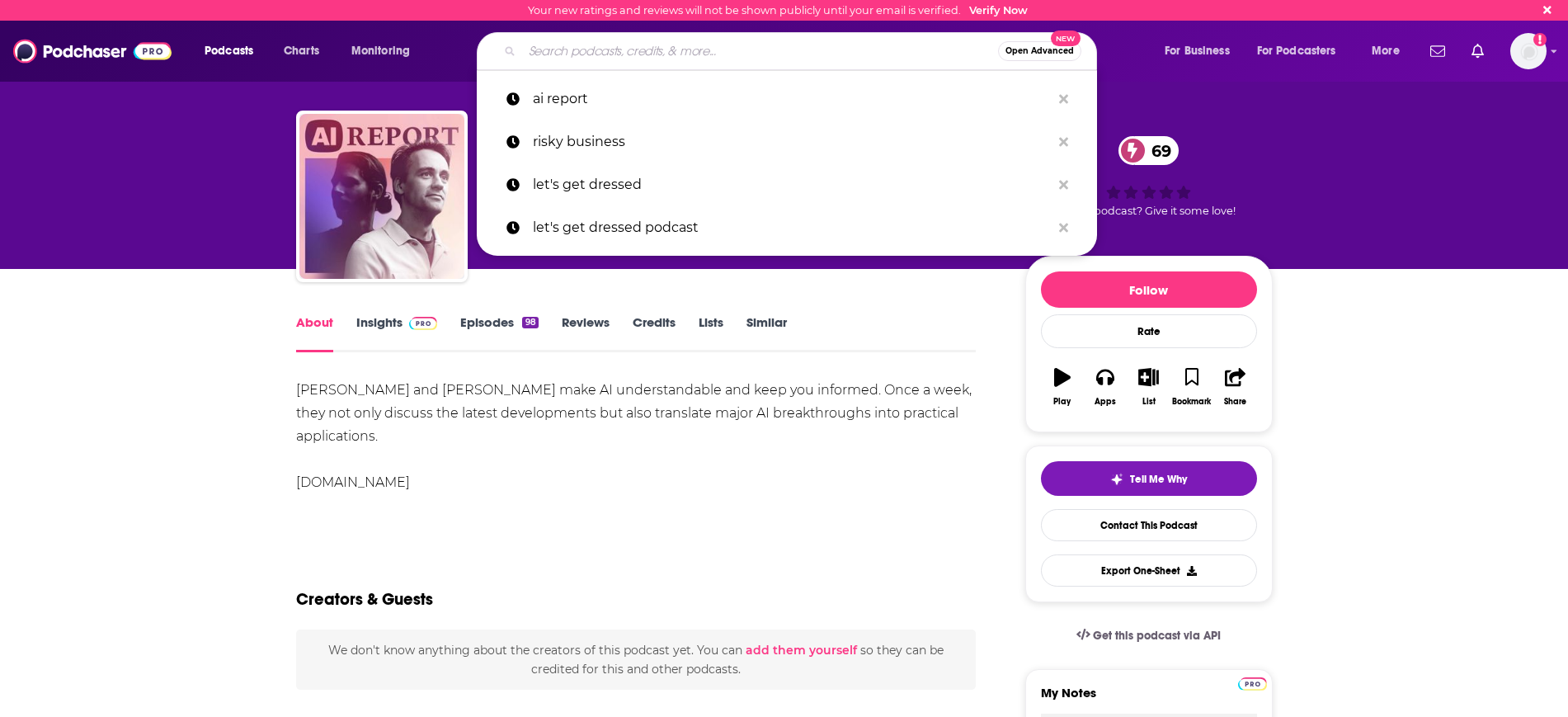
click at [556, 40] on input "Search podcasts, credits, & more..." at bounding box center [760, 51] width 476 height 26
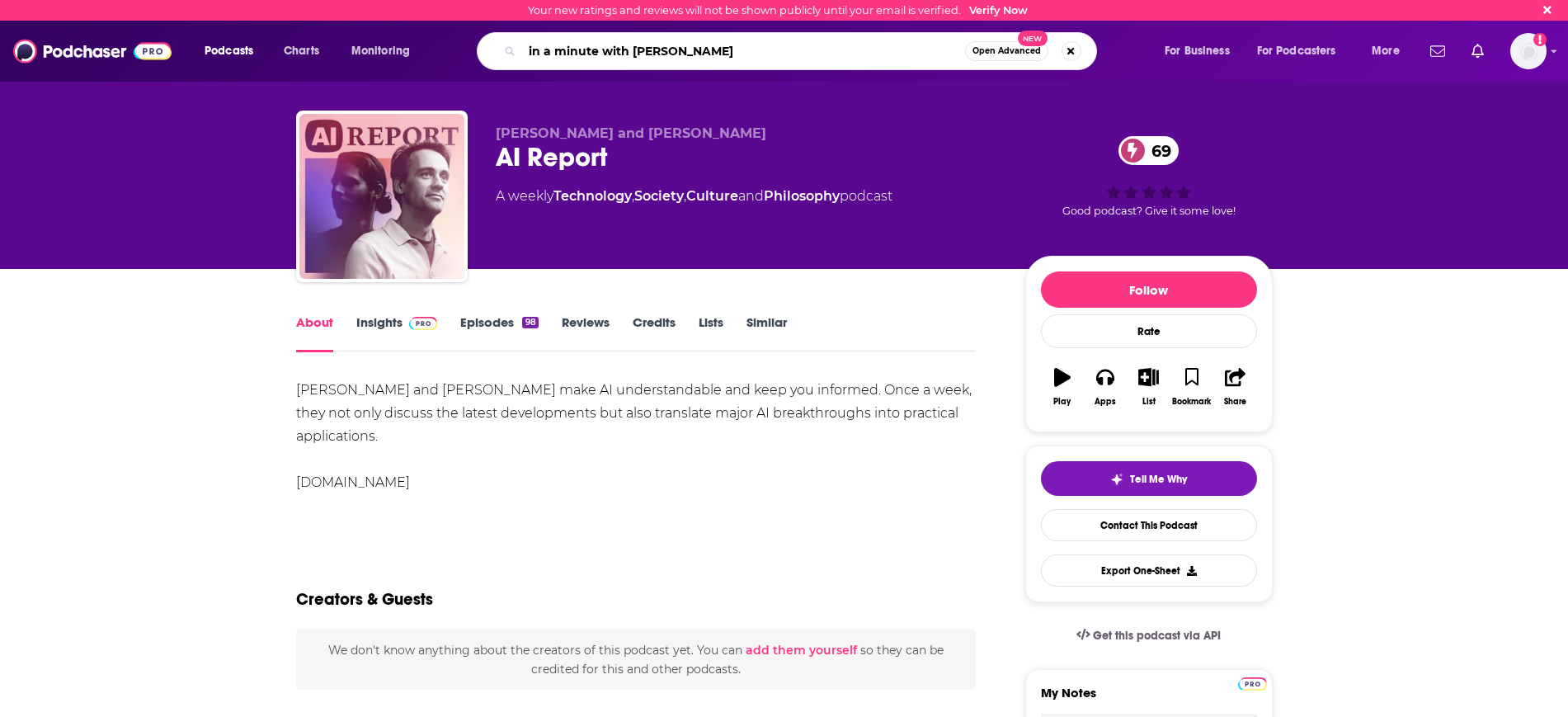
type input "in a minute with [PERSON_NAME]"
click at [992, 51] on span "Open Advanced" at bounding box center [1007, 51] width 69 height 8
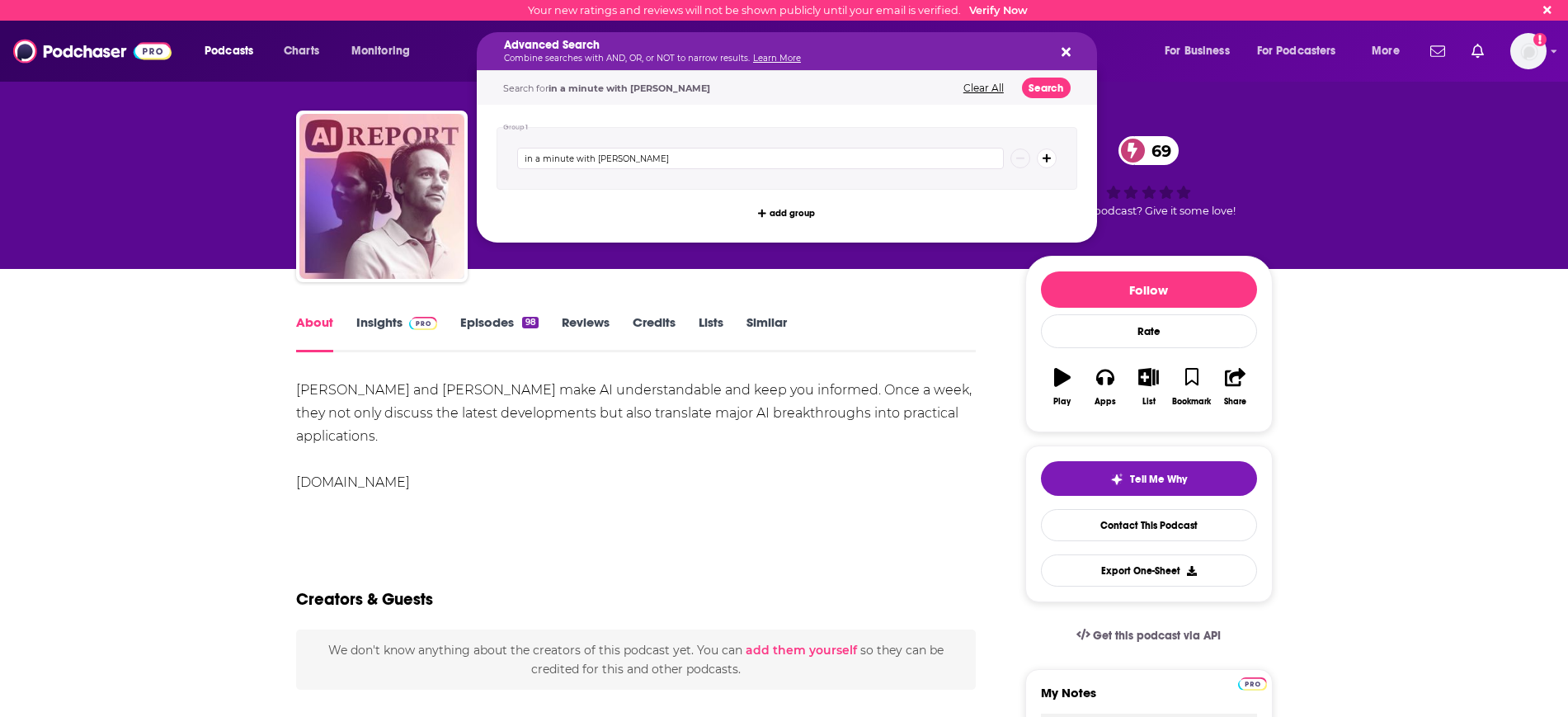
click at [826, 142] on div "in a minute with [PERSON_NAME]" at bounding box center [787, 158] width 581 height 62
click at [760, 164] on input "in a minute with [PERSON_NAME]" at bounding box center [760, 158] width 487 height 21
click at [1047, 94] on button "Search" at bounding box center [1046, 88] width 48 height 20
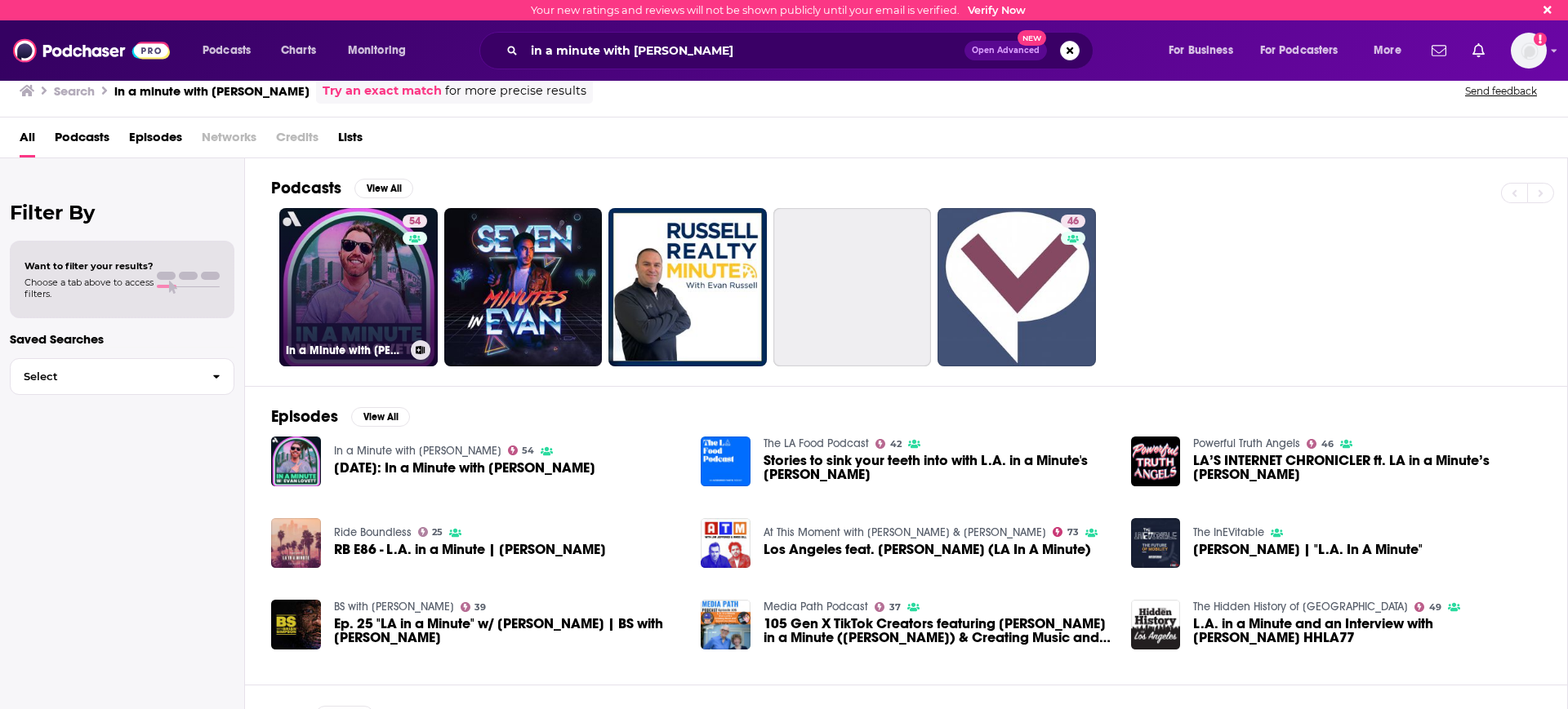
click at [336, 298] on link "54 In a Minute with [PERSON_NAME]" at bounding box center [358, 287] width 158 height 158
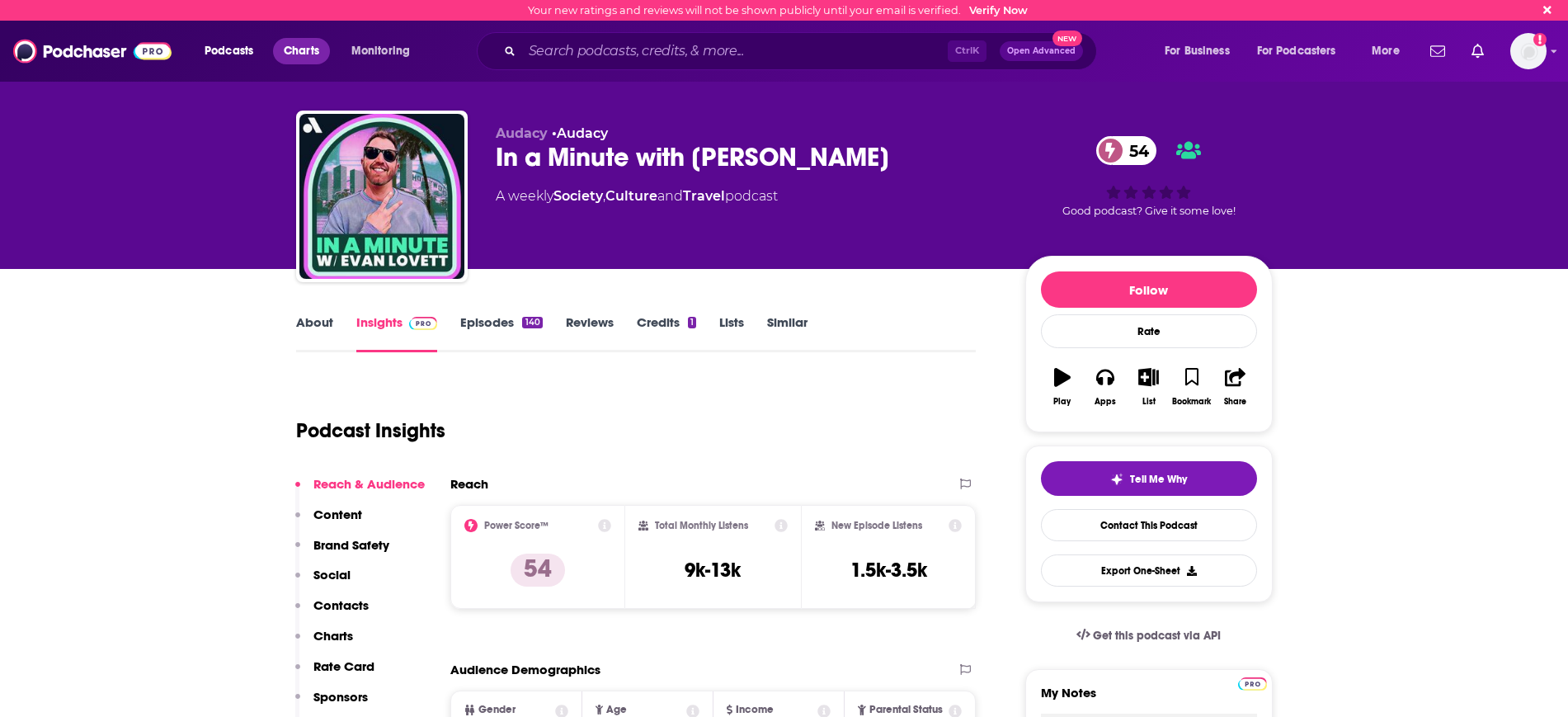
click at [302, 52] on font "Charts" at bounding box center [302, 50] width 35 height 14
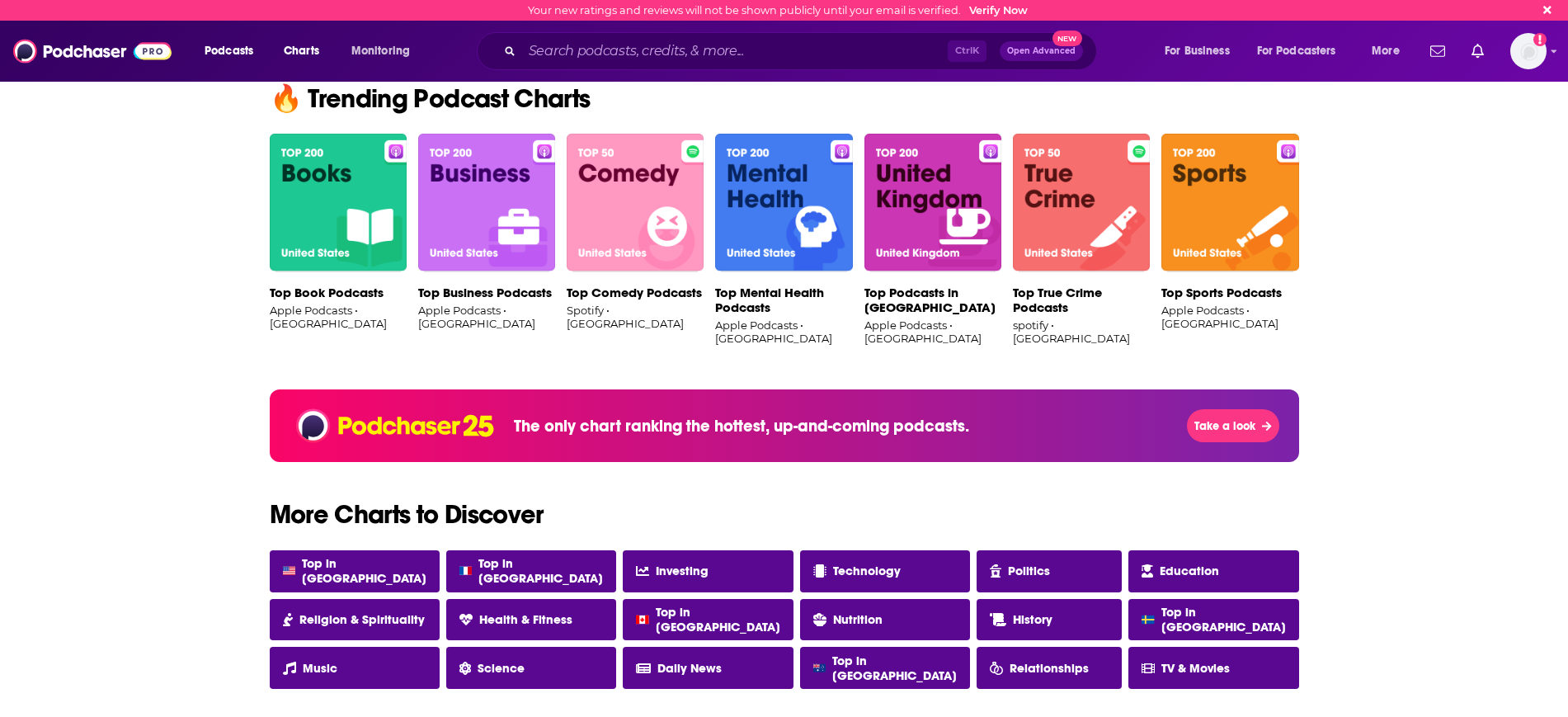
scroll to position [1238, 0]
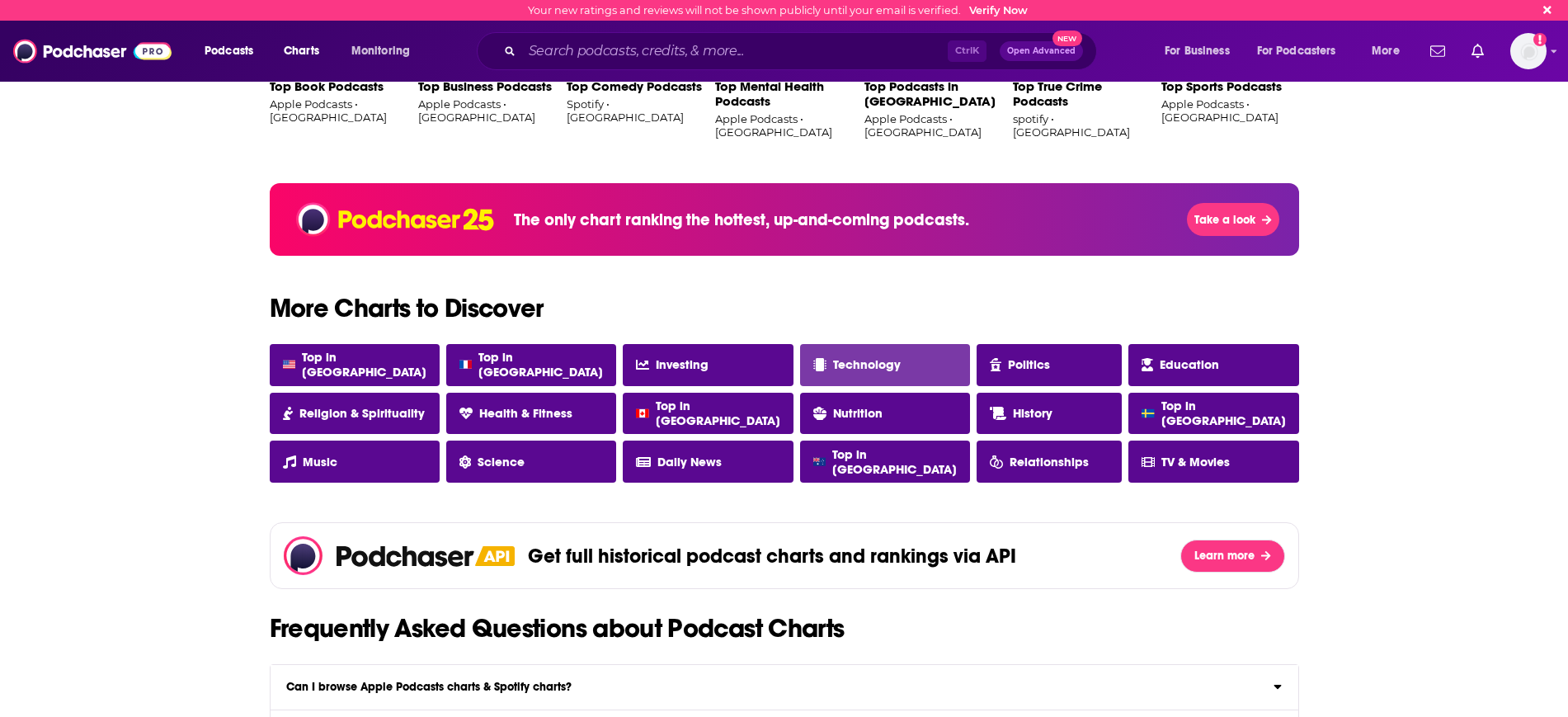
click at [847, 360] on span "Technology" at bounding box center [866, 365] width 68 height 15
